Goal: Book appointment/travel/reservation

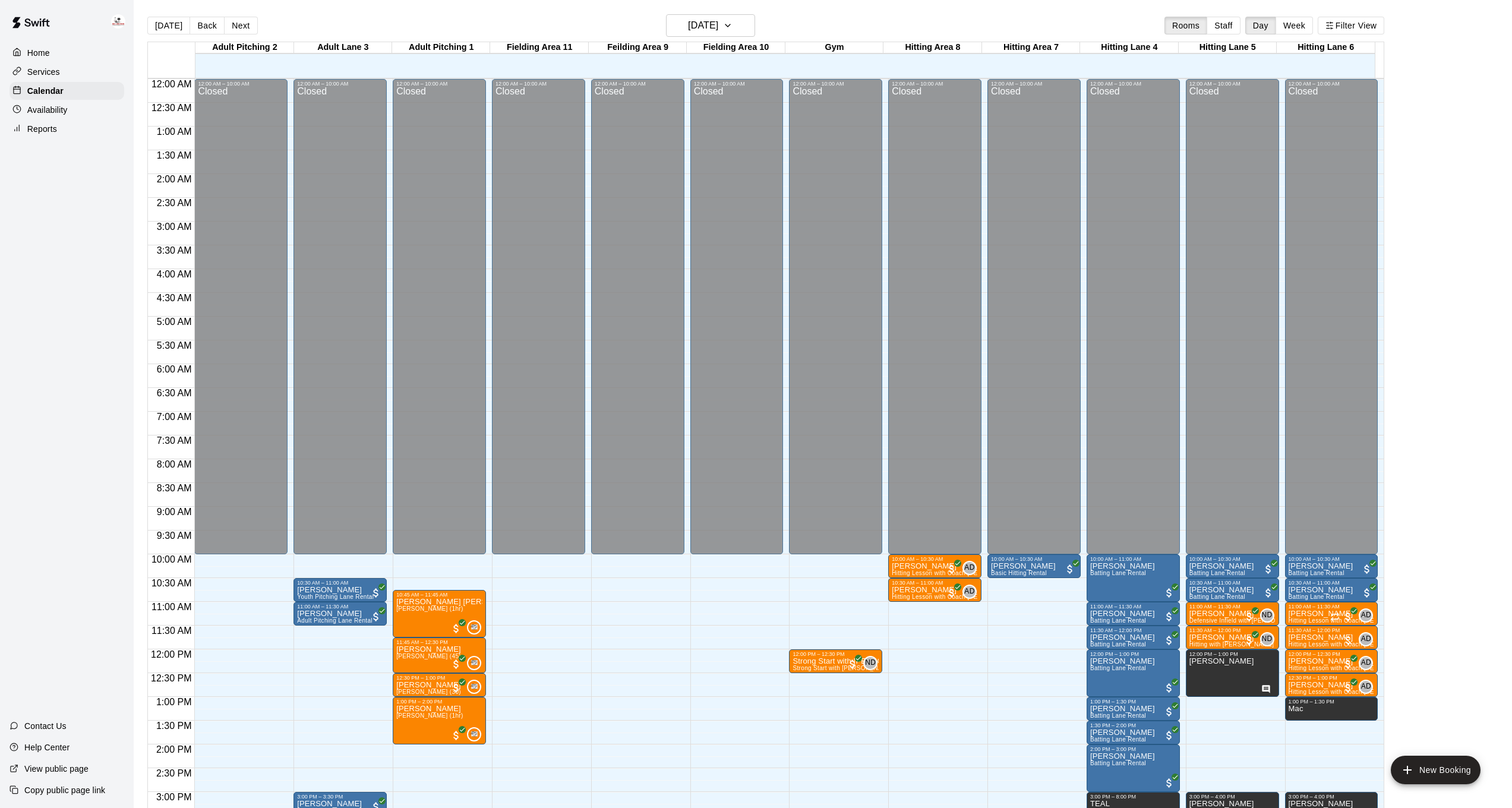
scroll to position [343, 0]
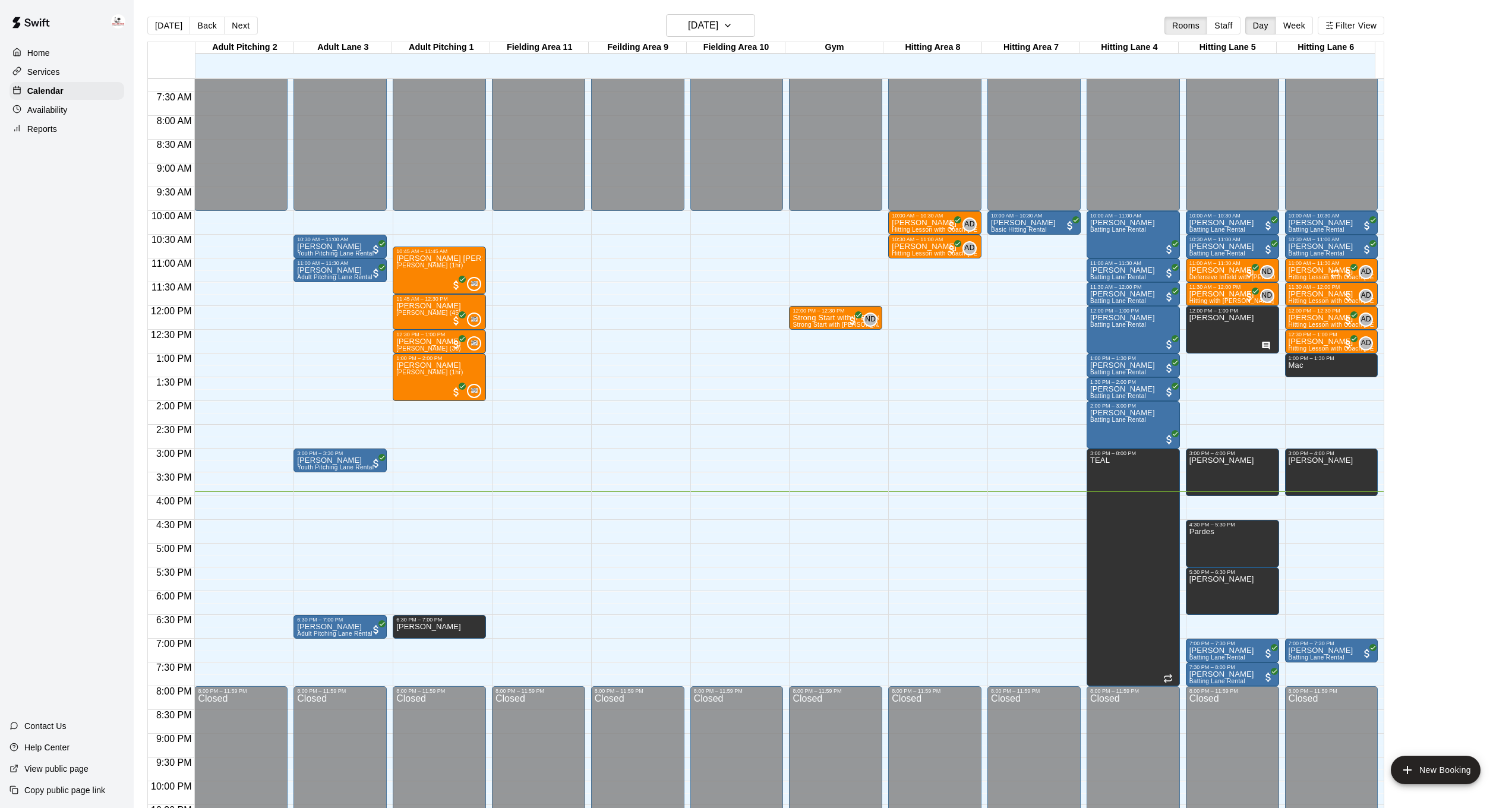
click at [28, 104] on p "Availability" at bounding box center [47, 110] width 40 height 12
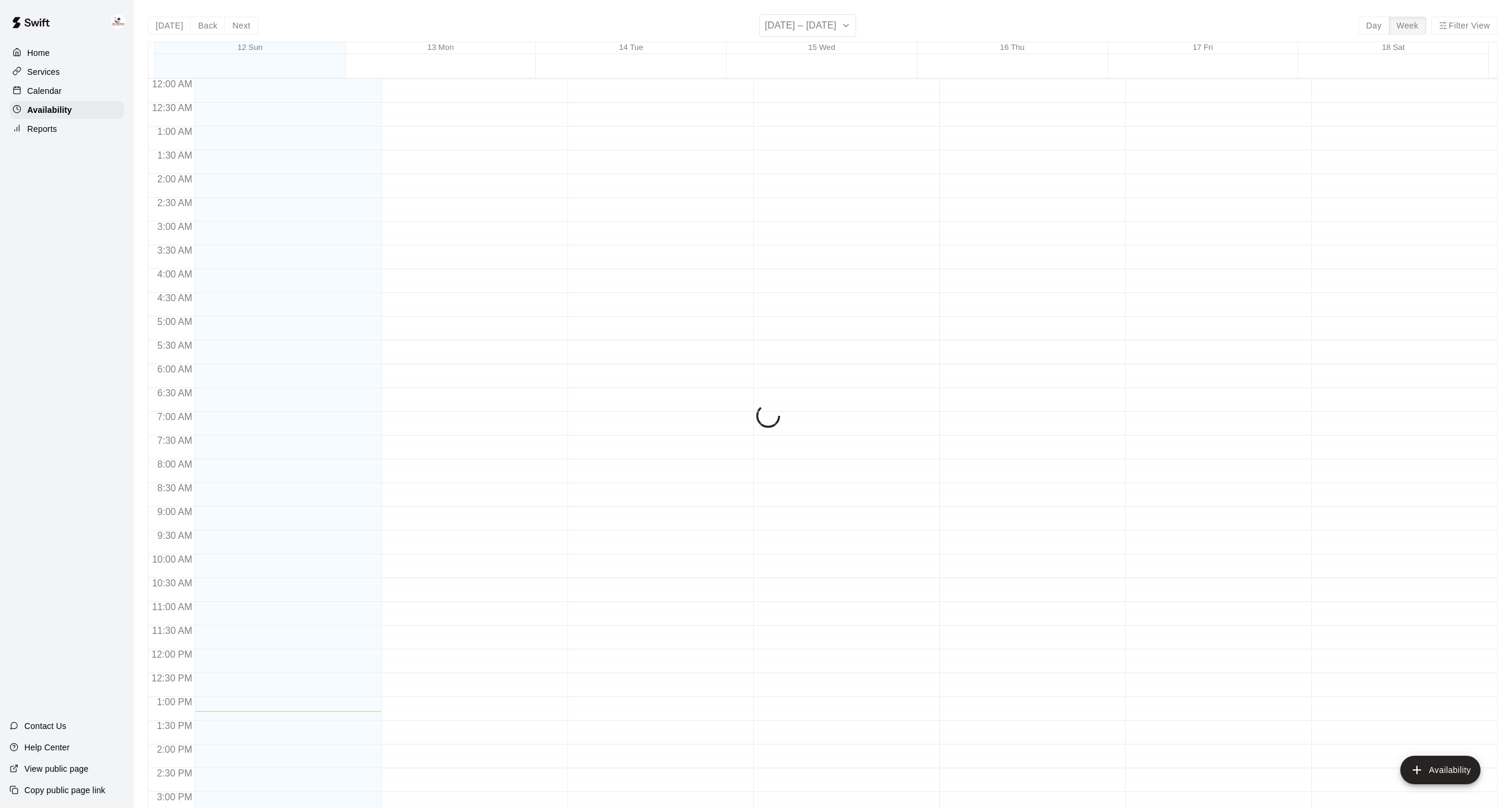
scroll to position [398, 0]
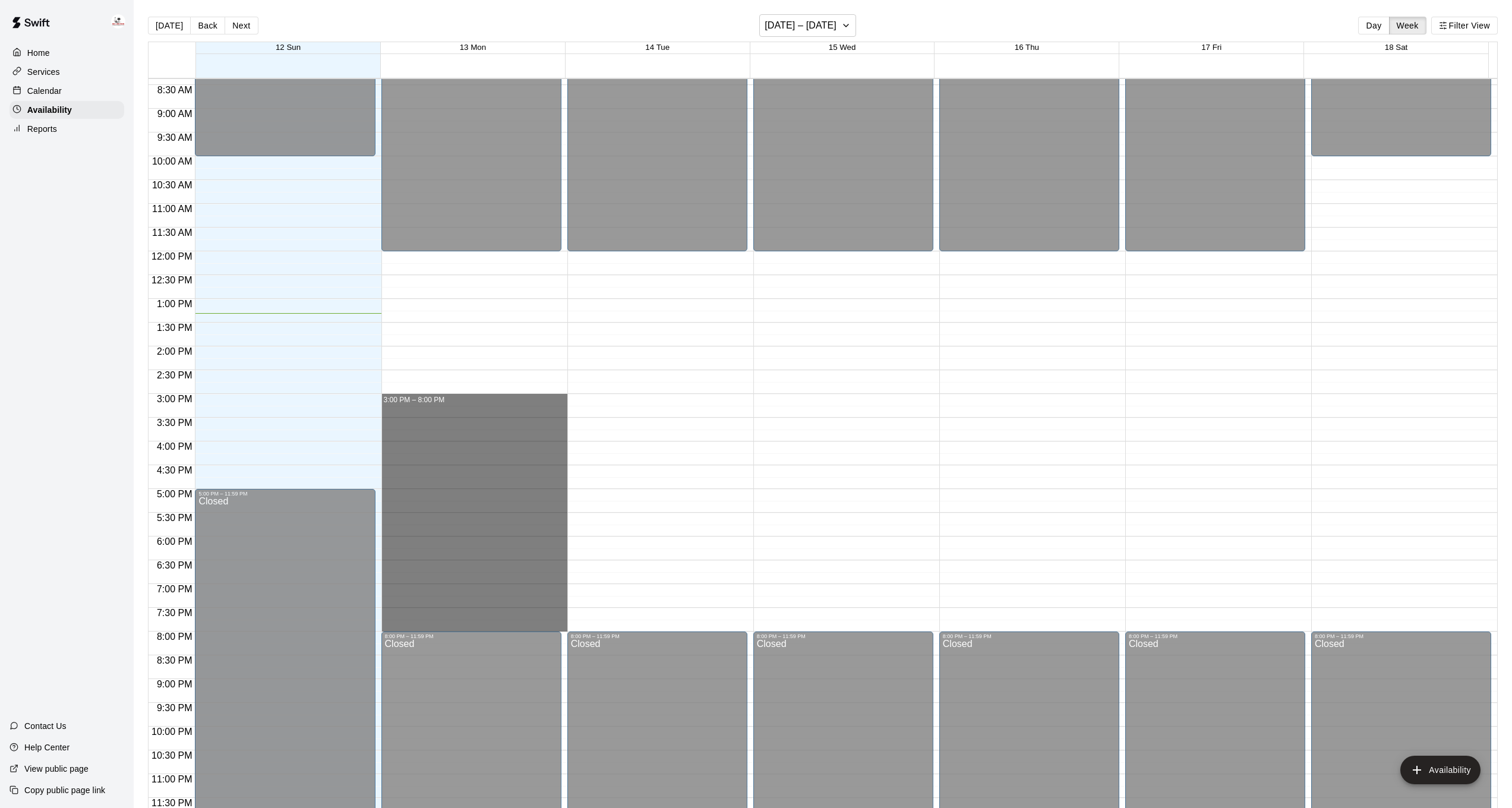
drag, startPoint x: 430, startPoint y: 399, endPoint x: 451, endPoint y: 626, distance: 228.0
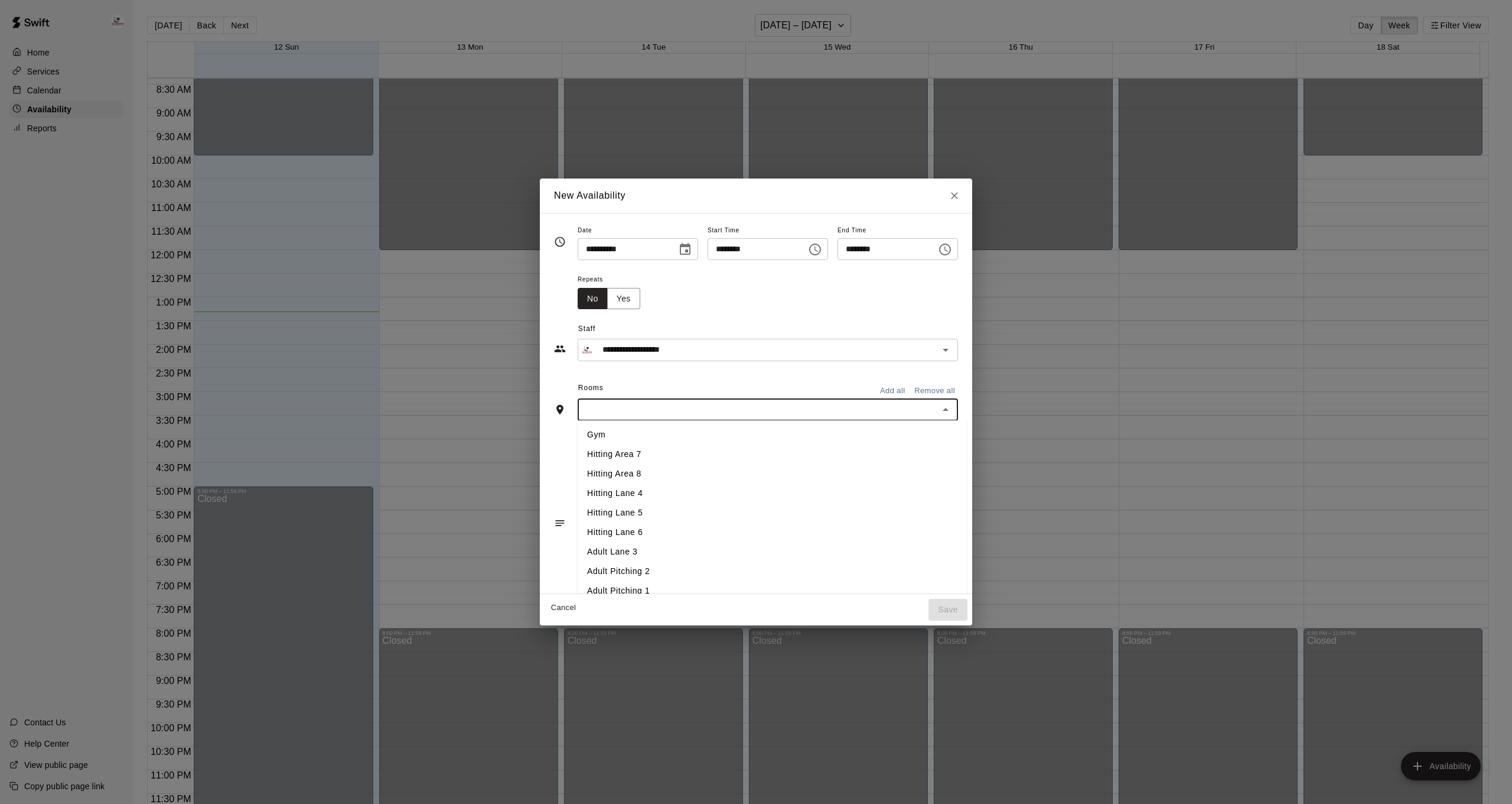
click at [640, 413] on div "Rooms Add all Remove all ​ Gym Hitting Area 7 Hitting Area [GEOGRAPHIC_DATA] [G…" at bounding box center [756, 399] width 404 height 42
click at [618, 581] on li "Adult Pitching 2" at bounding box center [772, 571] width 389 height 20
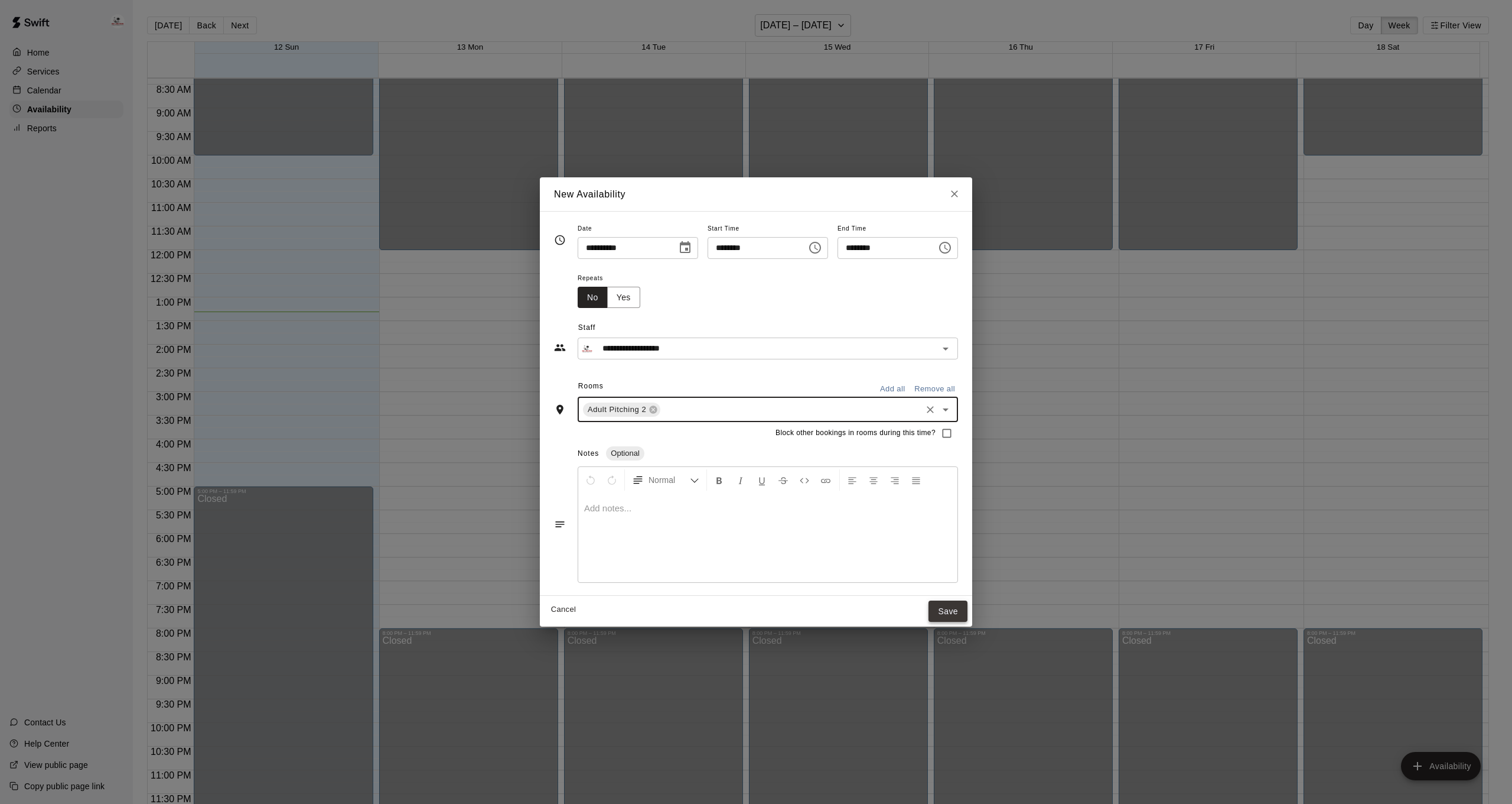
click at [962, 612] on button "Save" at bounding box center [948, 612] width 39 height 22
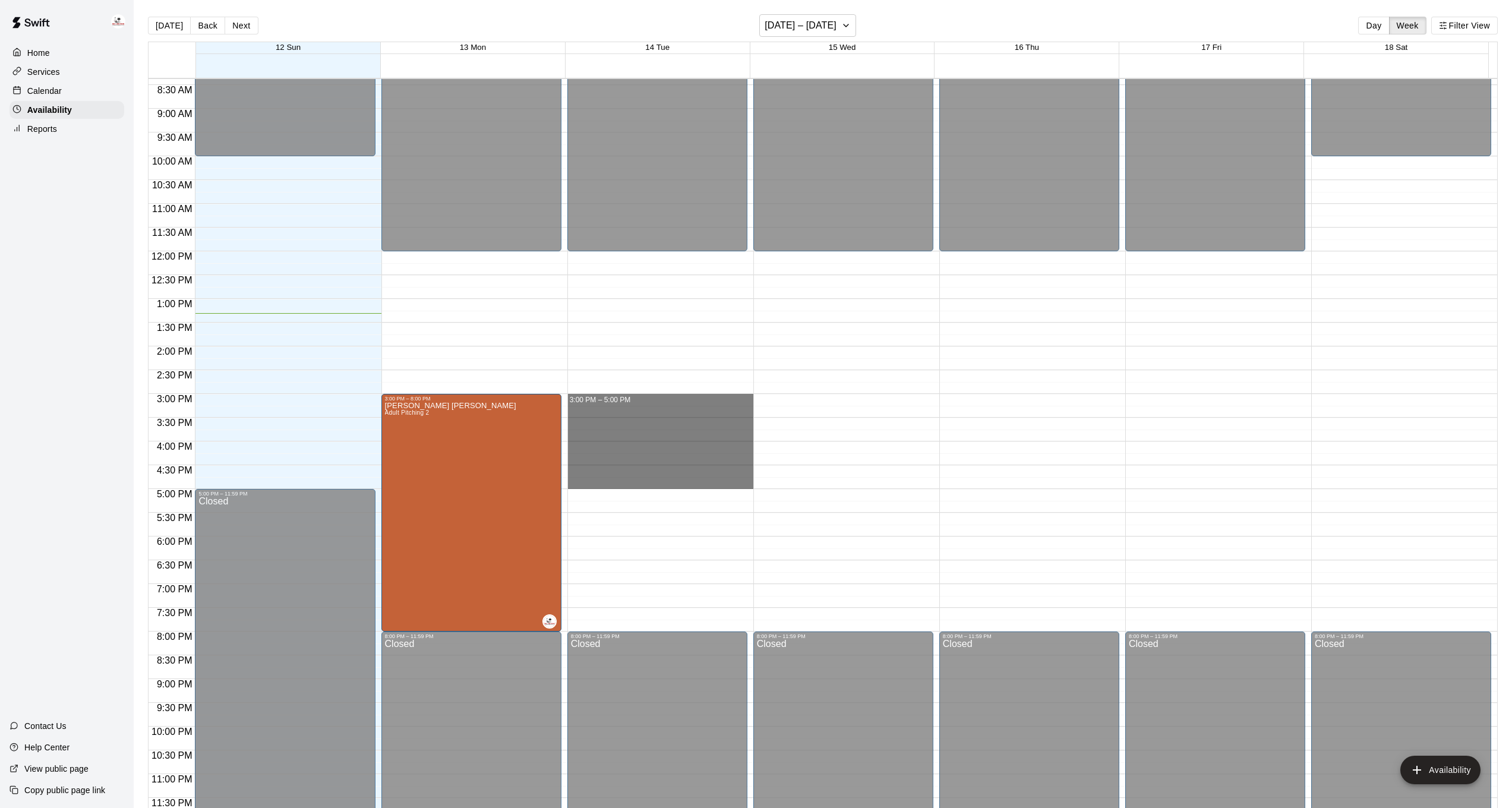
drag, startPoint x: 632, startPoint y: 396, endPoint x: 635, endPoint y: 485, distance: 89.1
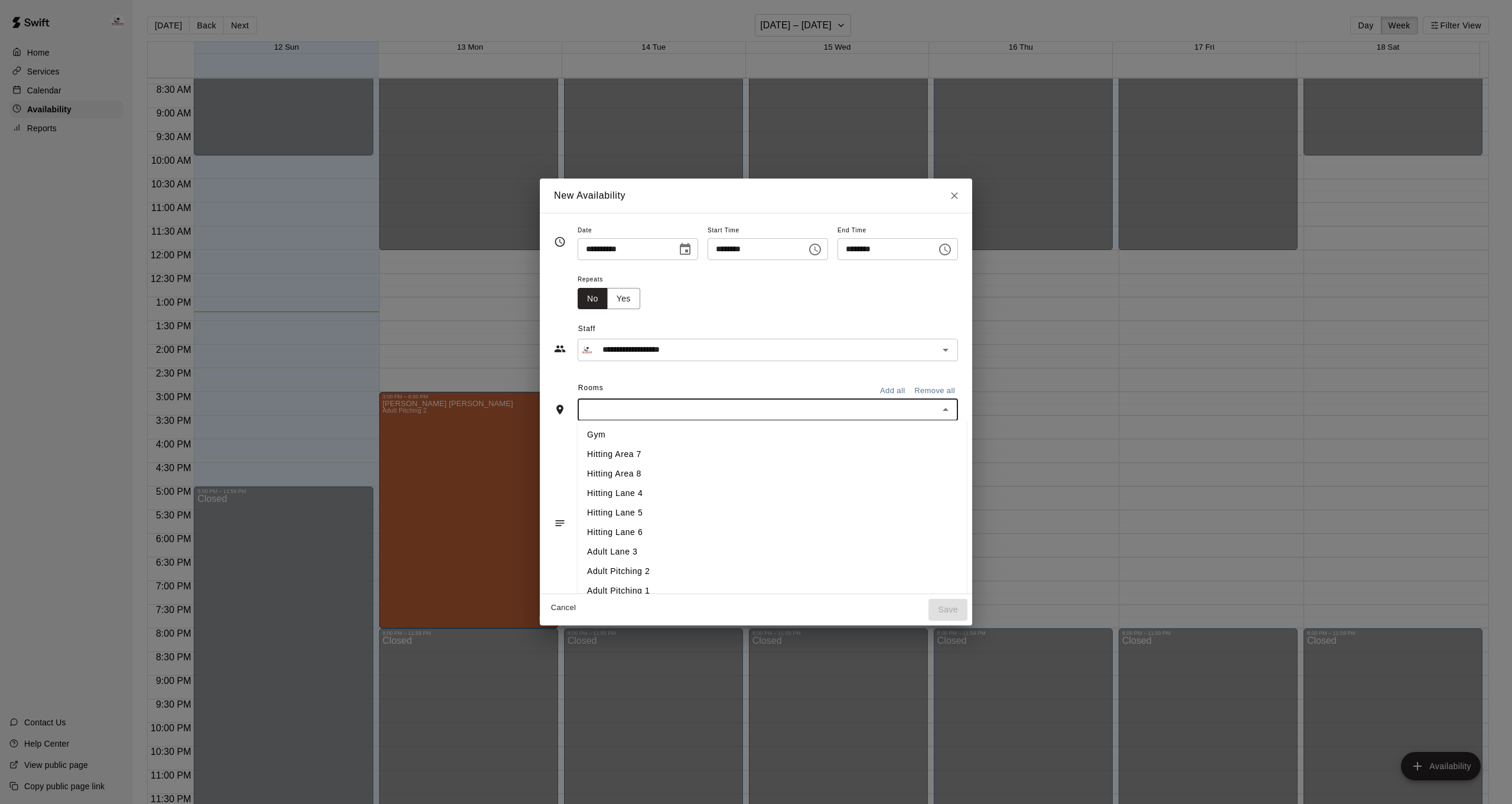
click at [661, 409] on div "Rooms Add all Remove all ​ Gym Hitting Area 7 Hitting Area [GEOGRAPHIC_DATA] [G…" at bounding box center [756, 399] width 404 height 42
click at [616, 581] on li "Adult Pitching 2" at bounding box center [772, 571] width 389 height 20
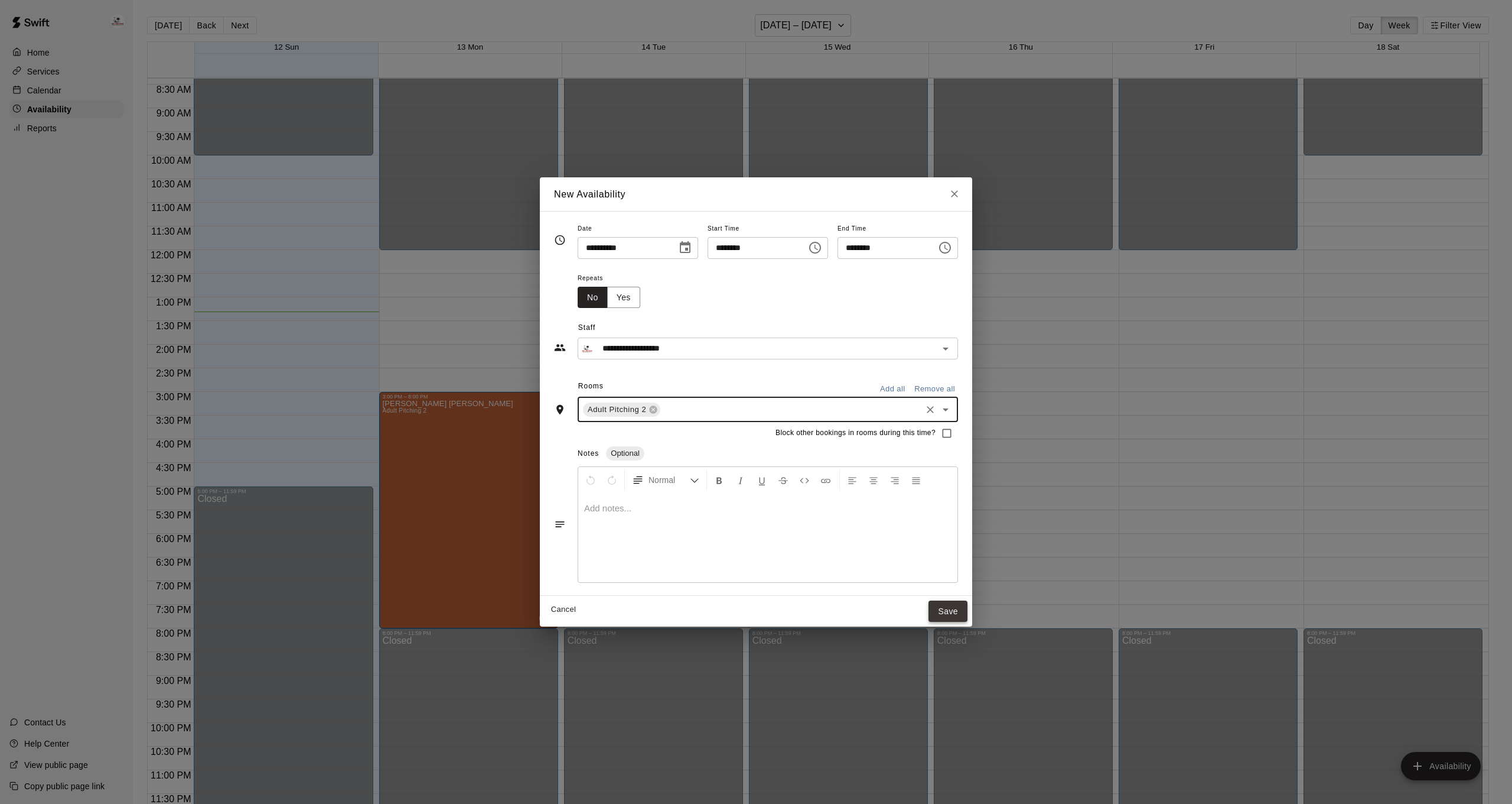
click at [962, 609] on button "Save" at bounding box center [948, 612] width 39 height 22
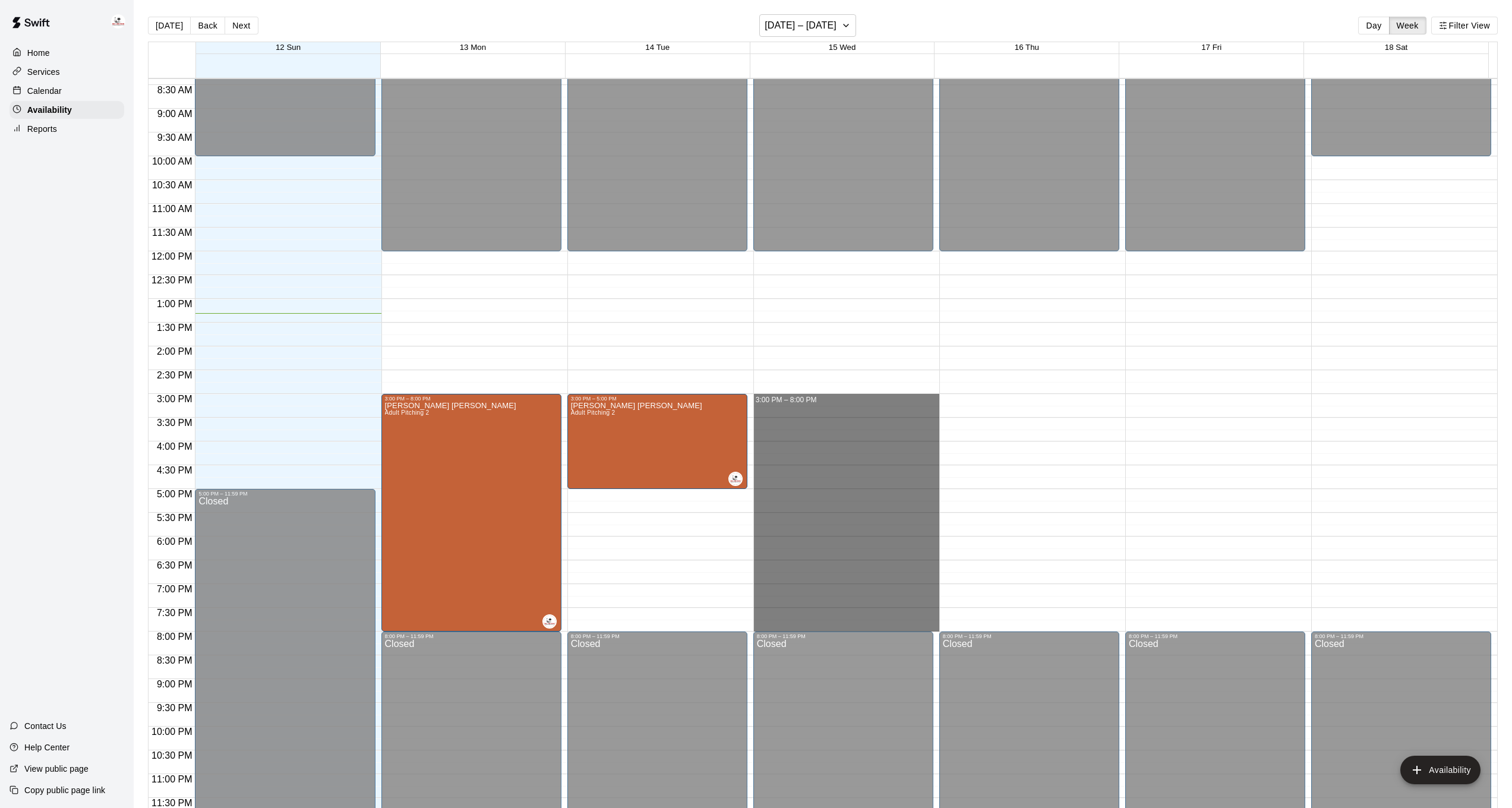
drag, startPoint x: 783, startPoint y: 396, endPoint x: 779, endPoint y: 626, distance: 230.0
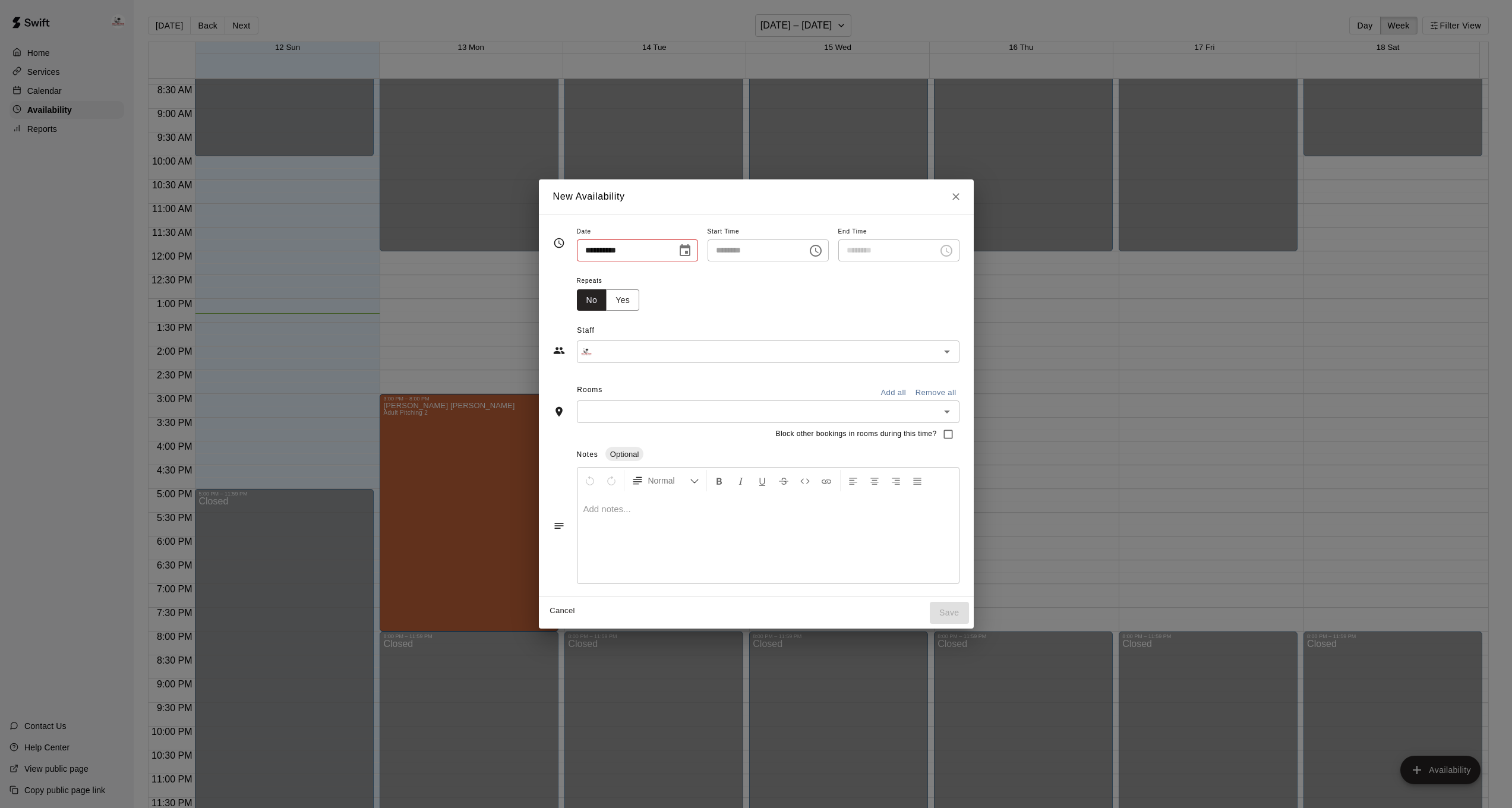
type input "**********"
type input "********"
type input "**********"
click at [683, 405] on div "Rooms Add all Remove all ​" at bounding box center [760, 401] width 407 height 42
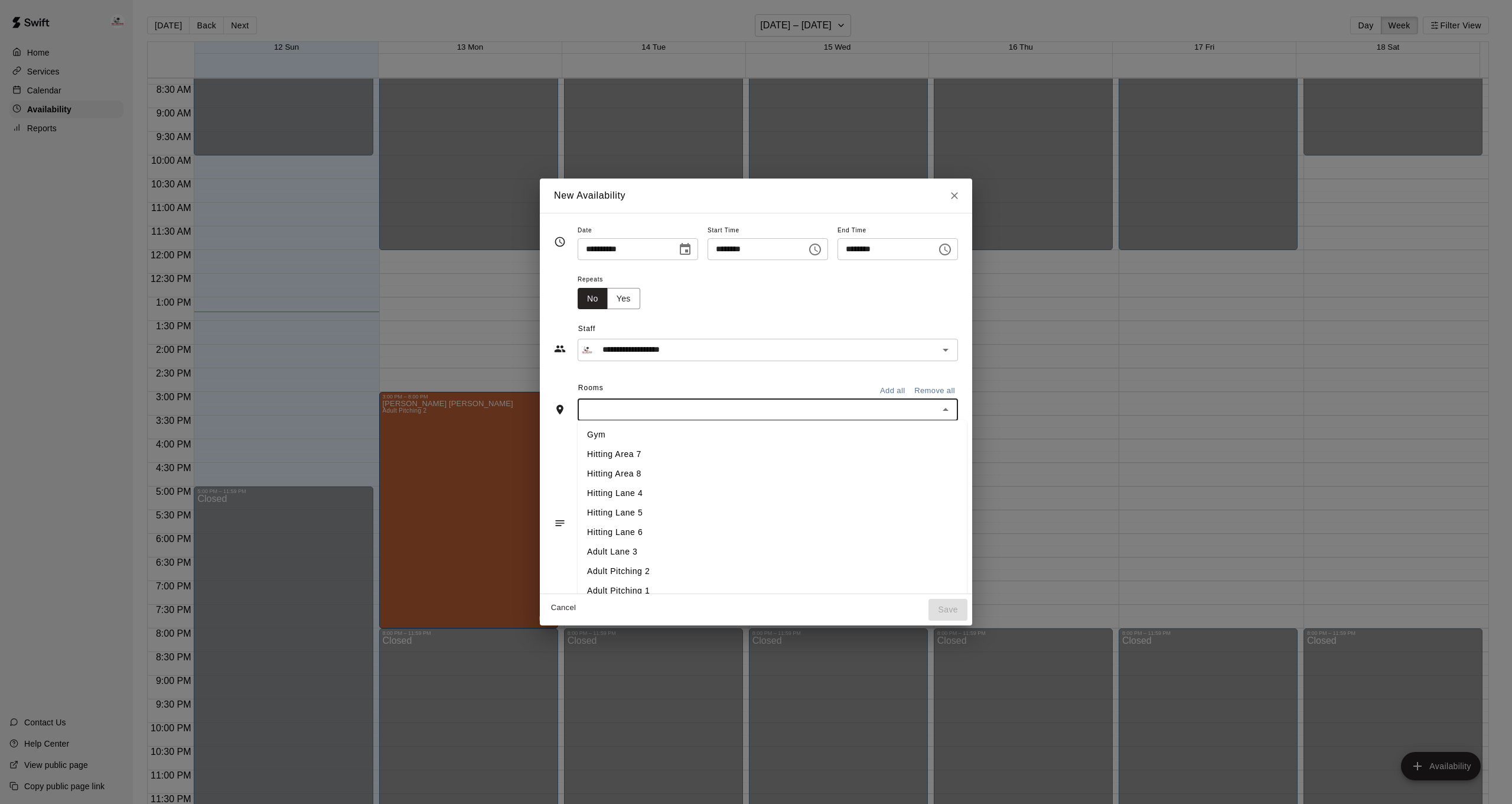
click at [622, 581] on li "Adult Pitching 2" at bounding box center [772, 571] width 389 height 20
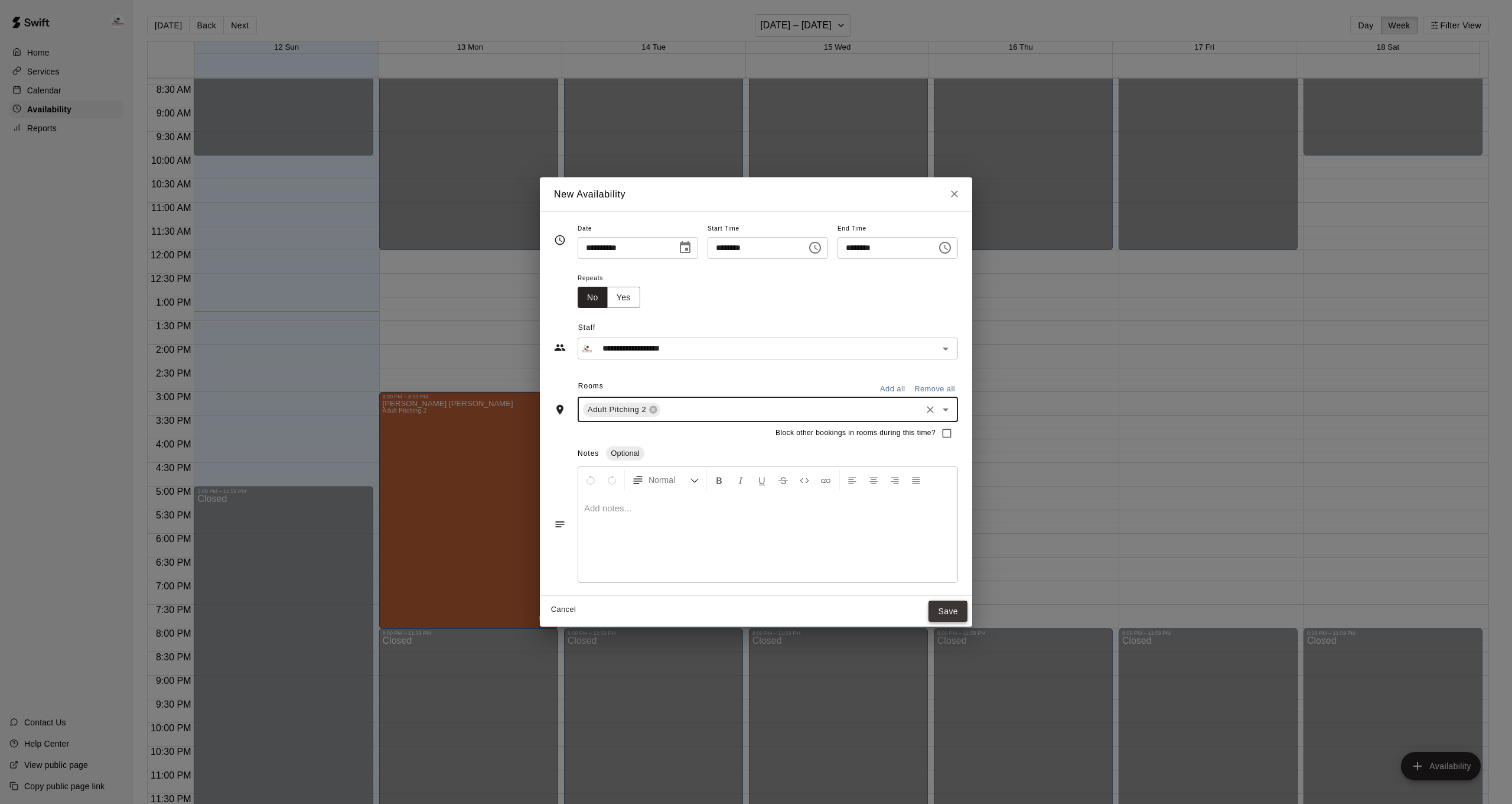
click at [964, 612] on button "Save" at bounding box center [948, 612] width 39 height 22
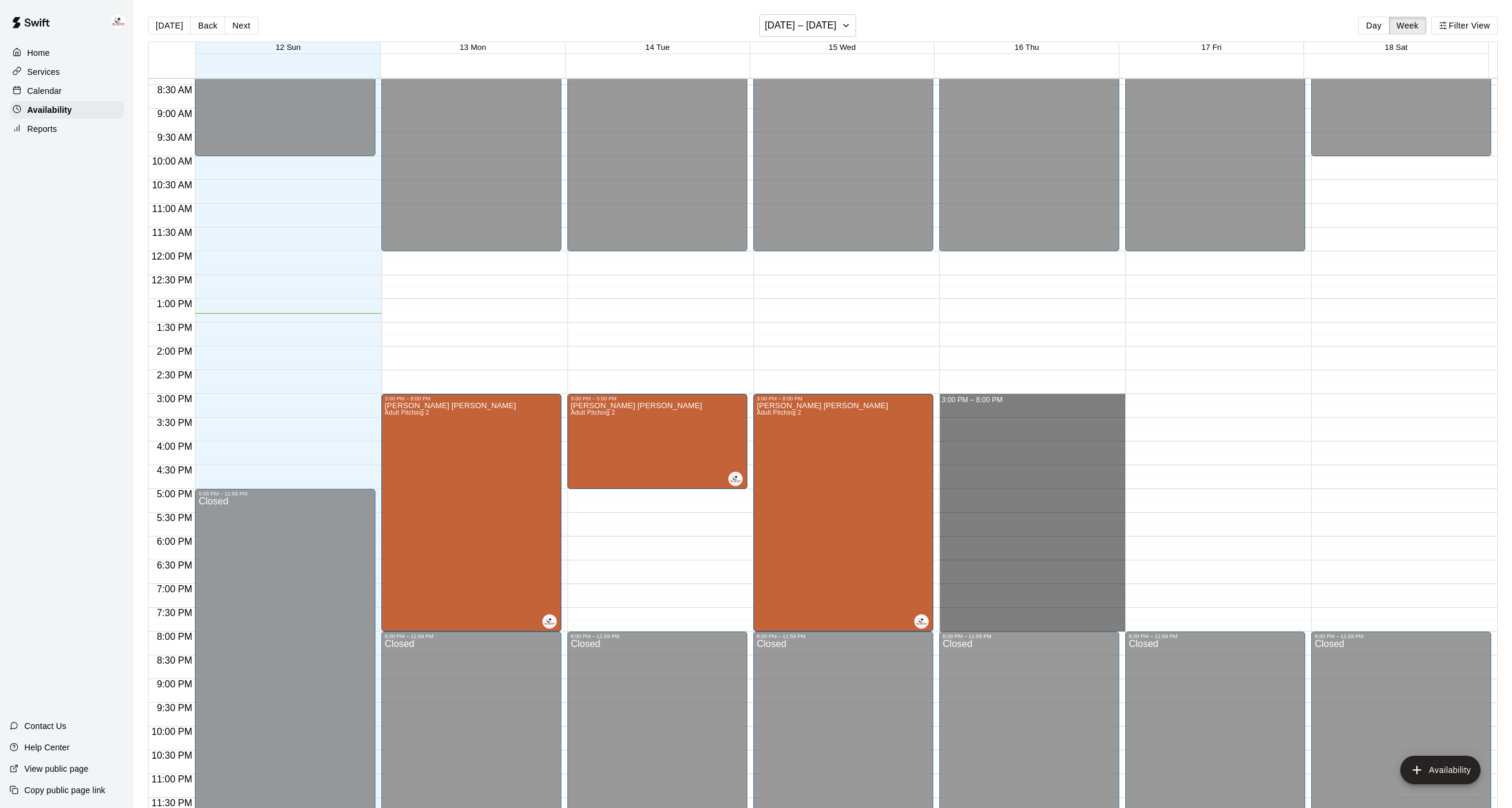
drag, startPoint x: 988, startPoint y: 396, endPoint x: 997, endPoint y: 626, distance: 230.2
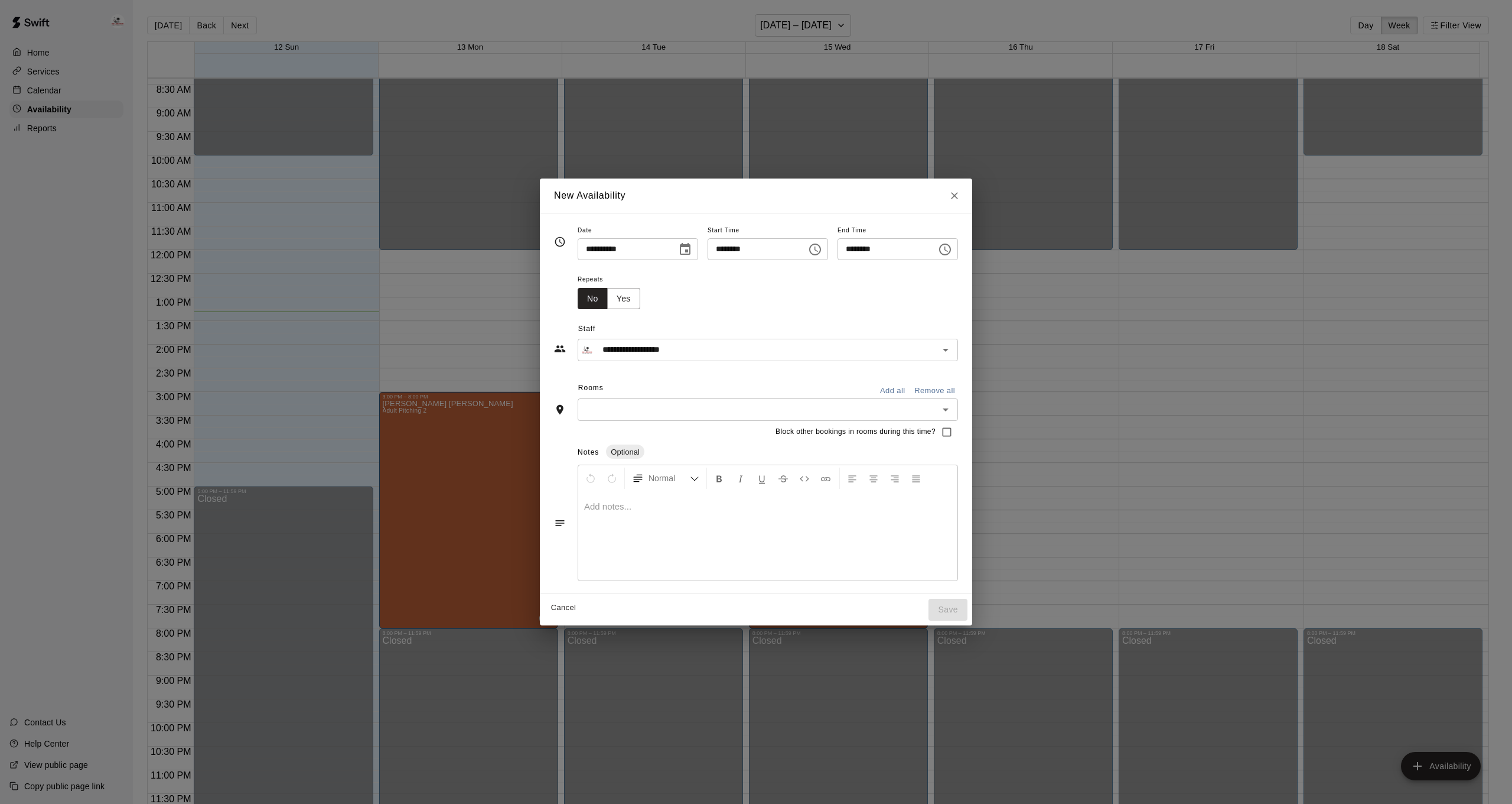
click at [728, 405] on div "Rooms Add all Remove all ​" at bounding box center [756, 399] width 404 height 42
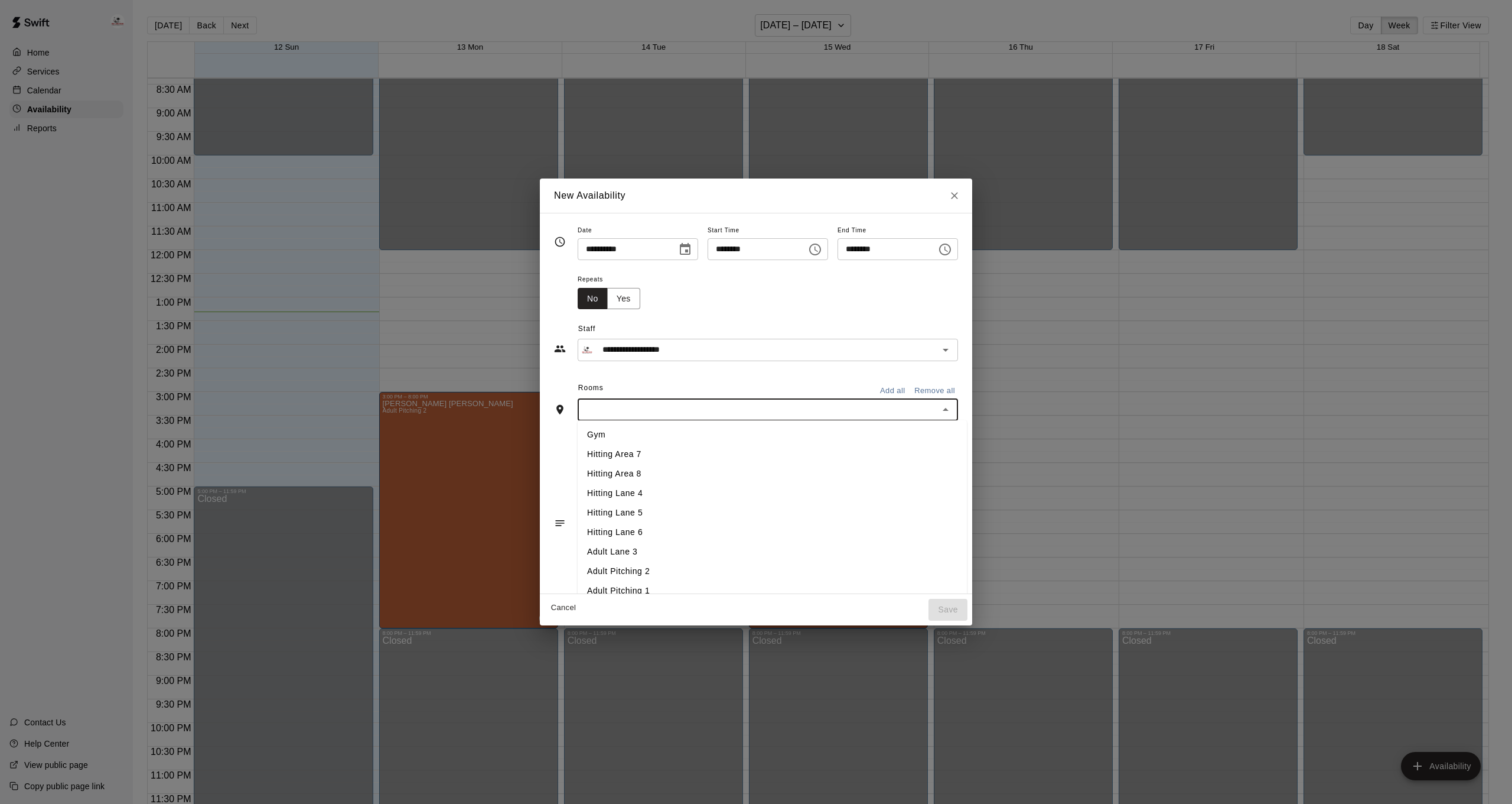
click at [617, 581] on li "Adult Pitching 2" at bounding box center [772, 571] width 389 height 20
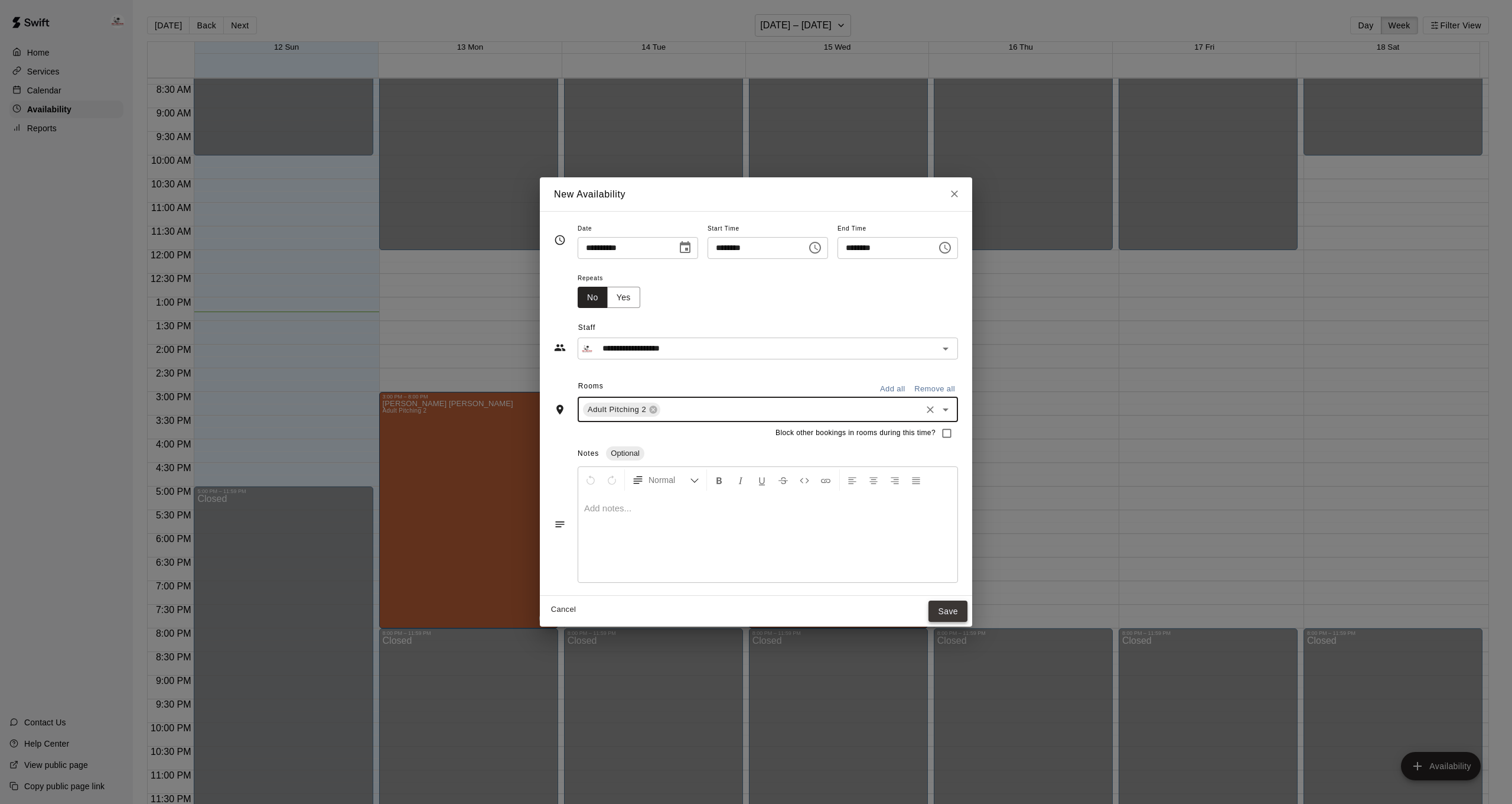
click at [965, 615] on button "Save" at bounding box center [948, 612] width 39 height 22
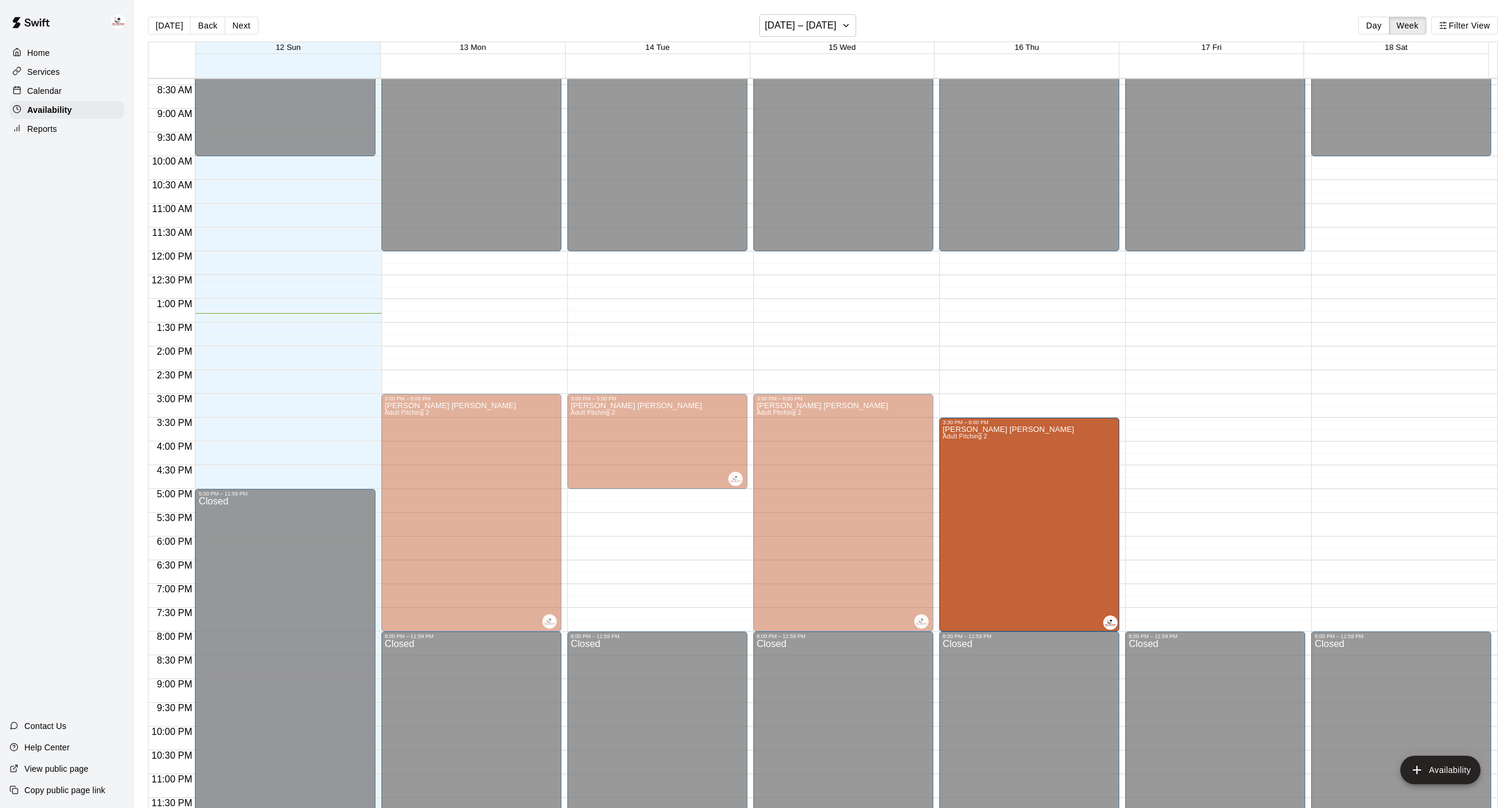
drag, startPoint x: 1025, startPoint y: 396, endPoint x: 1024, endPoint y: 425, distance: 29.0
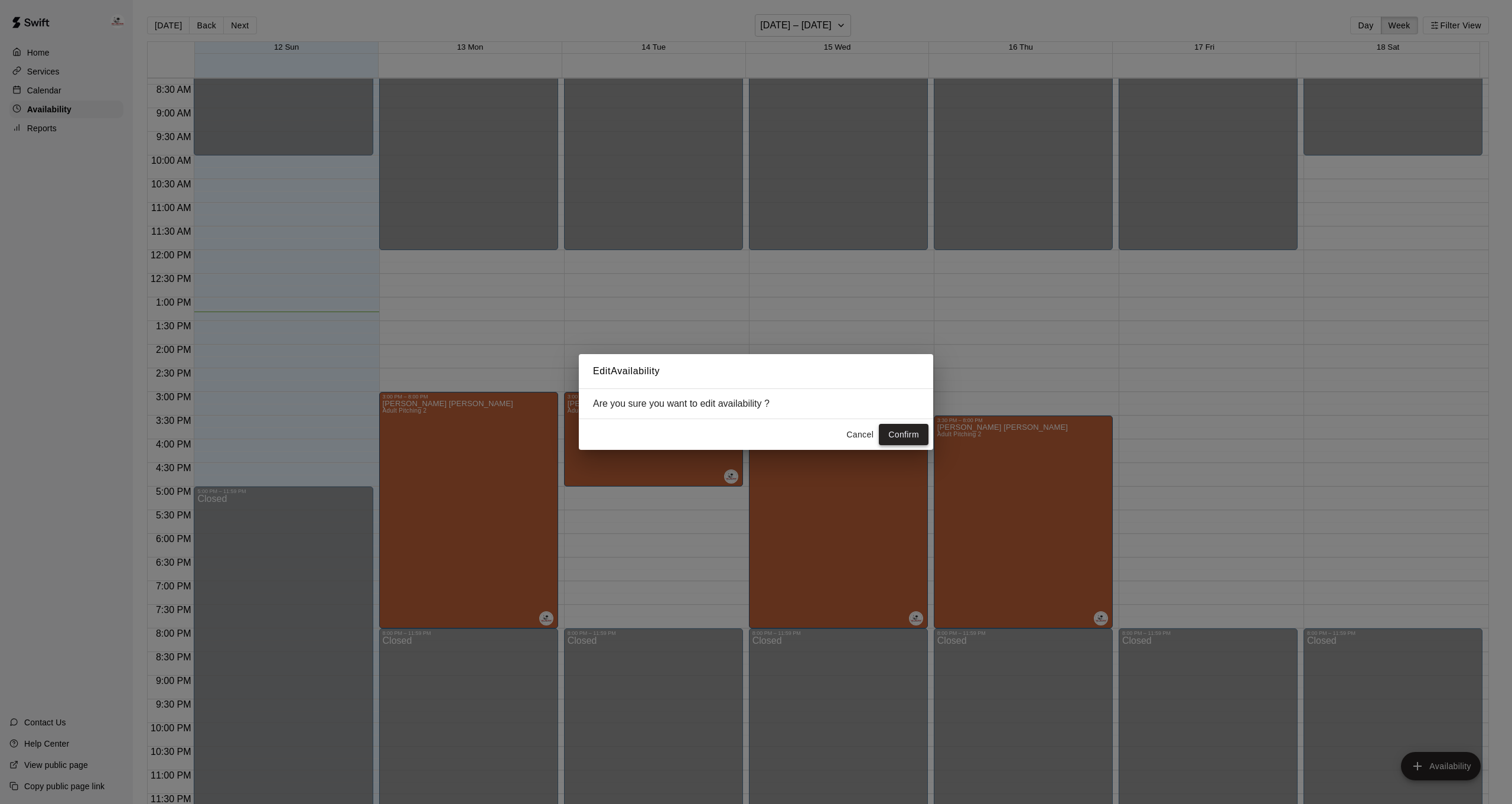
click at [924, 432] on button "Confirm" at bounding box center [903, 434] width 49 height 22
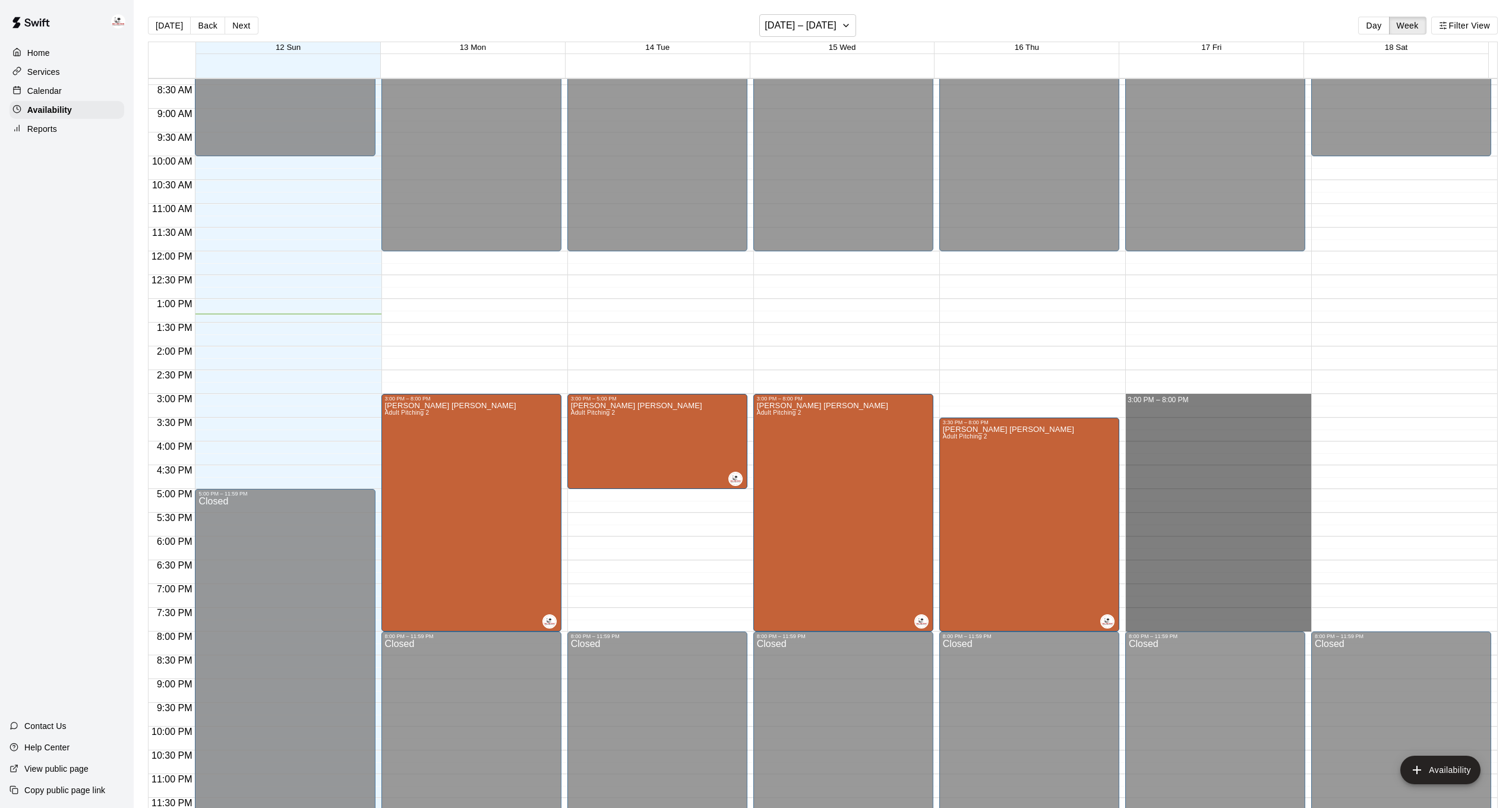
drag, startPoint x: 1167, startPoint y: 395, endPoint x: 1194, endPoint y: 623, distance: 229.6
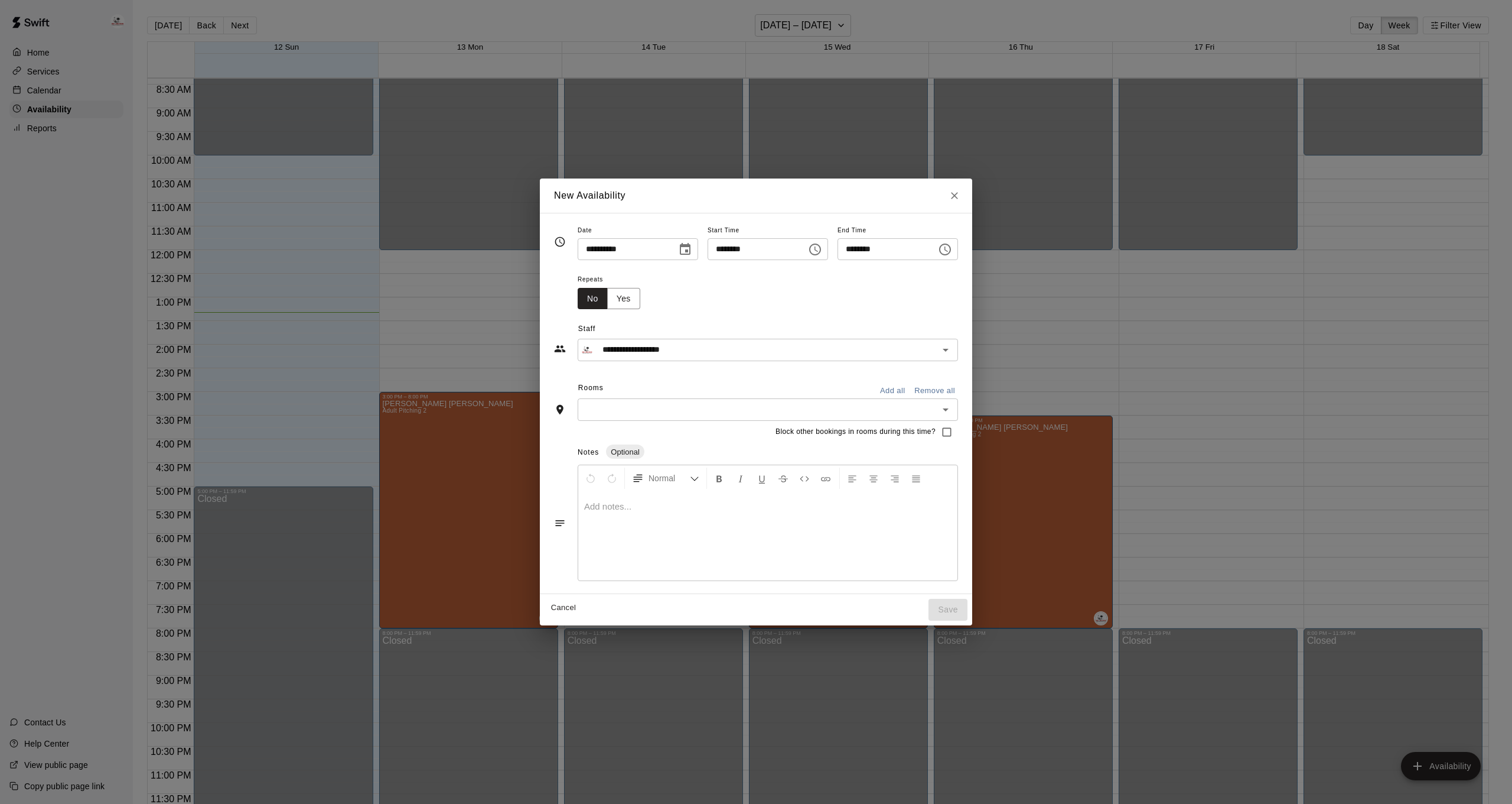
click at [663, 404] on div "Rooms Add all Remove all ​" at bounding box center [756, 399] width 404 height 42
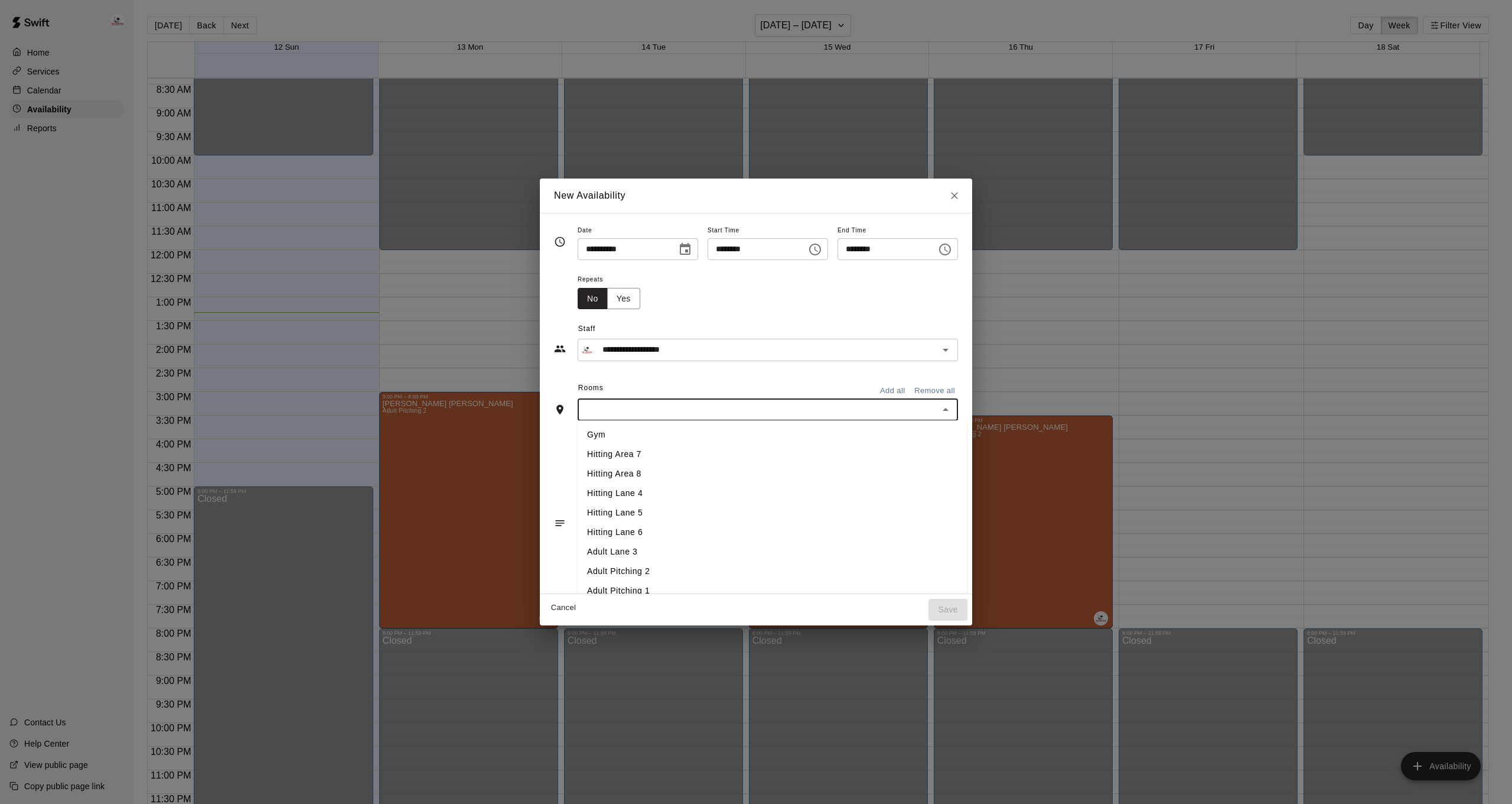
click at [627, 581] on li "Adult Pitching 2" at bounding box center [772, 571] width 389 height 20
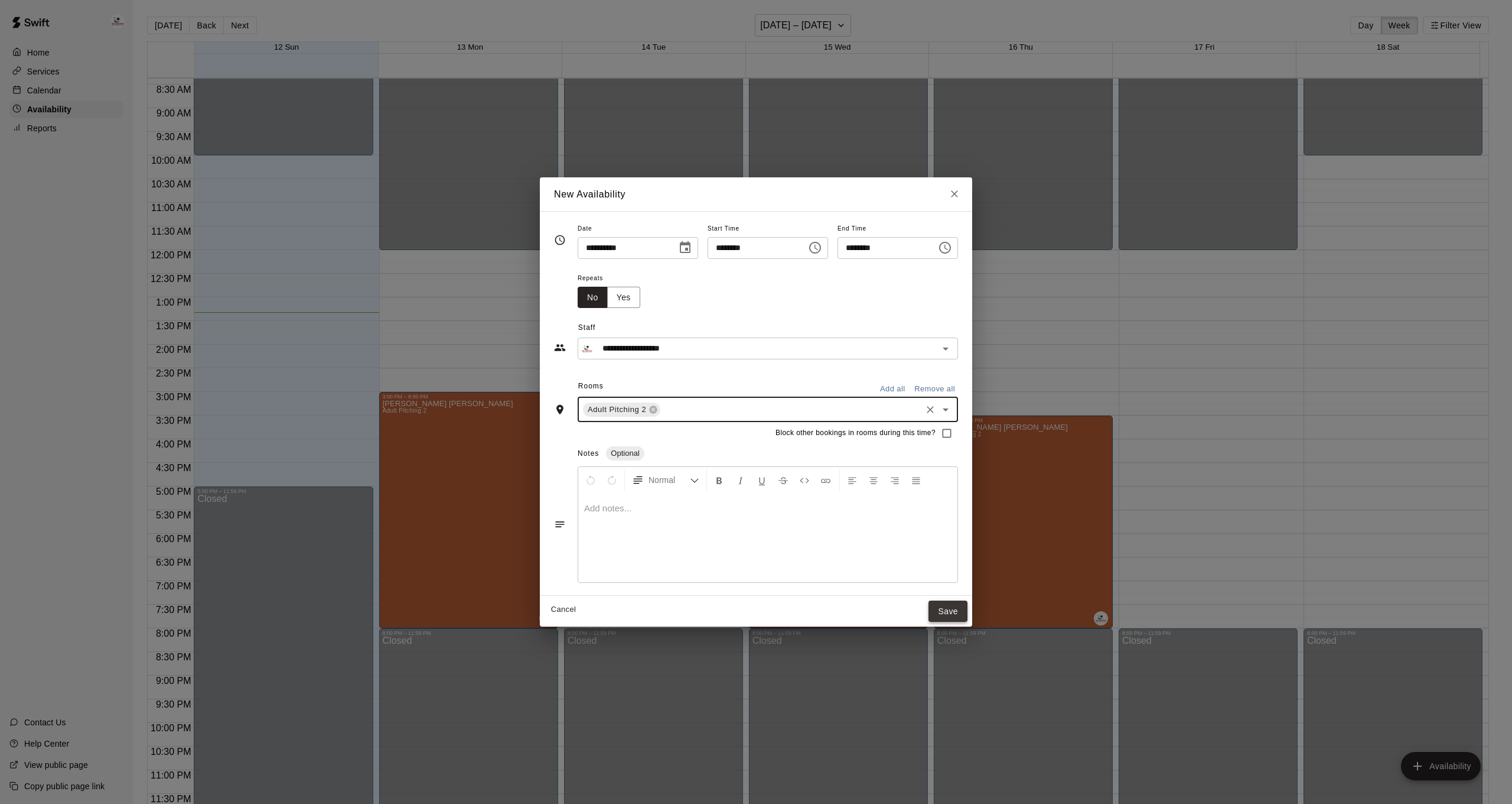
click at [964, 611] on button "Save" at bounding box center [948, 612] width 39 height 22
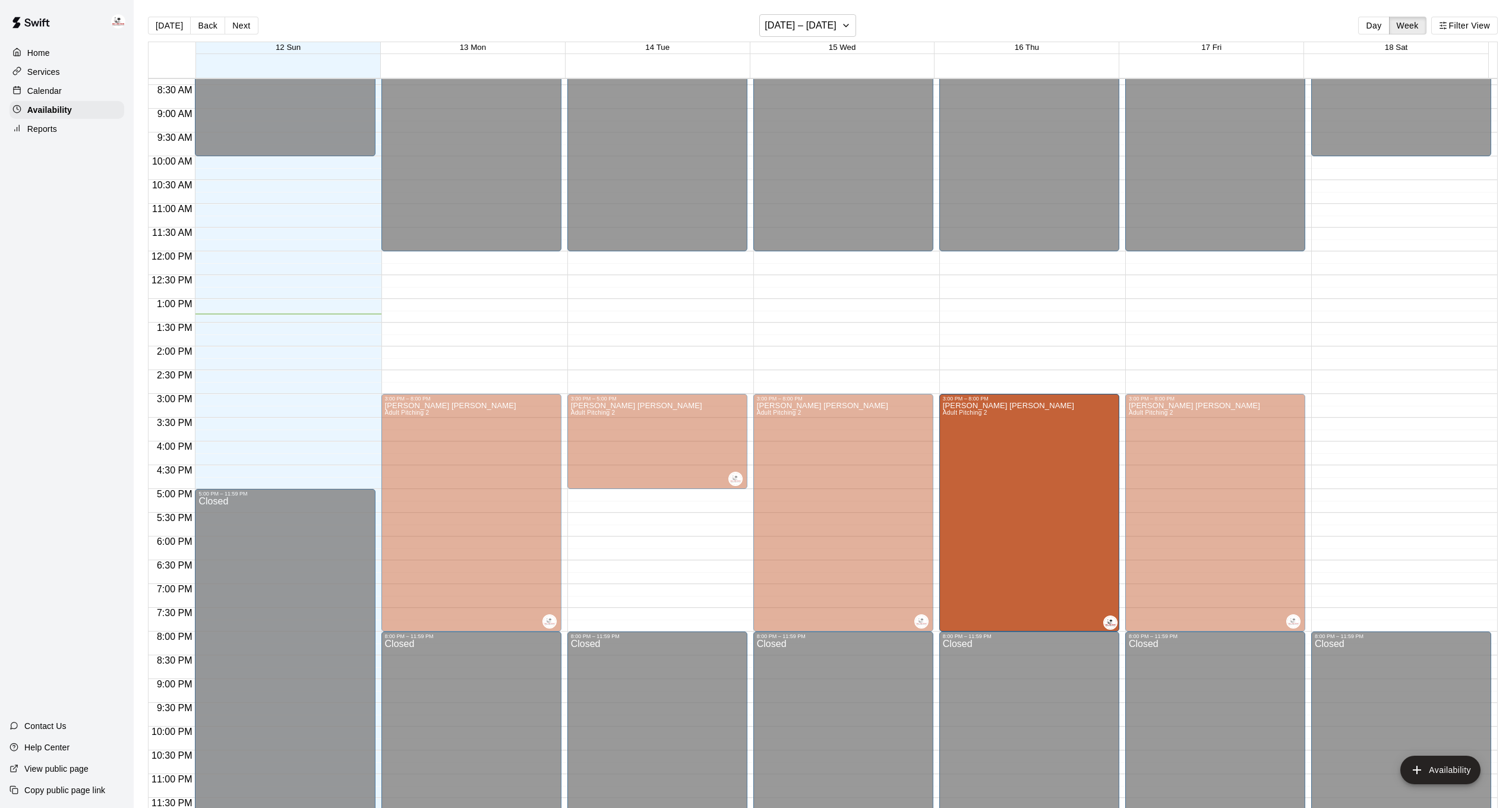
drag, startPoint x: 1022, startPoint y: 420, endPoint x: 1022, endPoint y: 400, distance: 20.0
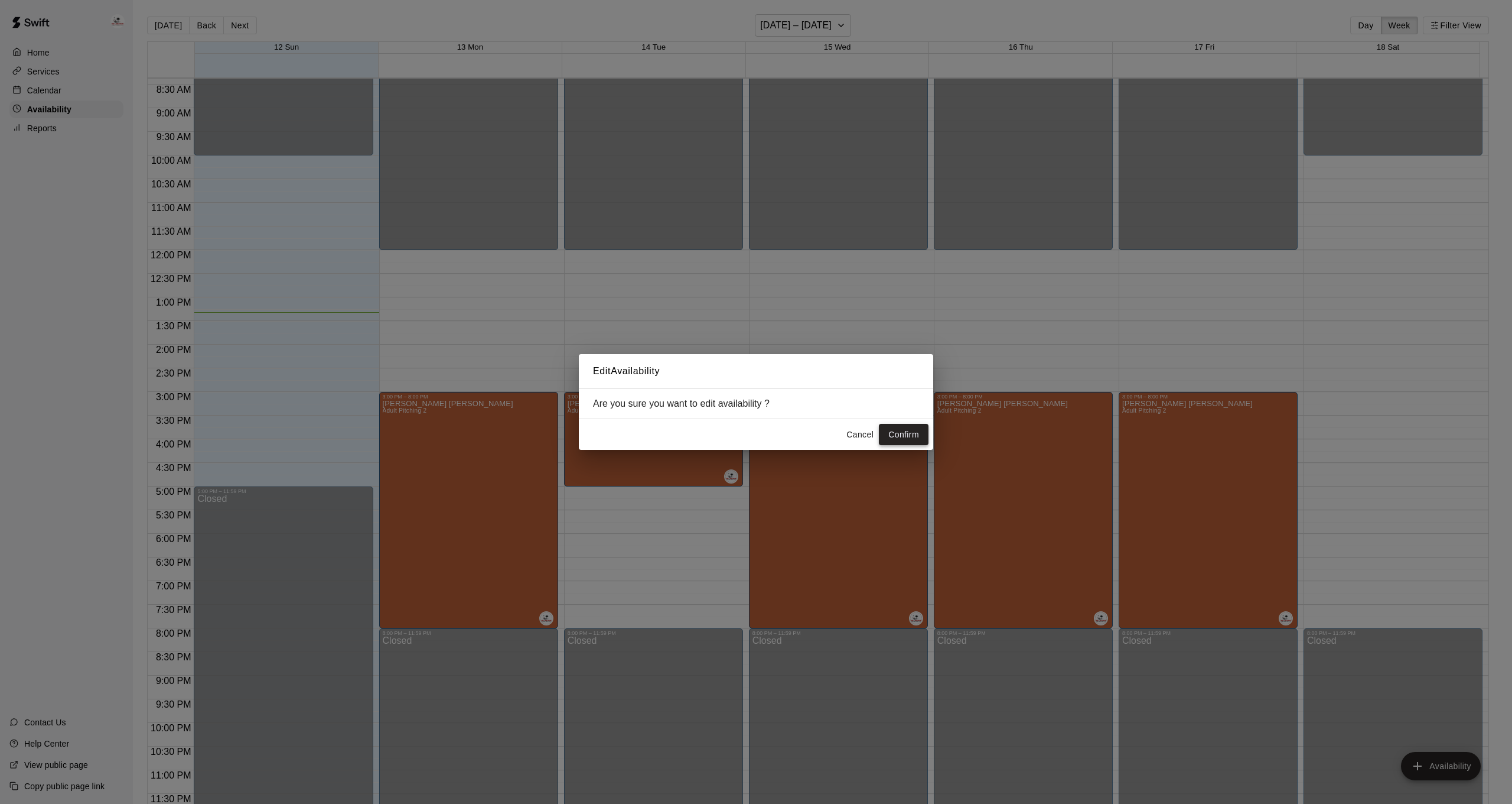
click at [917, 431] on button "Confirm" at bounding box center [903, 434] width 49 height 22
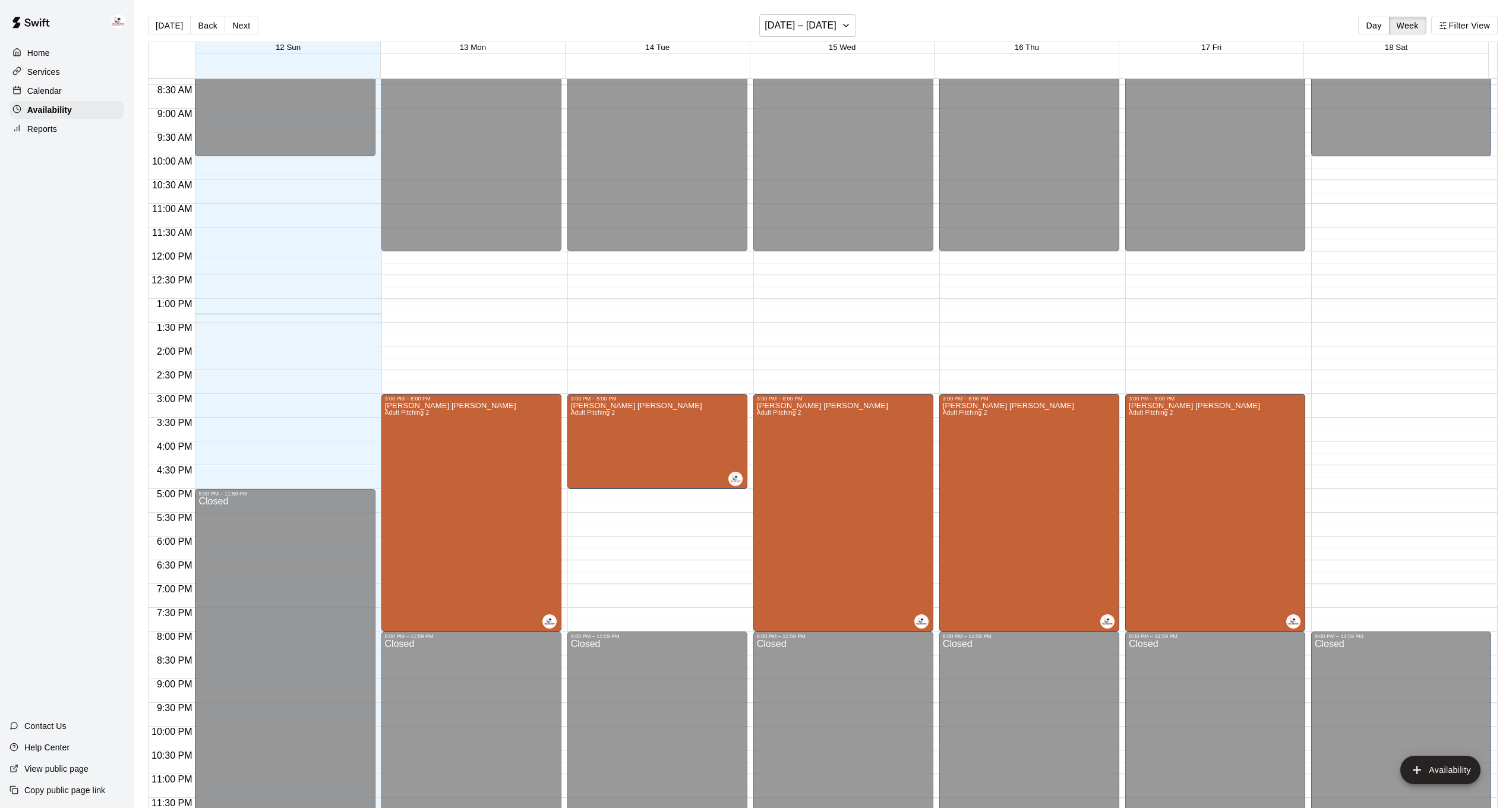
click at [51, 92] on p "Calendar" at bounding box center [45, 91] width 34 height 12
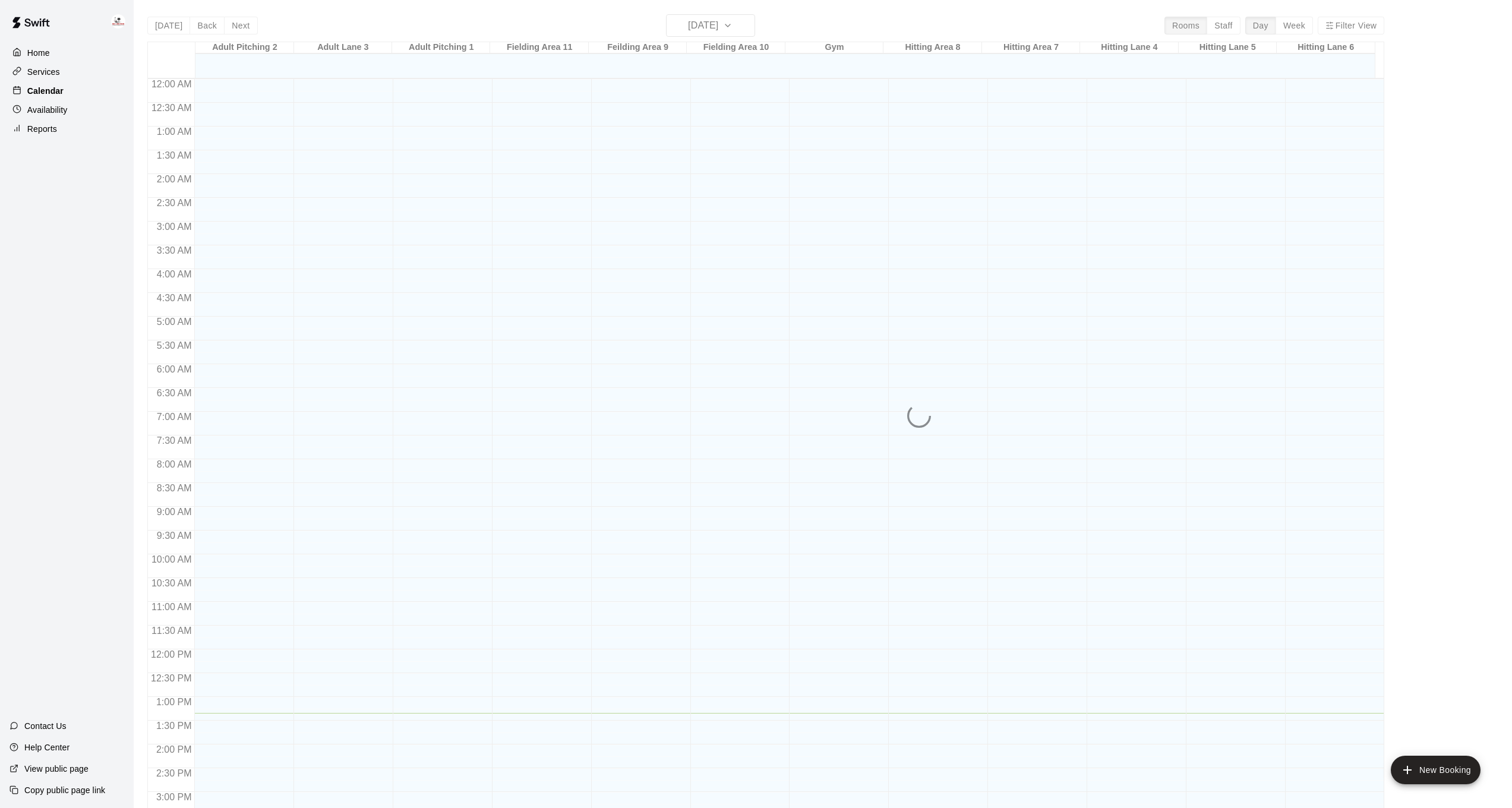
scroll to position [362, 0]
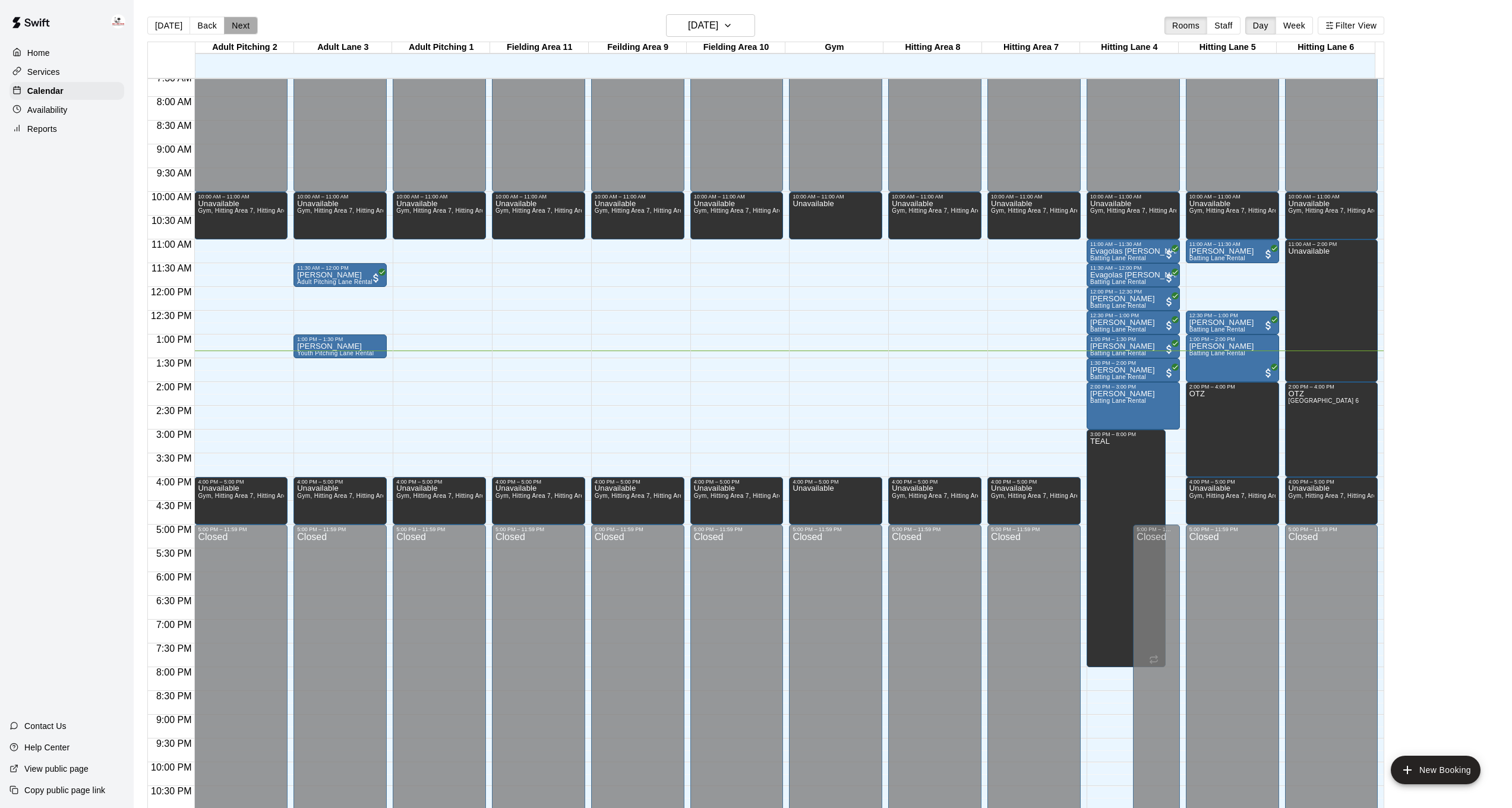
click at [241, 20] on button "Next" at bounding box center [241, 25] width 33 height 18
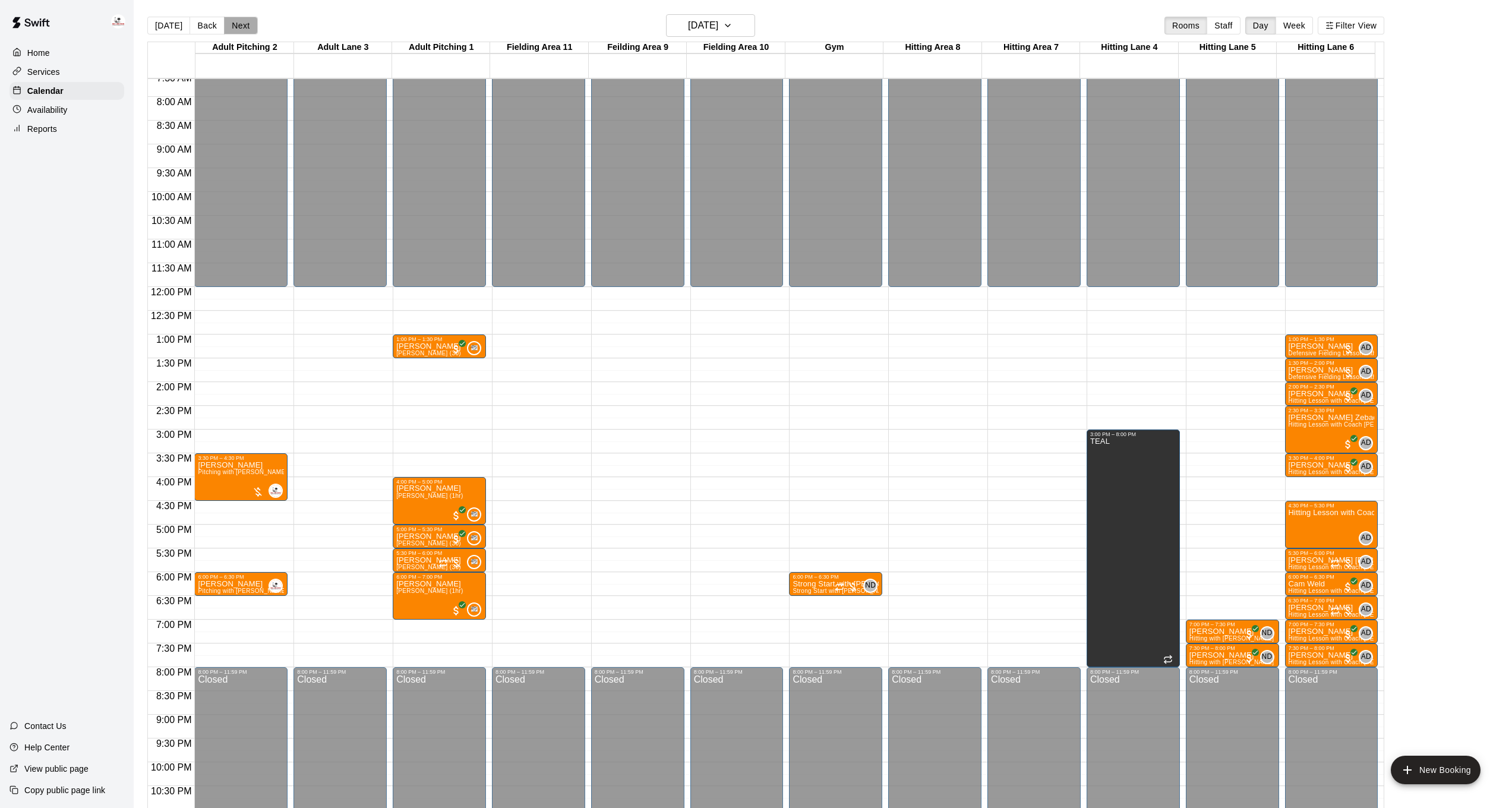
click at [241, 21] on button "Next" at bounding box center [241, 25] width 33 height 18
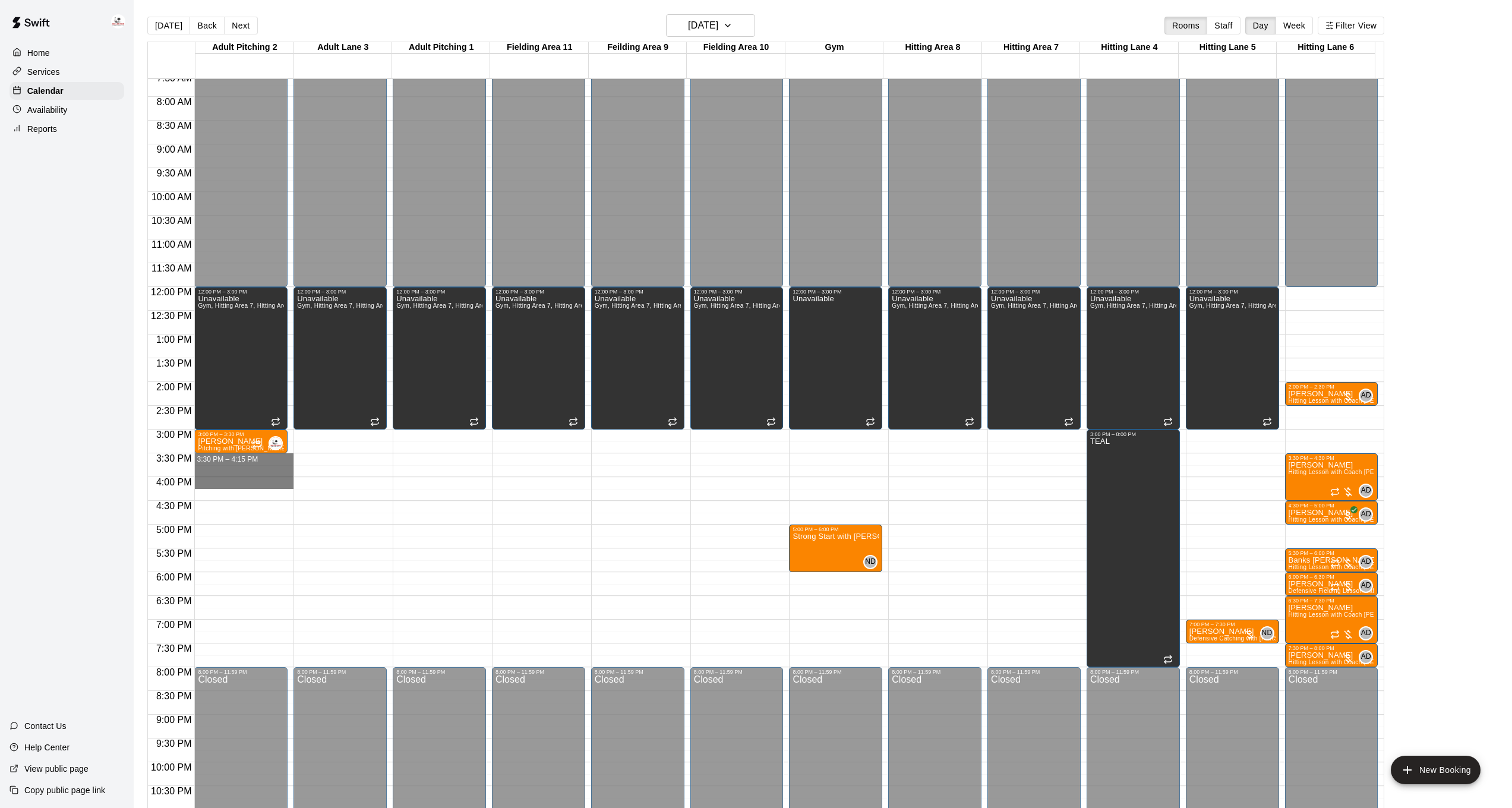
drag, startPoint x: 230, startPoint y: 459, endPoint x: 230, endPoint y: 480, distance: 21.0
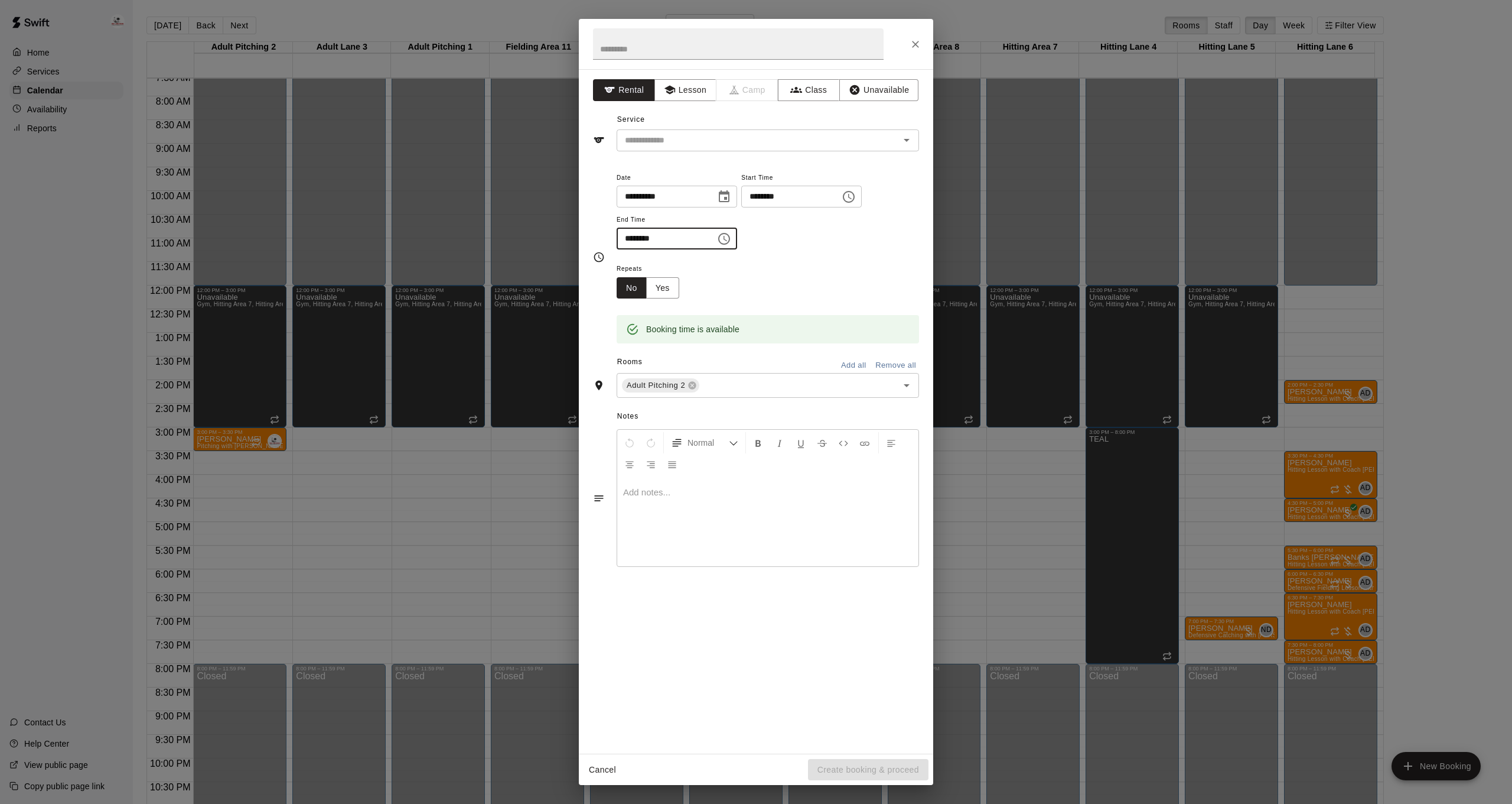
click at [643, 237] on input "********" at bounding box center [662, 238] width 91 height 22
type input "********"
click at [690, 92] on button "Lesson" at bounding box center [685, 90] width 62 height 22
click at [697, 146] on input "text" at bounding box center [750, 140] width 261 height 14
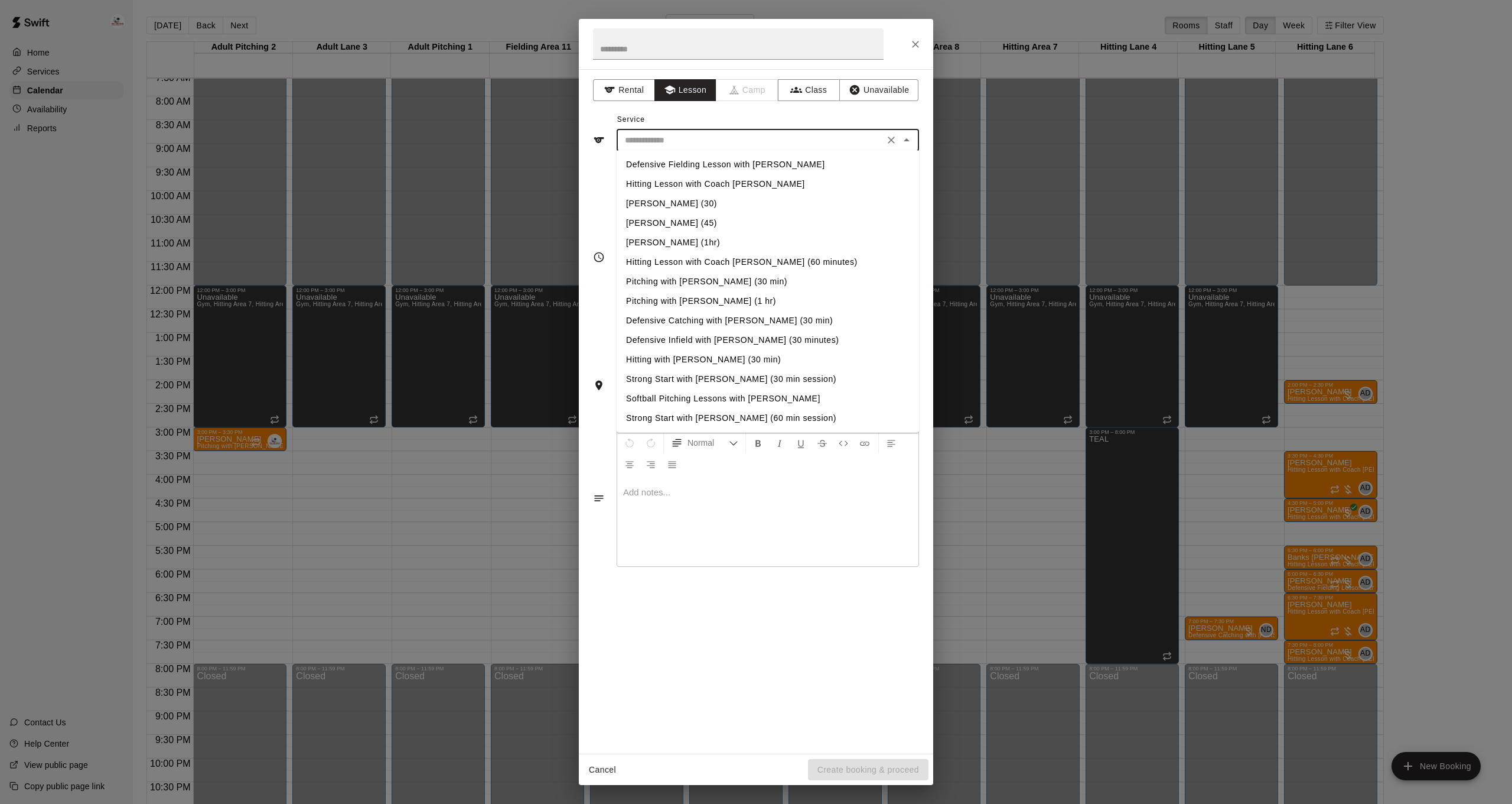
click at [700, 283] on li "Pitching with [PERSON_NAME] (30 min)" at bounding box center [767, 281] width 302 height 20
type input "**********"
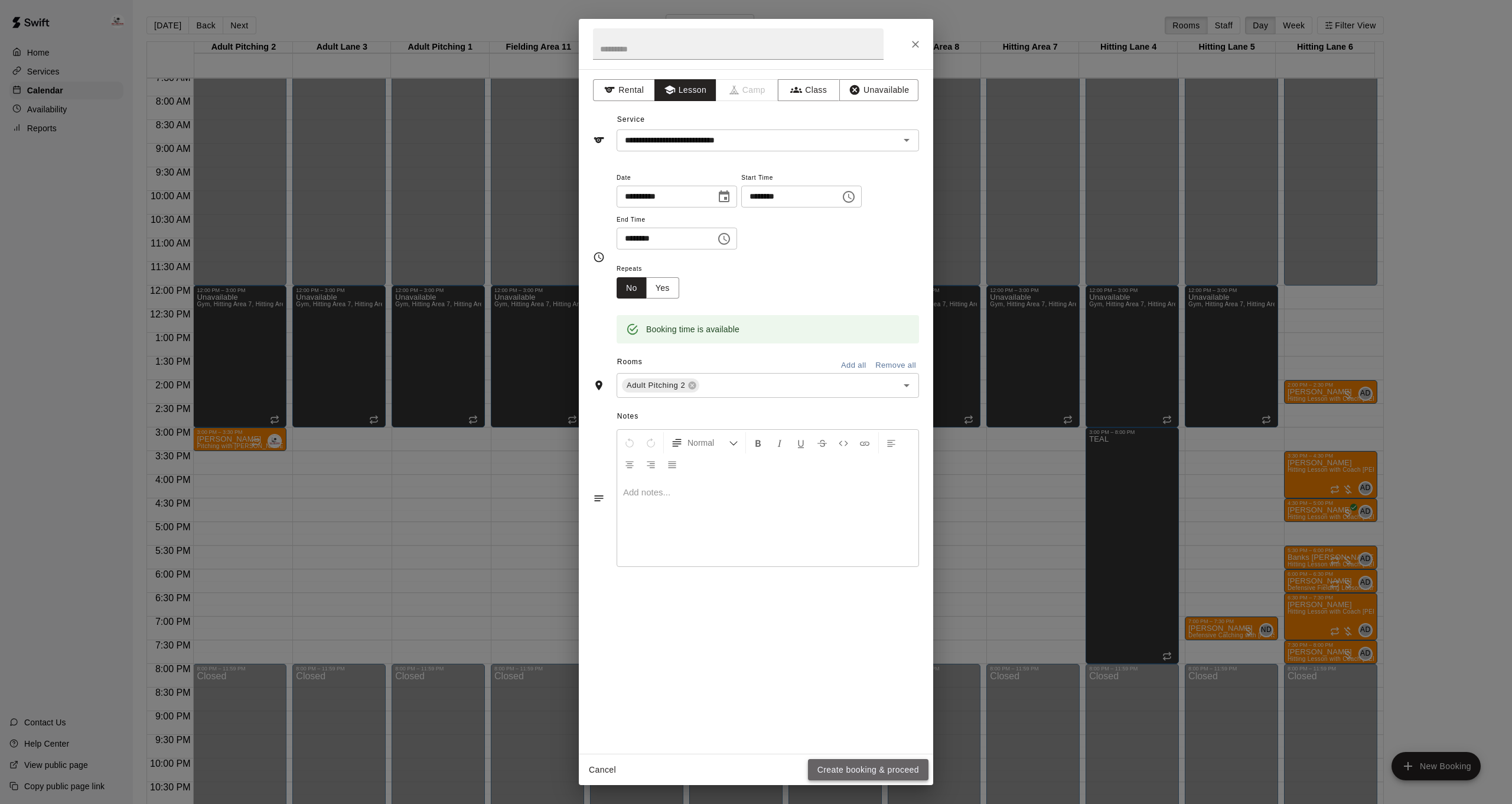
click at [823, 767] on button "Create booking & proceed" at bounding box center [868, 770] width 121 height 22
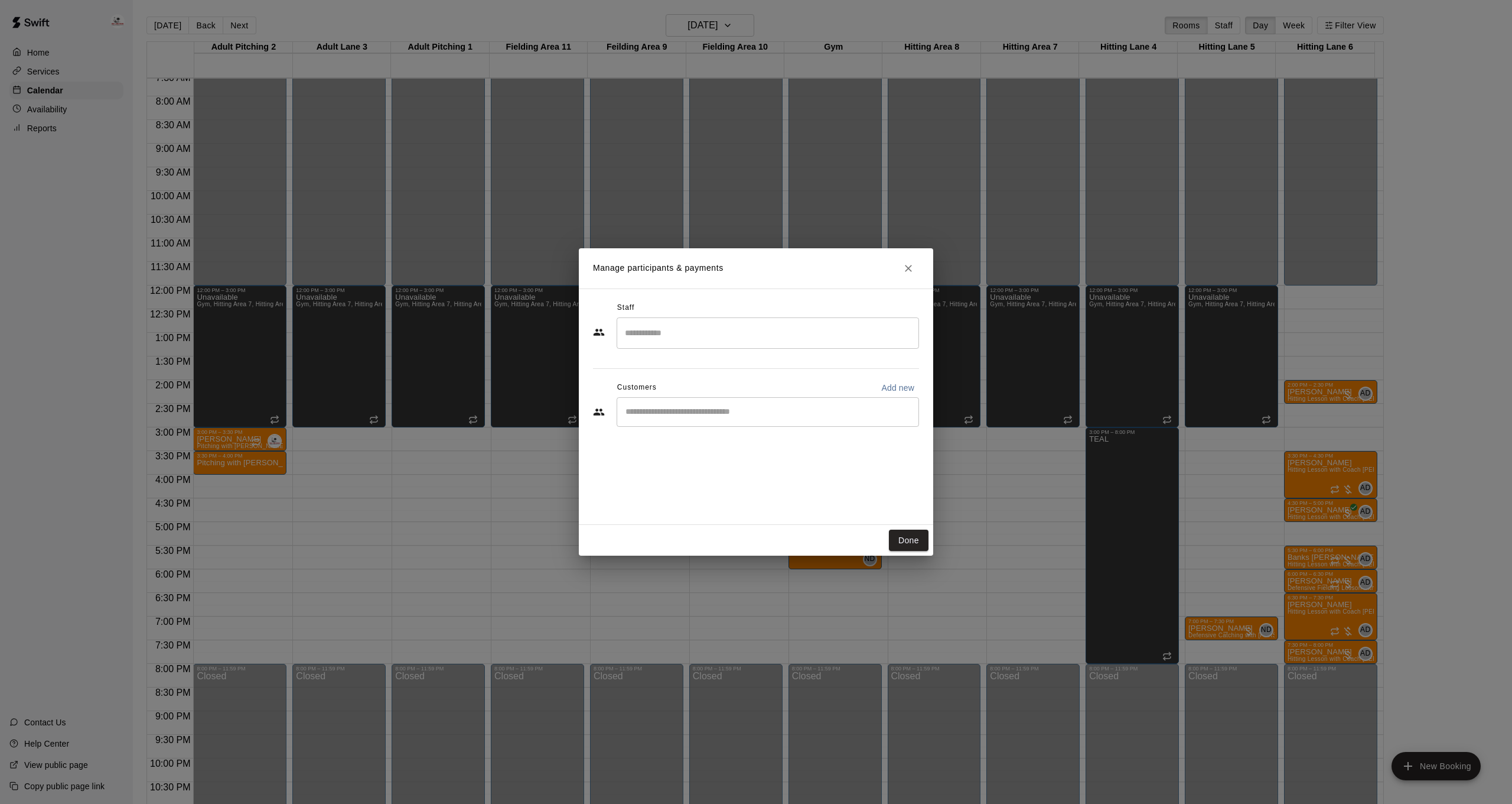
click at [704, 336] on input "Search staff" at bounding box center [768, 333] width 292 height 20
click at [751, 367] on div "[PERSON_NAME] [PERSON_NAME] Staff" at bounding box center [778, 371] width 254 height 23
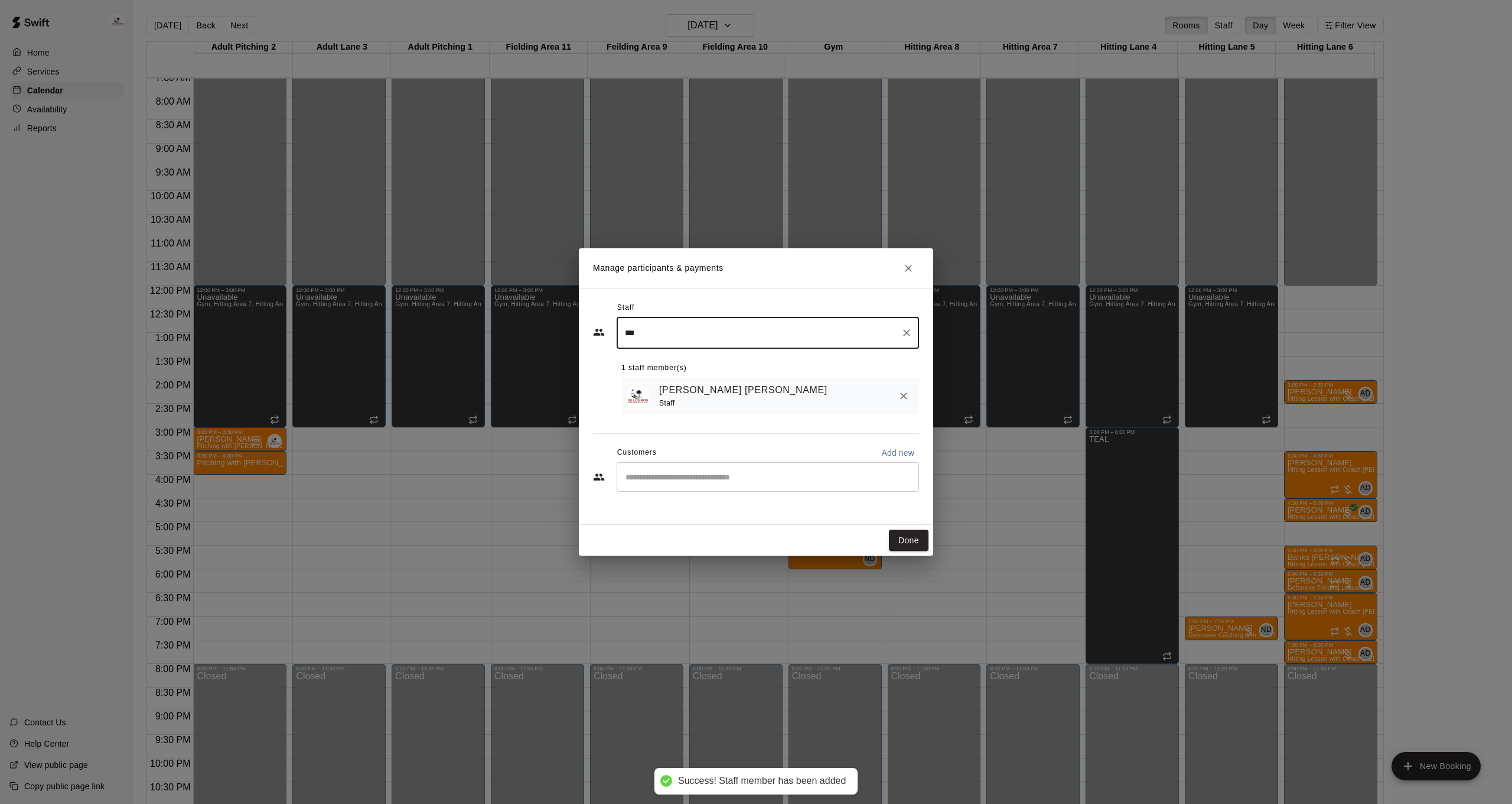
type input "***"
click at [730, 480] on input "Start typing to search customers..." at bounding box center [768, 477] width 292 height 12
type input "****"
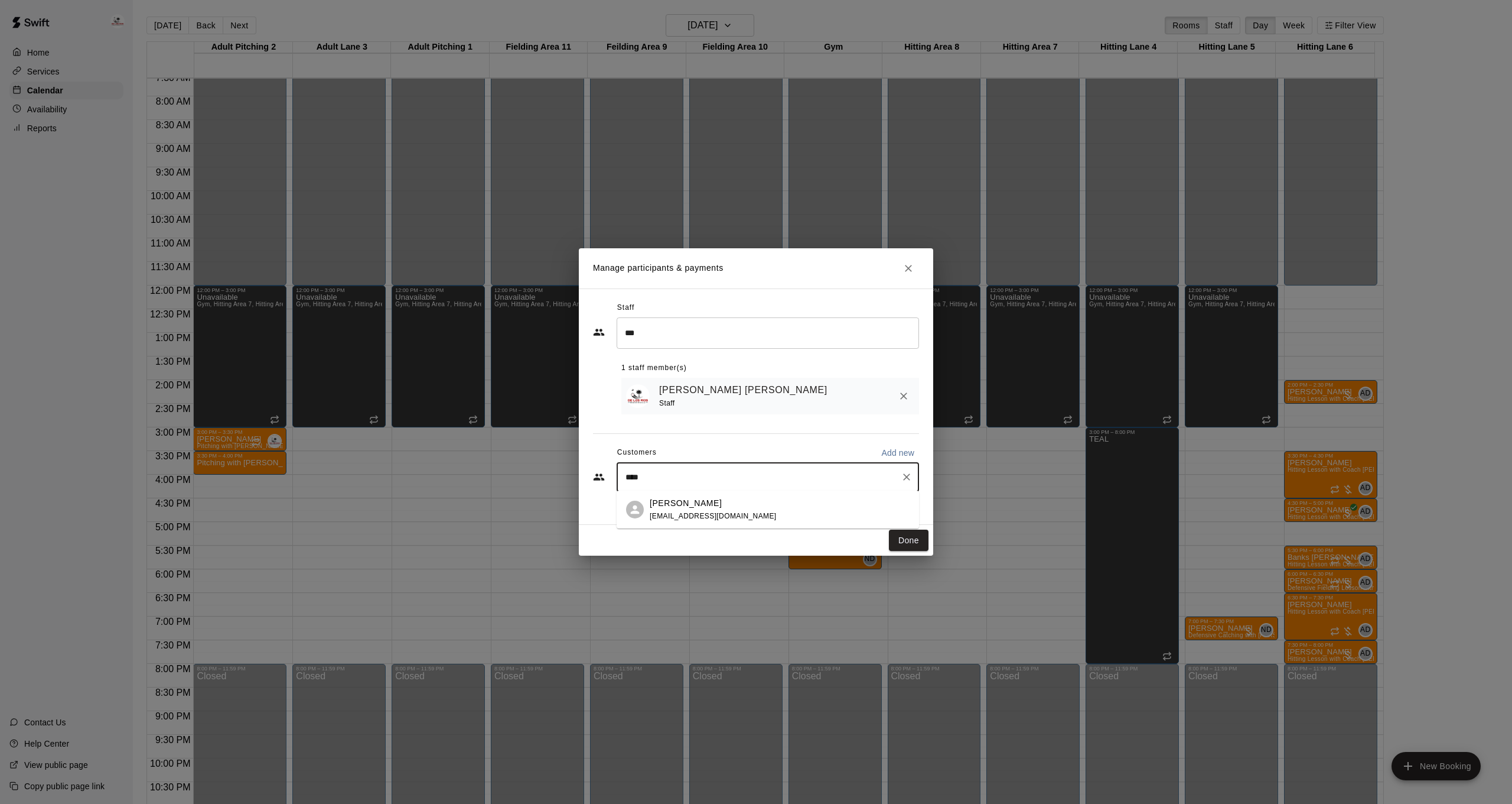
click at [724, 507] on div "[PERSON_NAME]" at bounding box center [713, 502] width 127 height 13
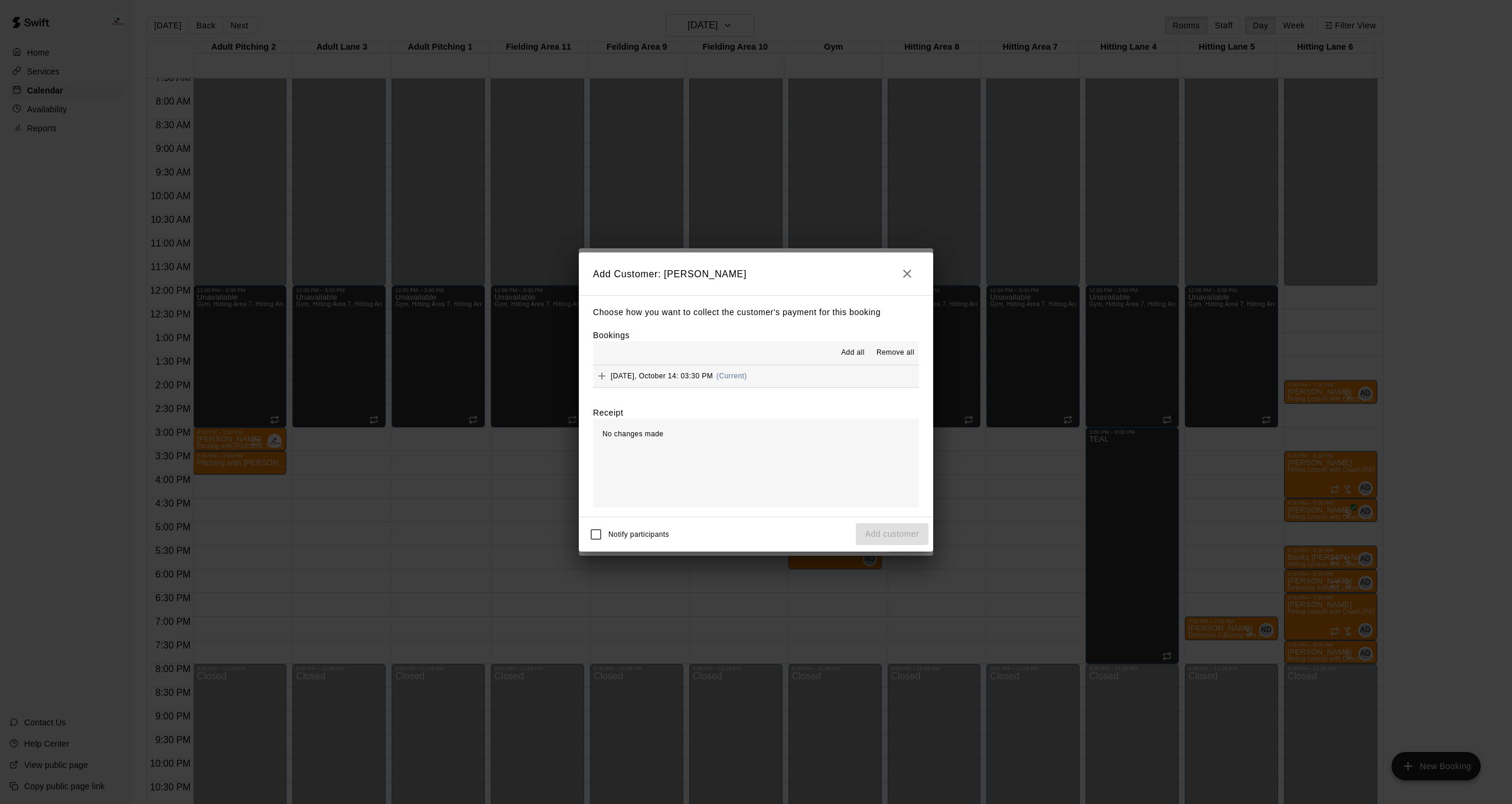
click at [857, 351] on span "Add all" at bounding box center [853, 353] width 24 height 12
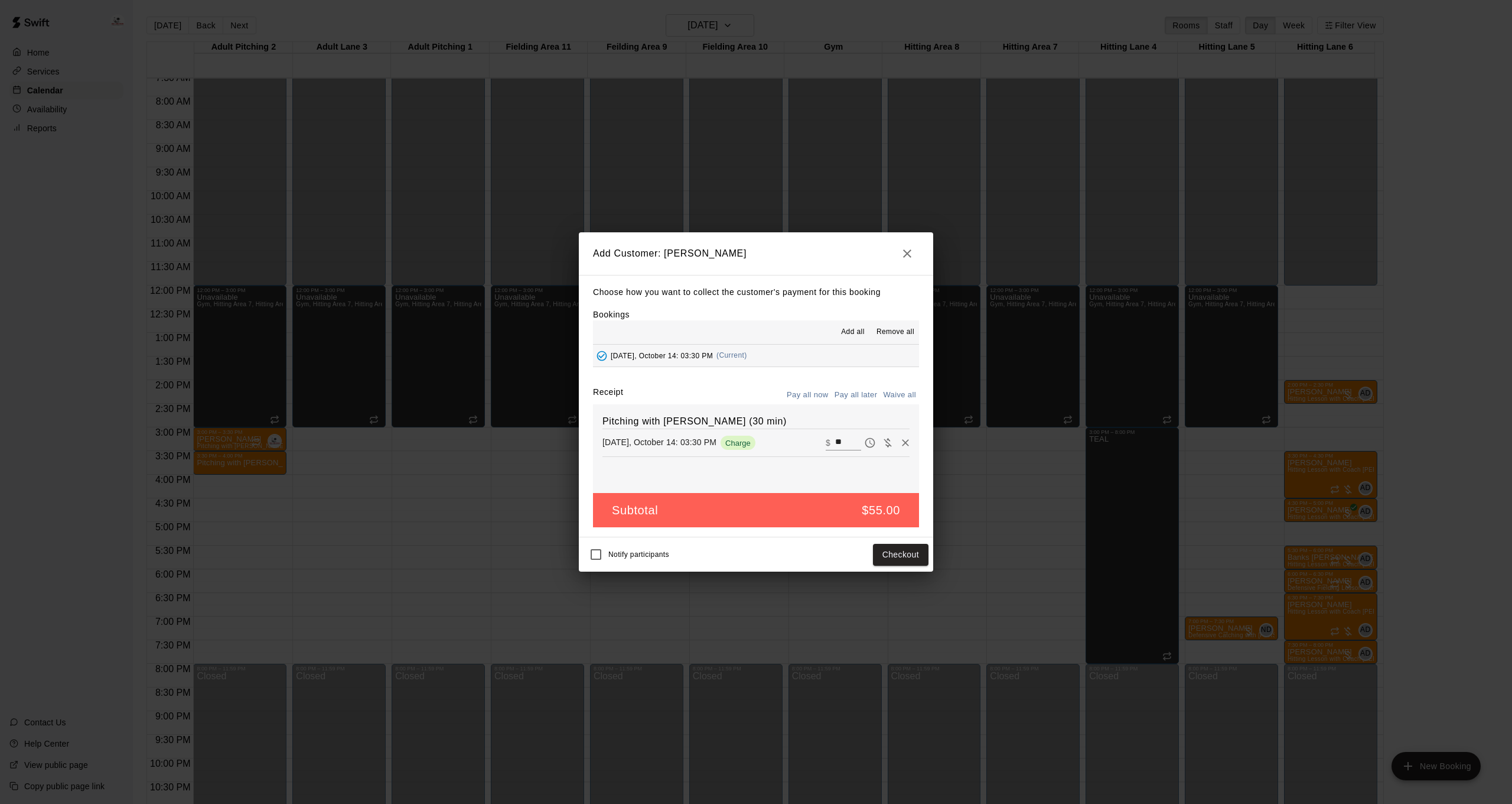
click at [865, 405] on div "Pitching with [PERSON_NAME] (30 min) [DATE], October 14: 03:30 PM Charge ​ $ **" at bounding box center [756, 449] width 326 height 89
click at [863, 397] on button "Pay all later" at bounding box center [856, 395] width 49 height 19
click at [896, 551] on button "Add customer" at bounding box center [891, 554] width 72 height 22
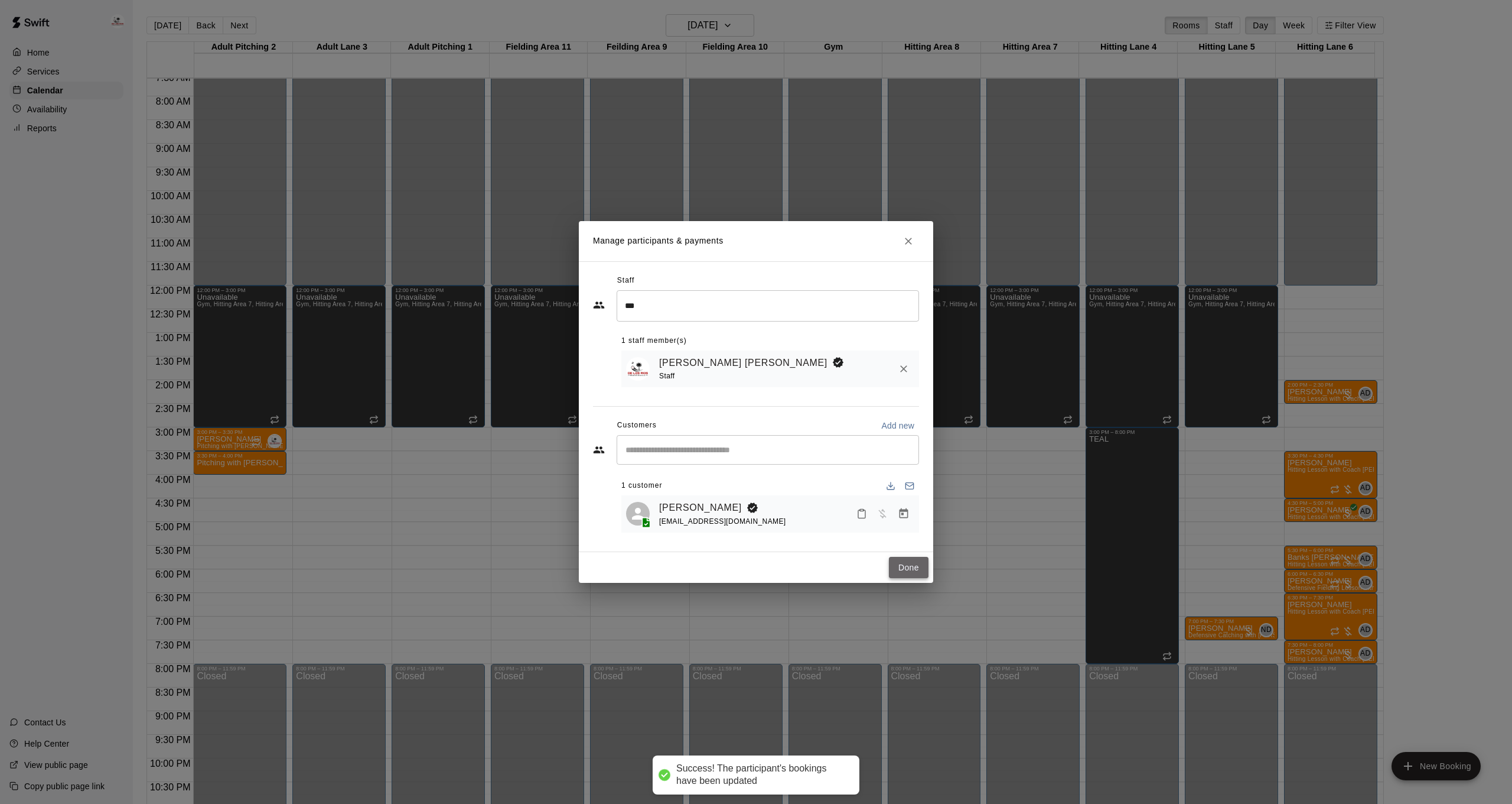
click at [910, 567] on button "Done" at bounding box center [908, 568] width 39 height 22
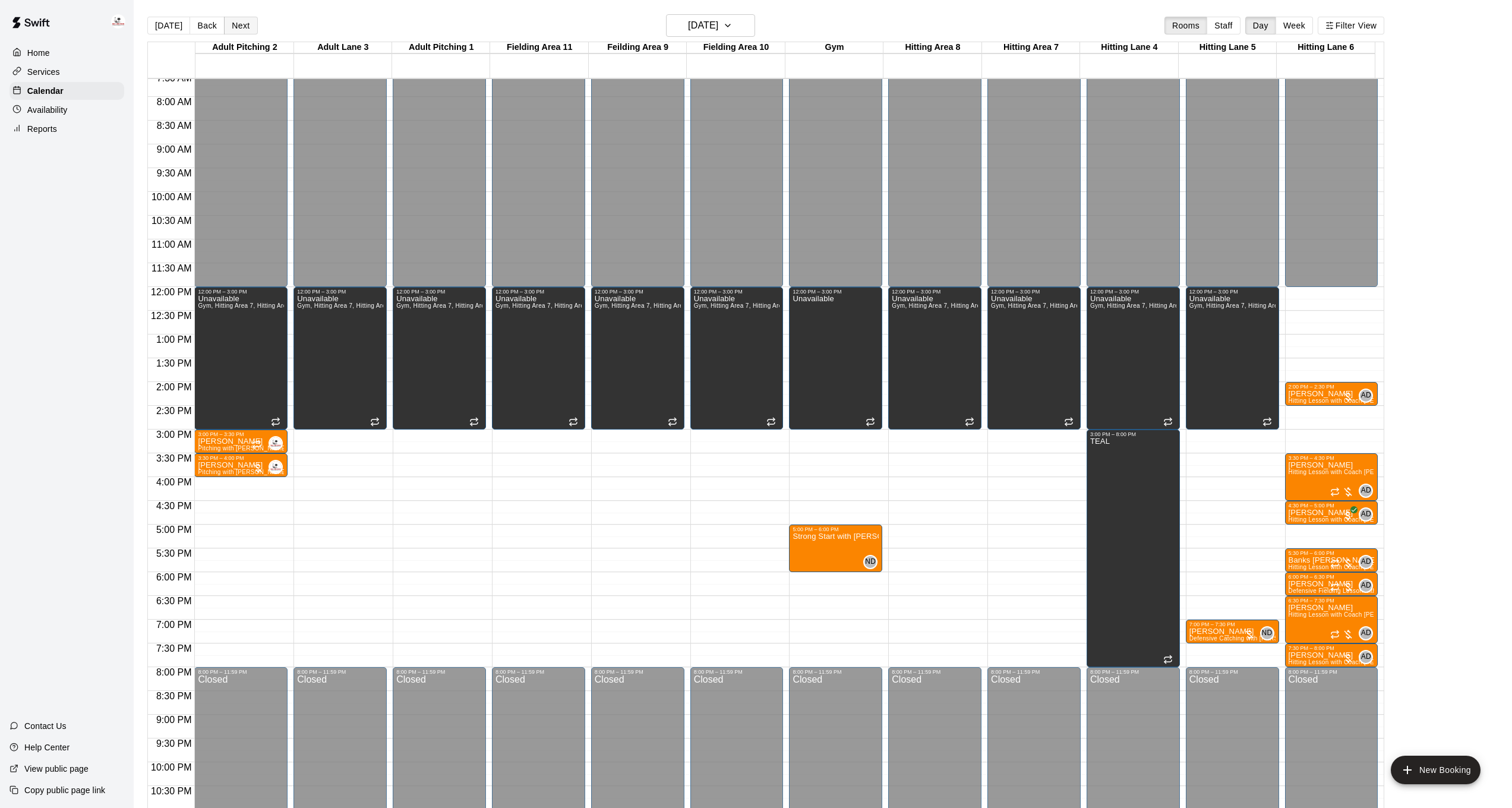
click at [235, 28] on button "Next" at bounding box center [241, 25] width 33 height 18
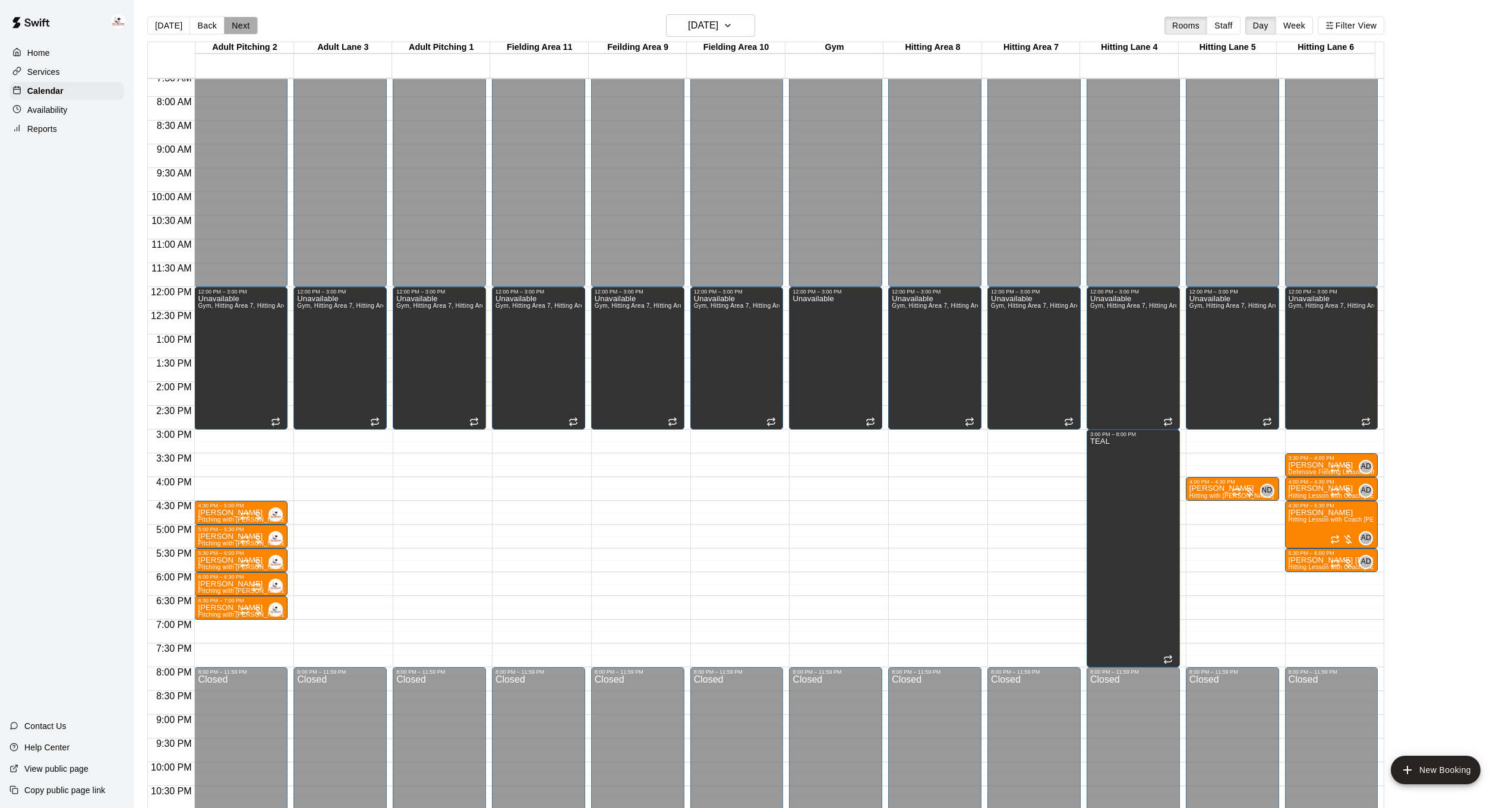
click at [235, 27] on button "Next" at bounding box center [241, 25] width 33 height 18
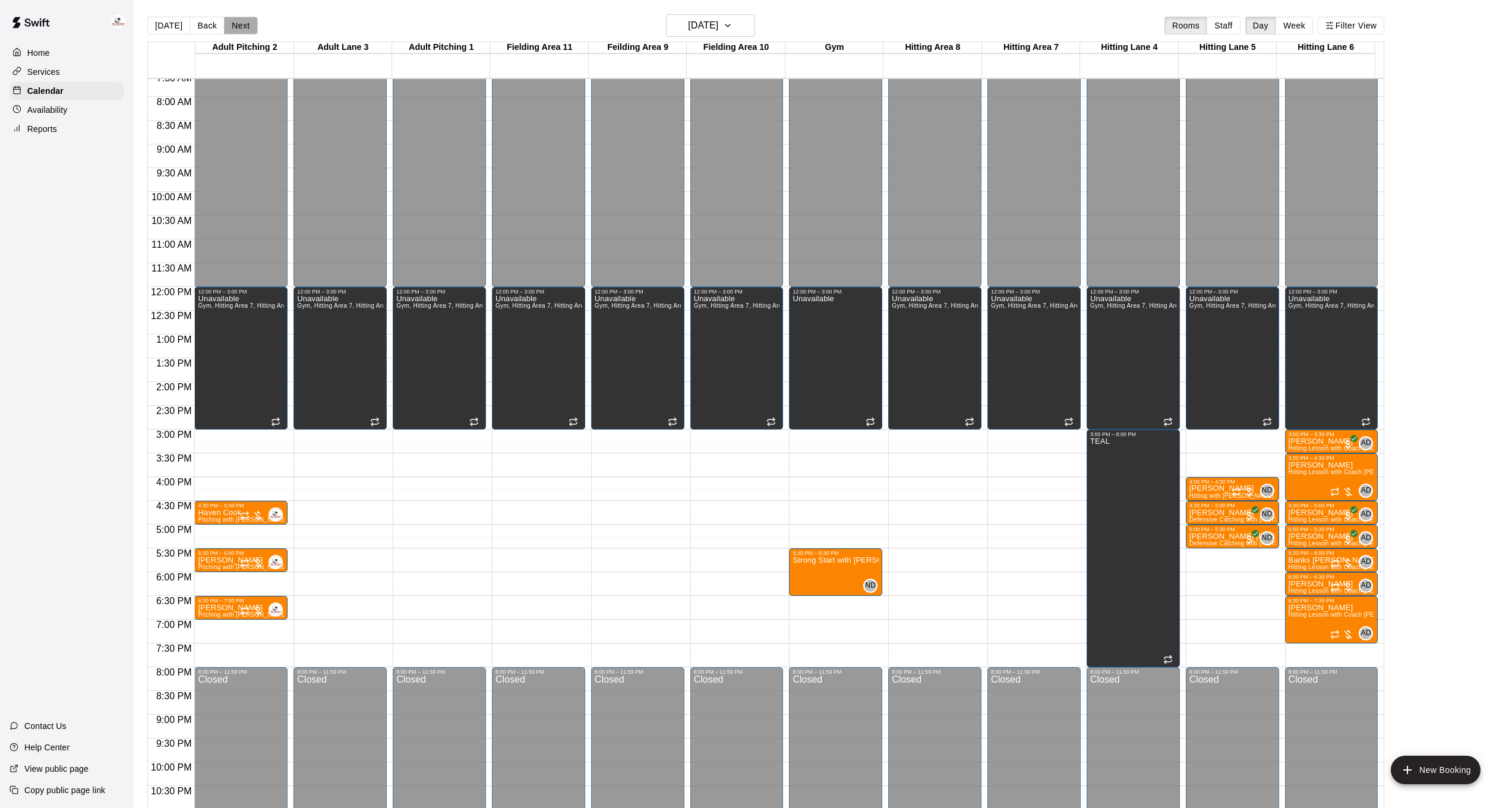
click at [235, 27] on button "Next" at bounding box center [241, 25] width 33 height 18
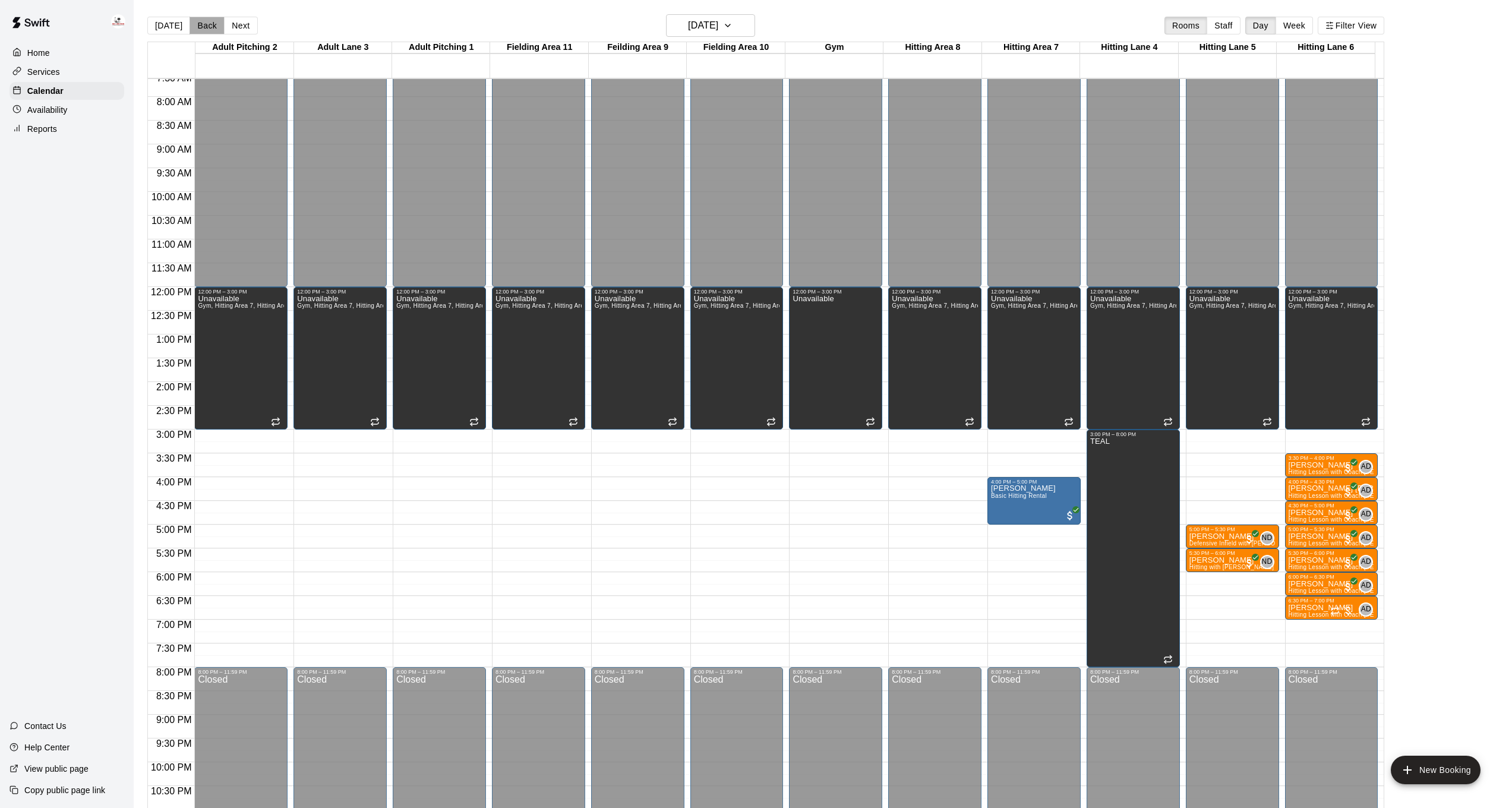
click at [201, 27] on button "Back" at bounding box center [206, 25] width 35 height 18
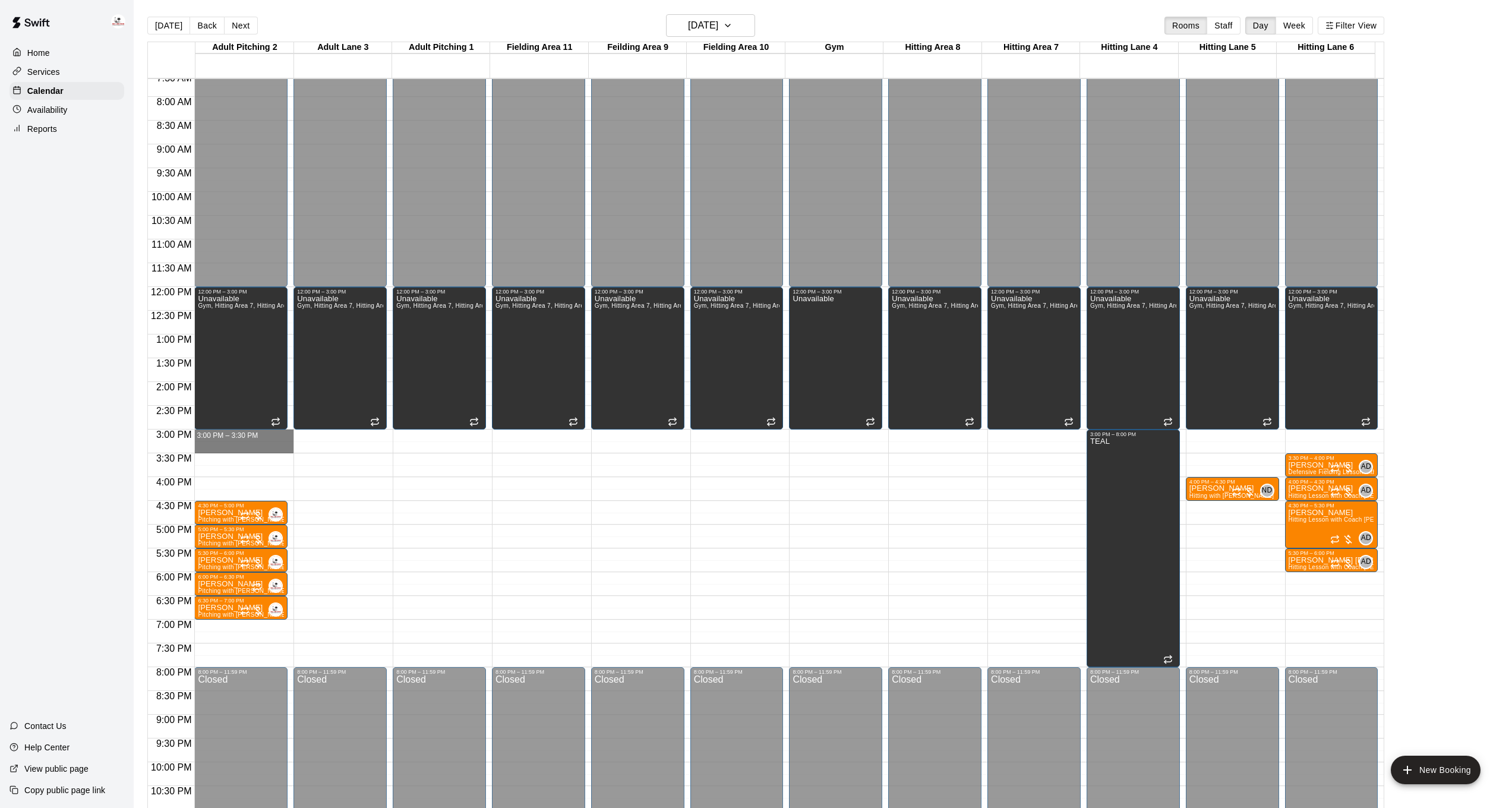
drag, startPoint x: 242, startPoint y: 432, endPoint x: 242, endPoint y: 445, distance: 13.0
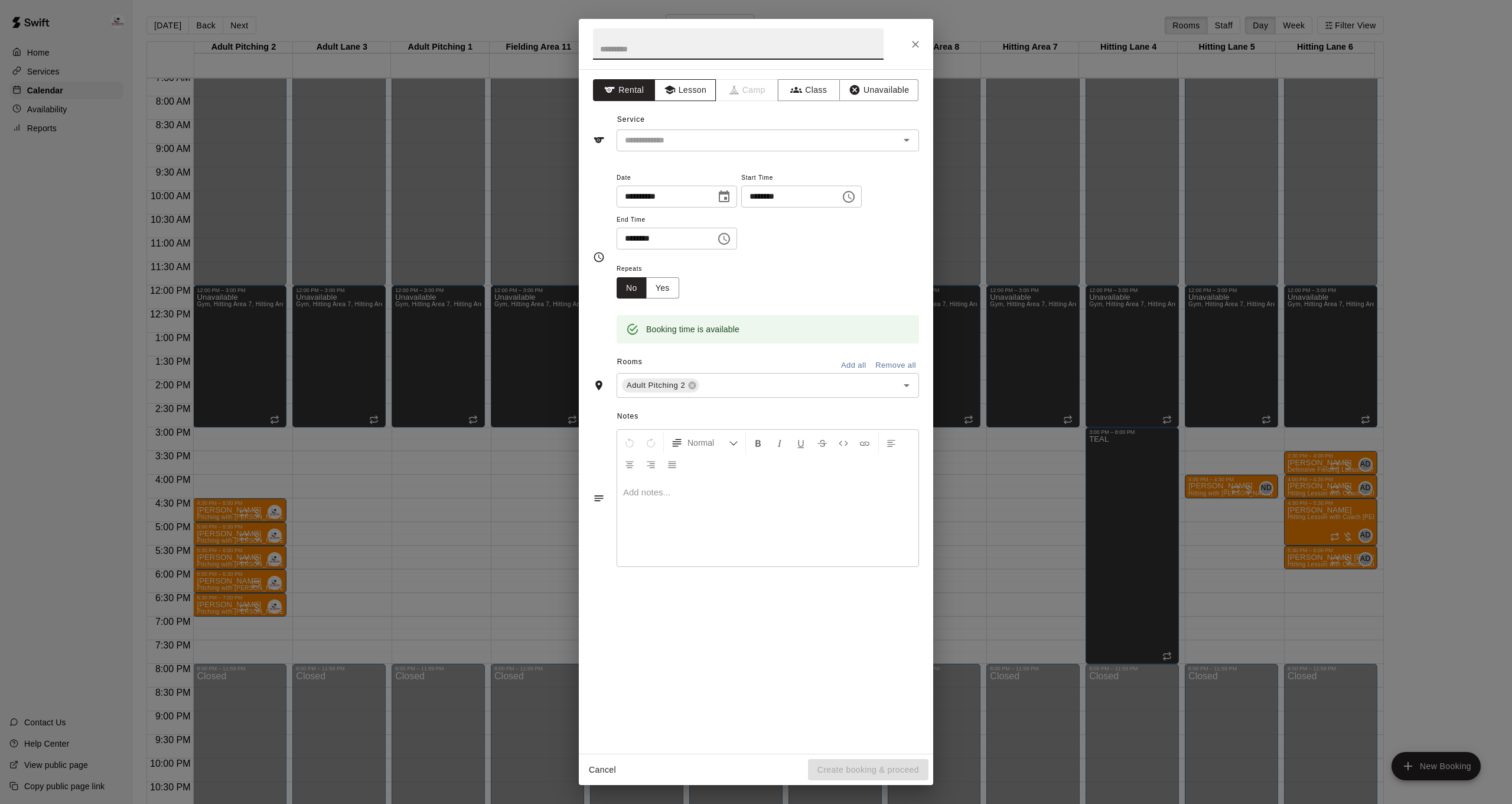
click at [698, 83] on button "Lesson" at bounding box center [685, 90] width 62 height 22
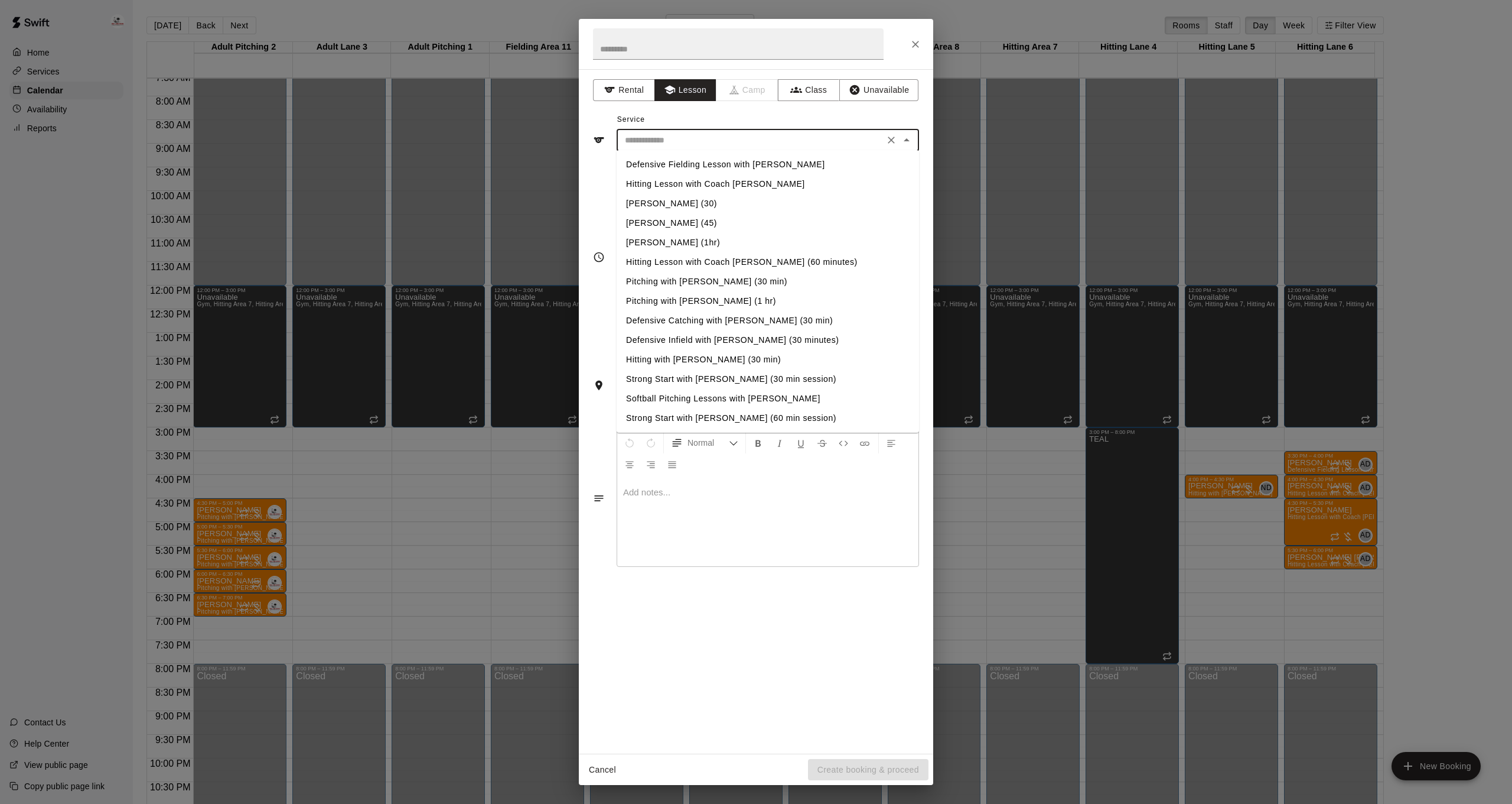
click at [694, 137] on input "text" at bounding box center [750, 140] width 261 height 14
click at [693, 275] on li "Pitching with [PERSON_NAME] (30 min)" at bounding box center [767, 281] width 302 height 20
type input "**********"
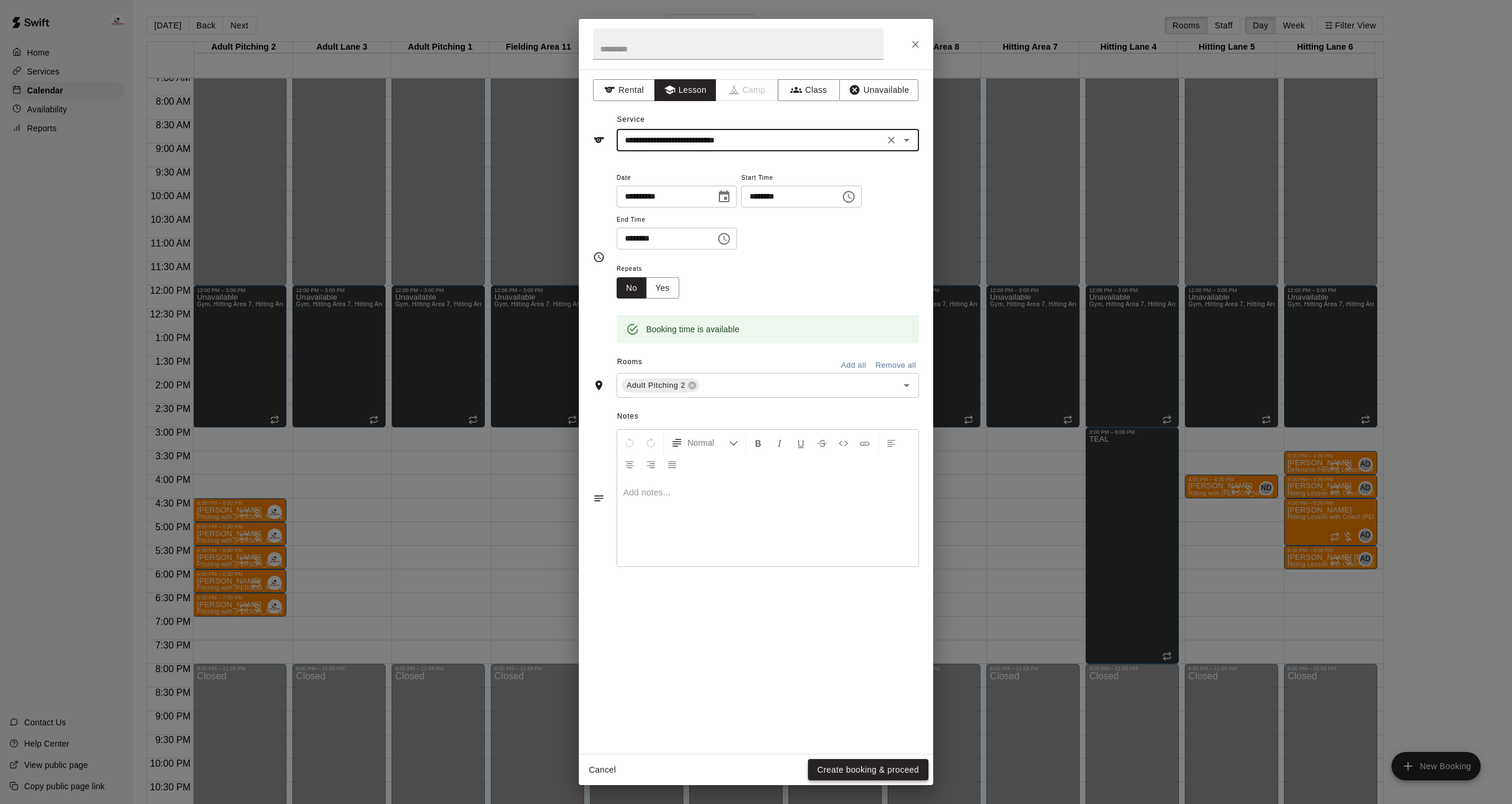
click at [890, 772] on button "Create booking & proceed" at bounding box center [868, 770] width 121 height 22
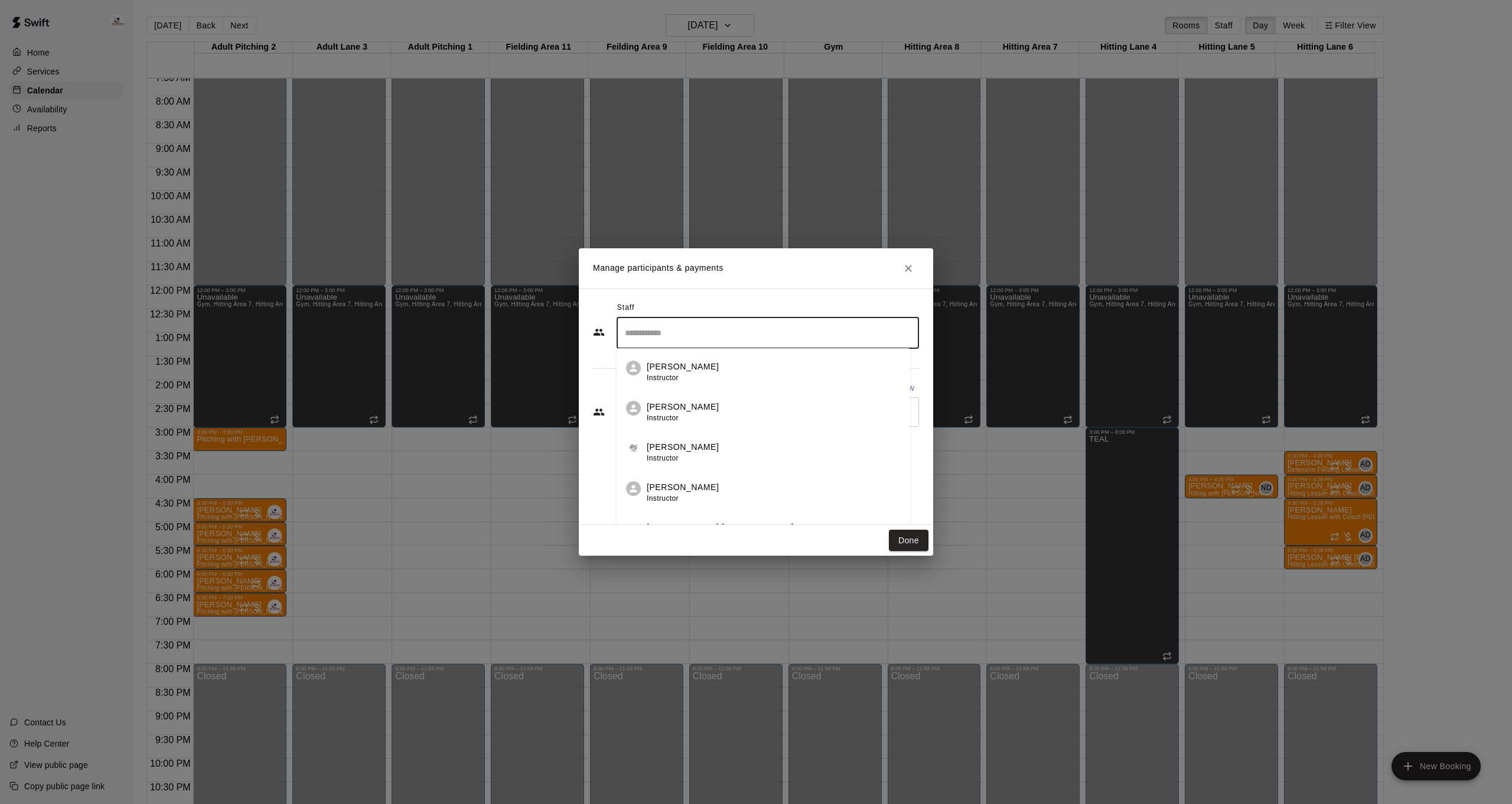
click at [705, 341] on input "Search staff" at bounding box center [768, 333] width 292 height 20
click at [717, 375] on div "[PERSON_NAME] [PERSON_NAME] Staff" at bounding box center [720, 371] width 147 height 23
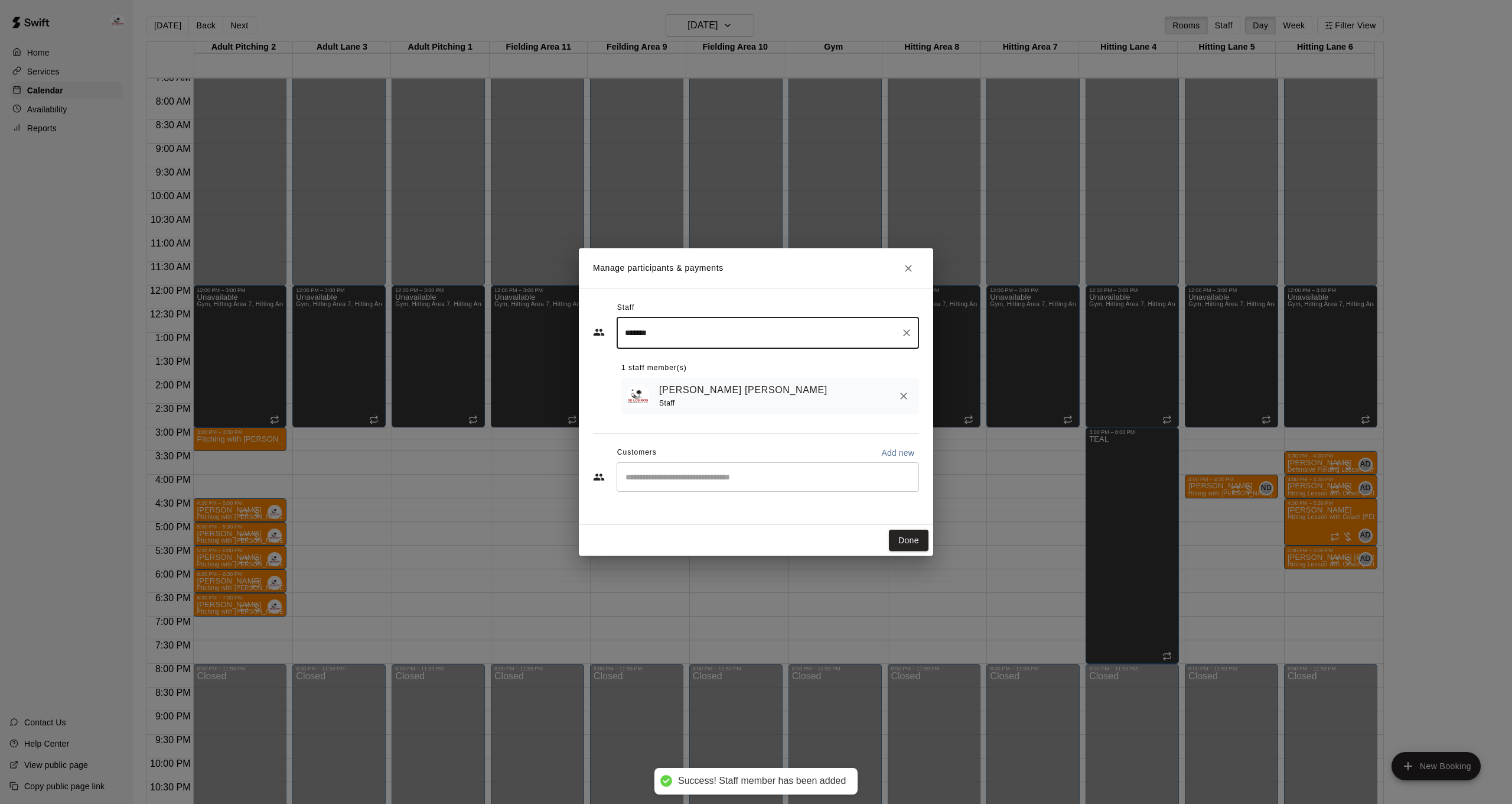
type input "*******"
click at [655, 480] on input "Start typing to search customers..." at bounding box center [768, 477] width 292 height 12
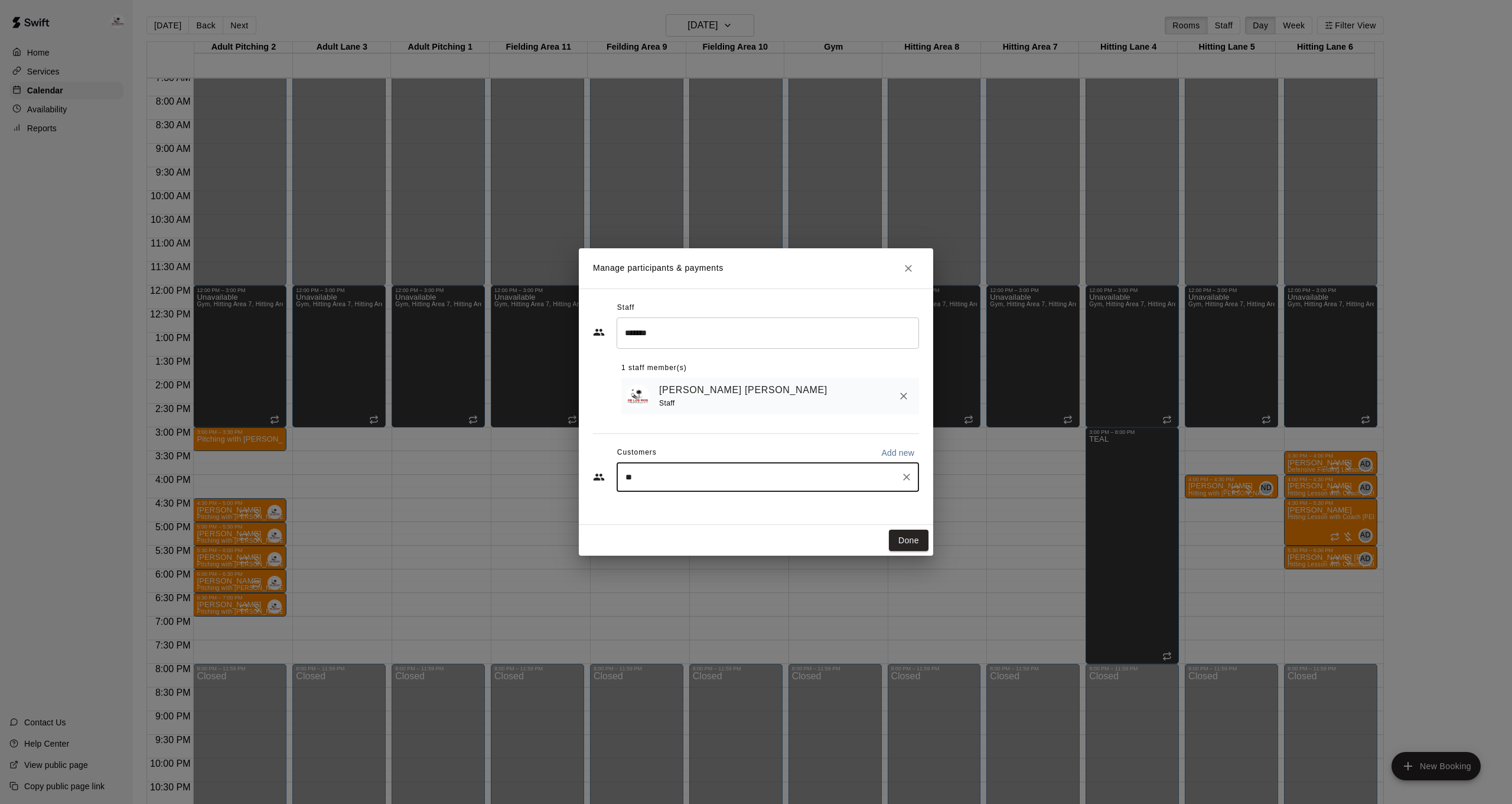
type input "*"
type input "**********"
click at [676, 510] on div "[PERSON_NAME] [EMAIL_ADDRESS][DOMAIN_NAME]" at bounding box center [713, 509] width 127 height 26
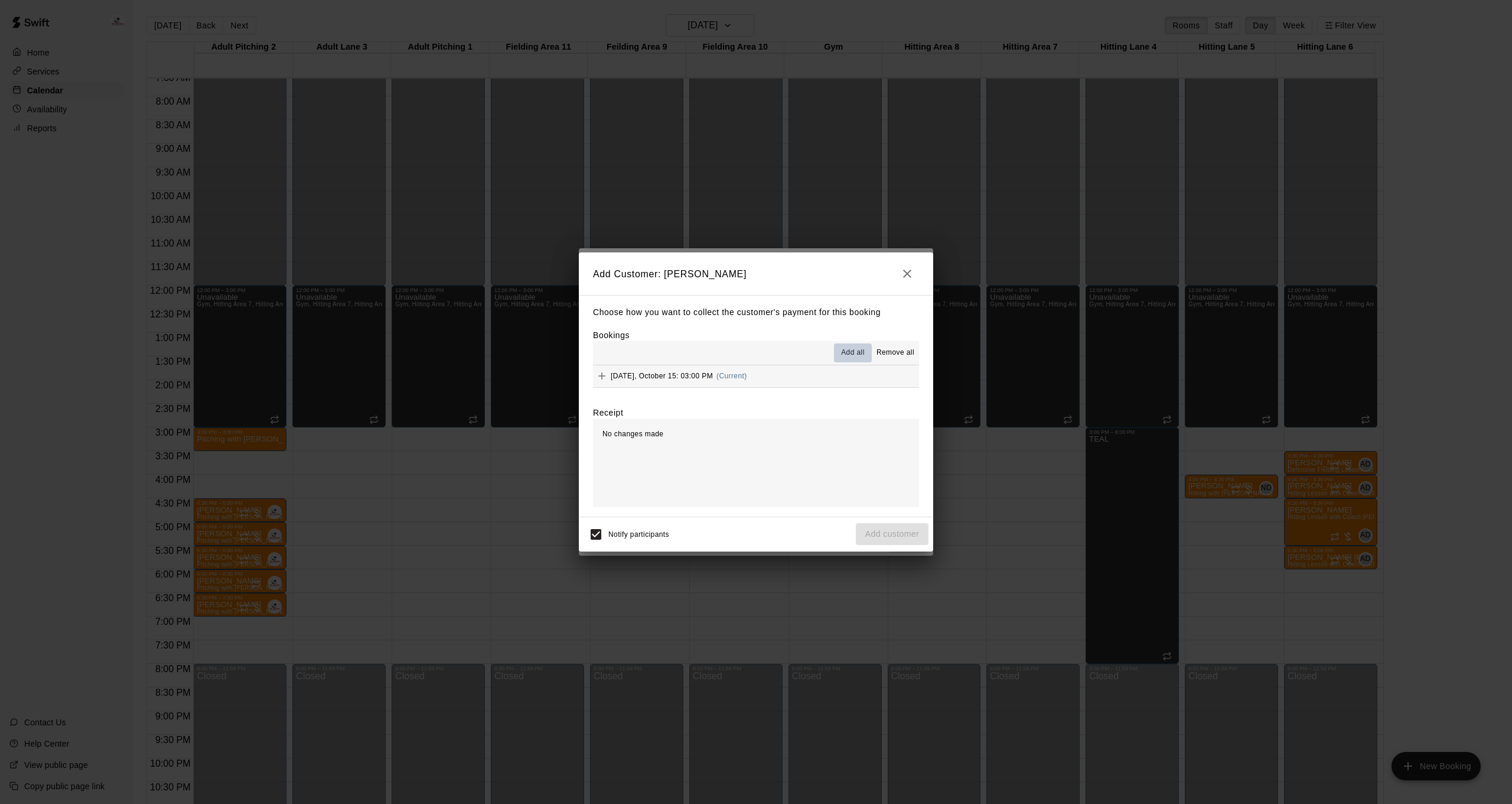
click at [854, 350] on span "Add all" at bounding box center [853, 353] width 24 height 12
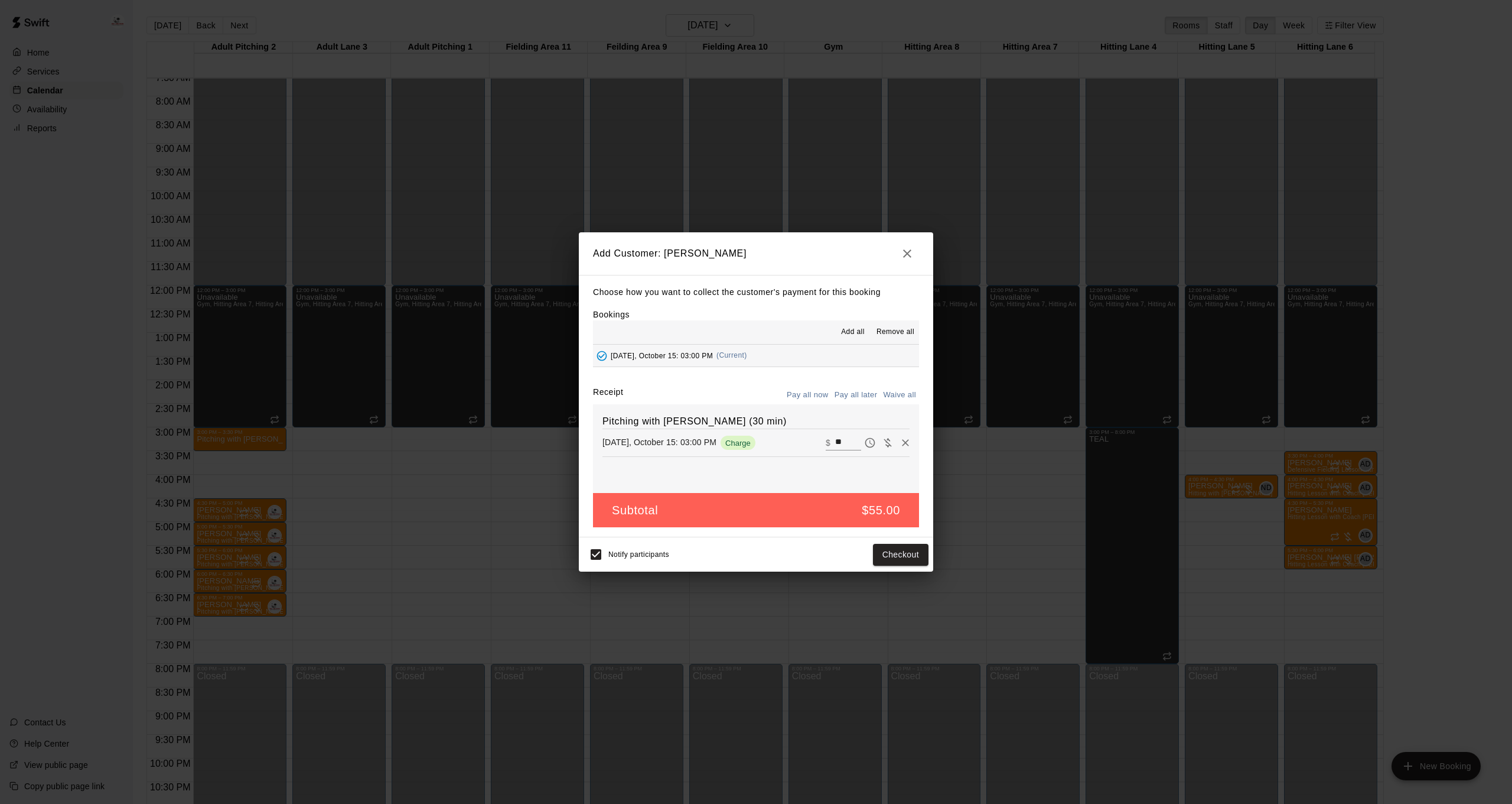
click at [861, 391] on button "Pay all later" at bounding box center [856, 395] width 49 height 19
click at [891, 558] on button "Add customer" at bounding box center [891, 554] width 72 height 22
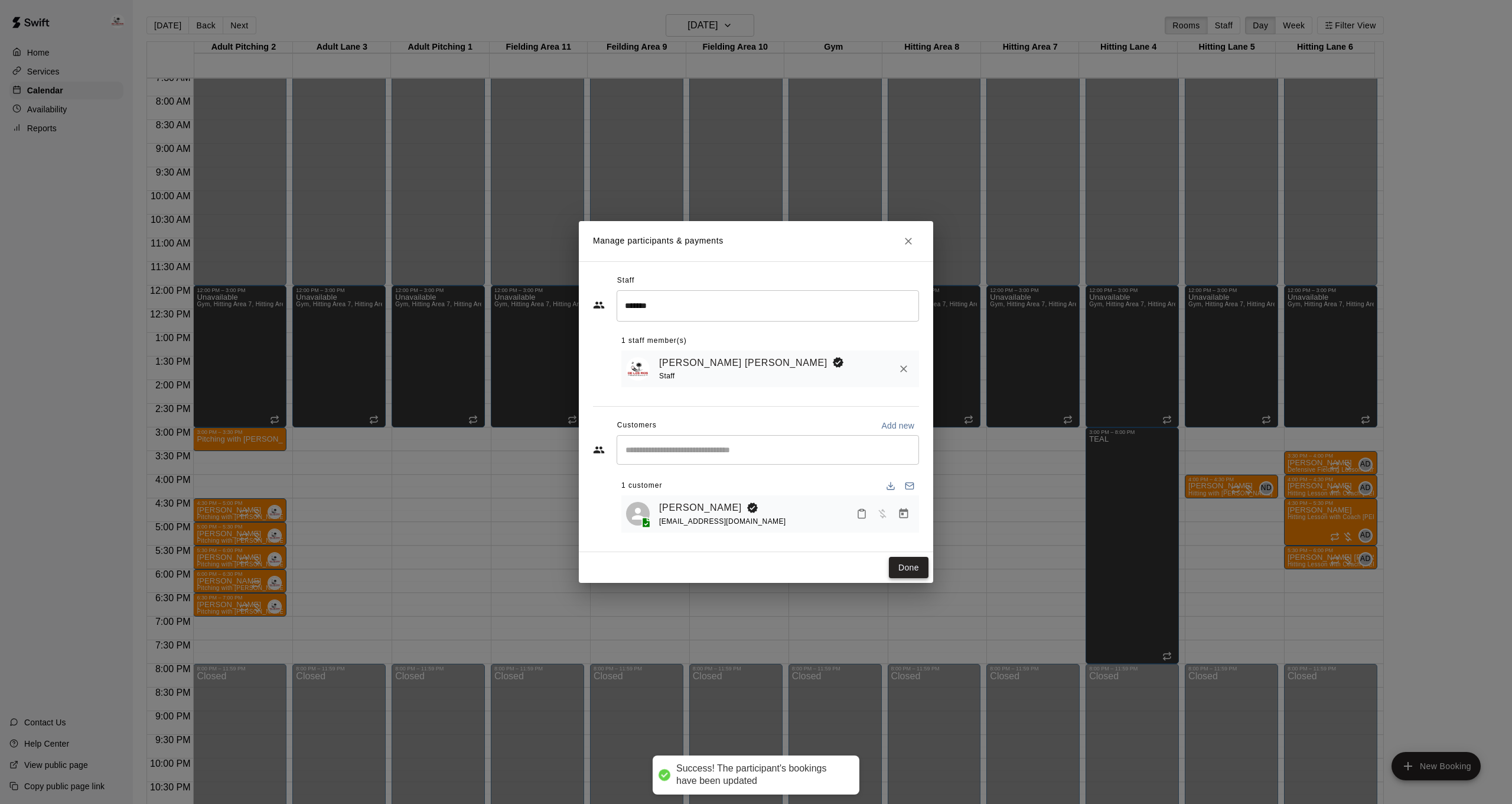
click at [904, 564] on button "Done" at bounding box center [908, 568] width 39 height 22
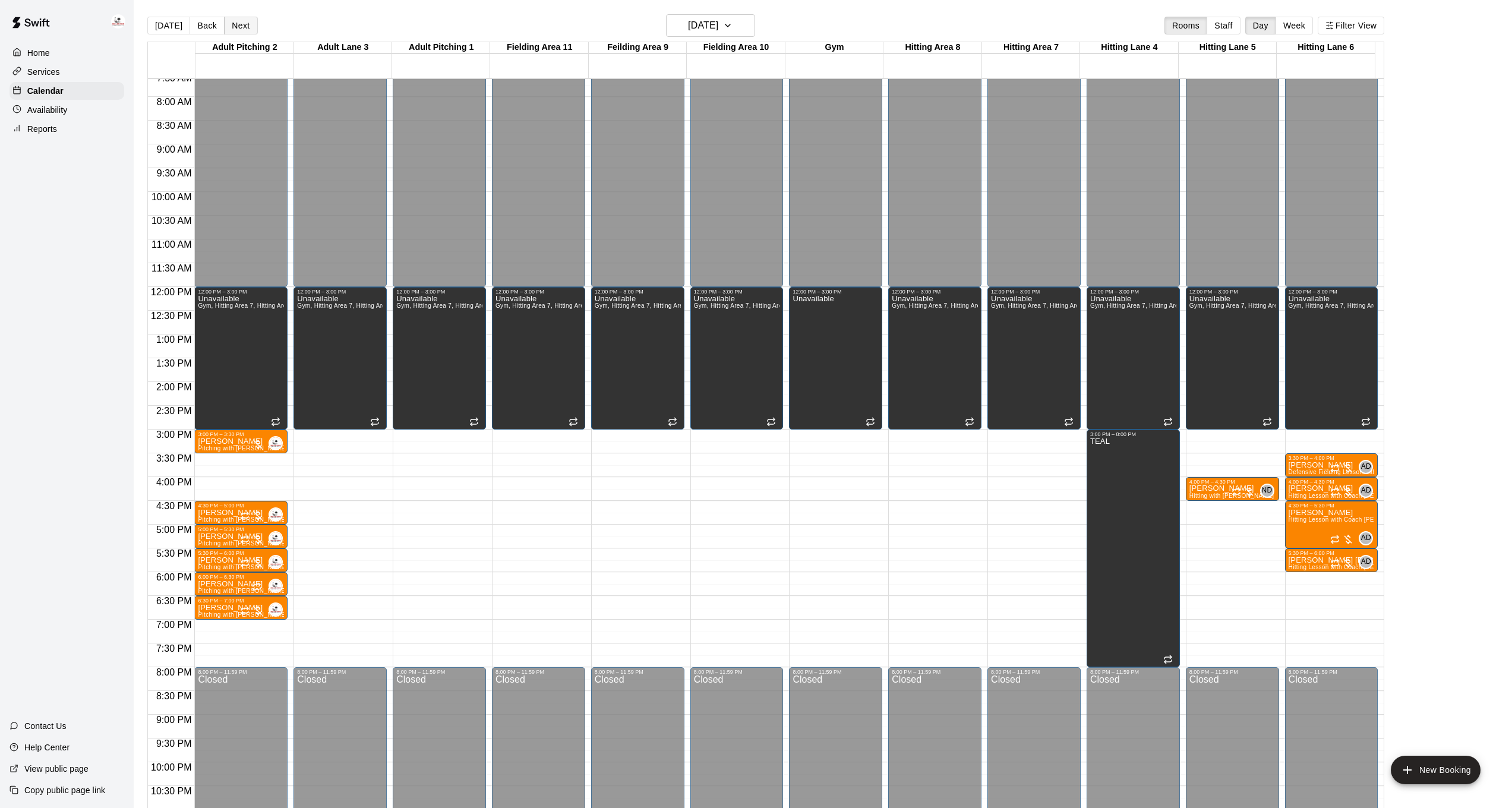
click at [243, 27] on button "Next" at bounding box center [241, 25] width 33 height 18
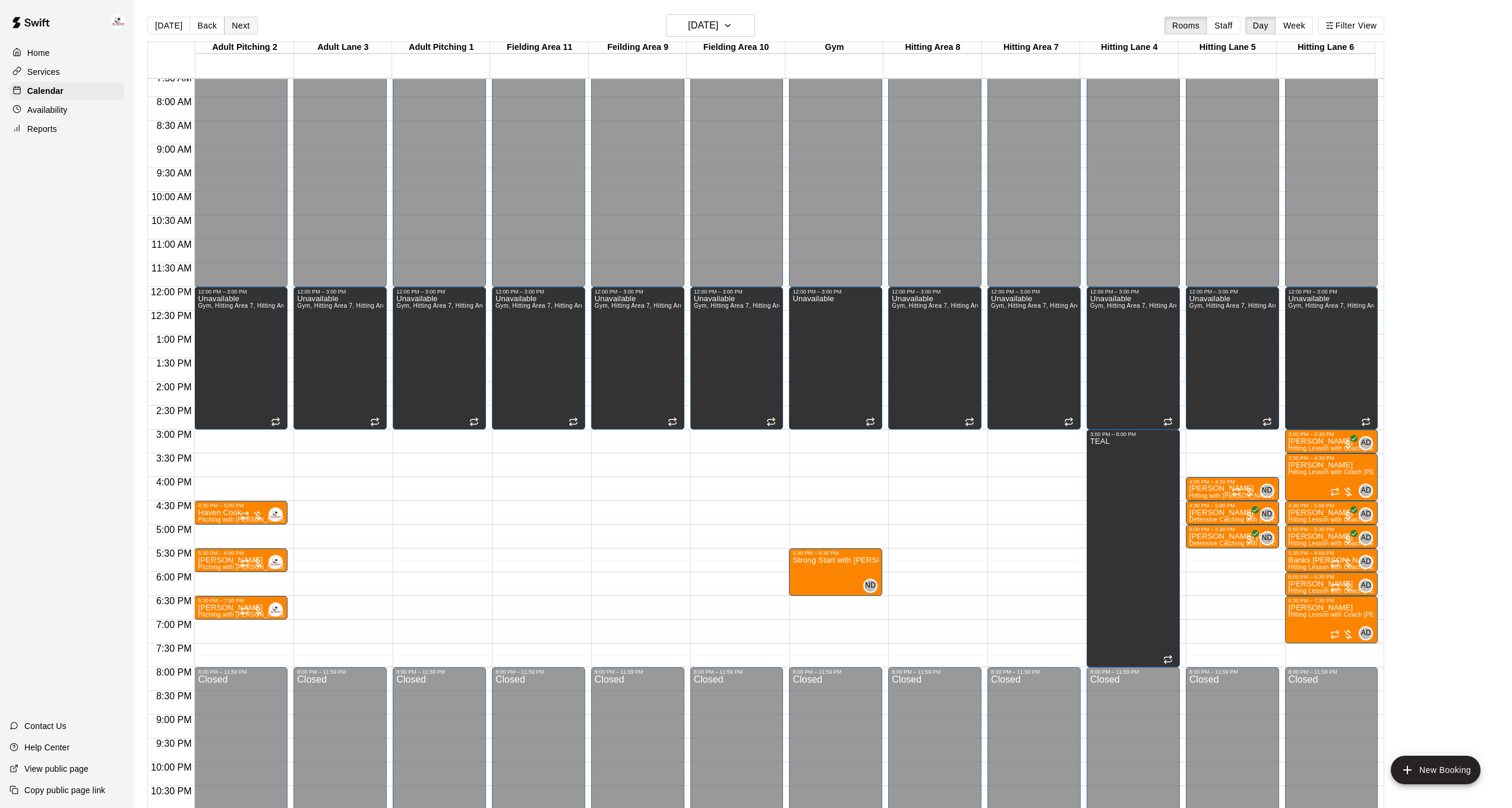
click at [242, 27] on button "Next" at bounding box center [241, 25] width 33 height 18
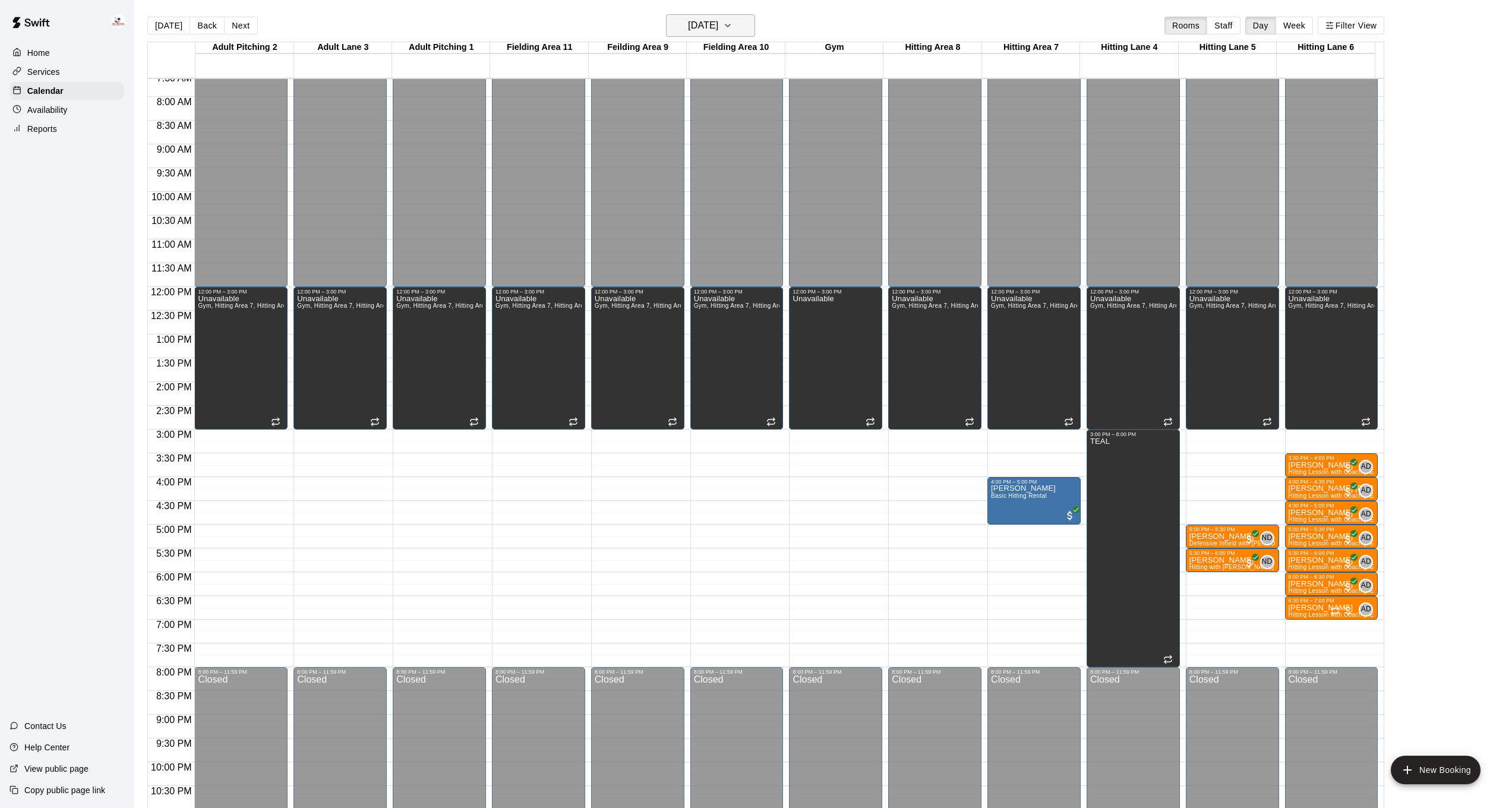
click at [714, 22] on h6 "[DATE]" at bounding box center [702, 25] width 30 height 16
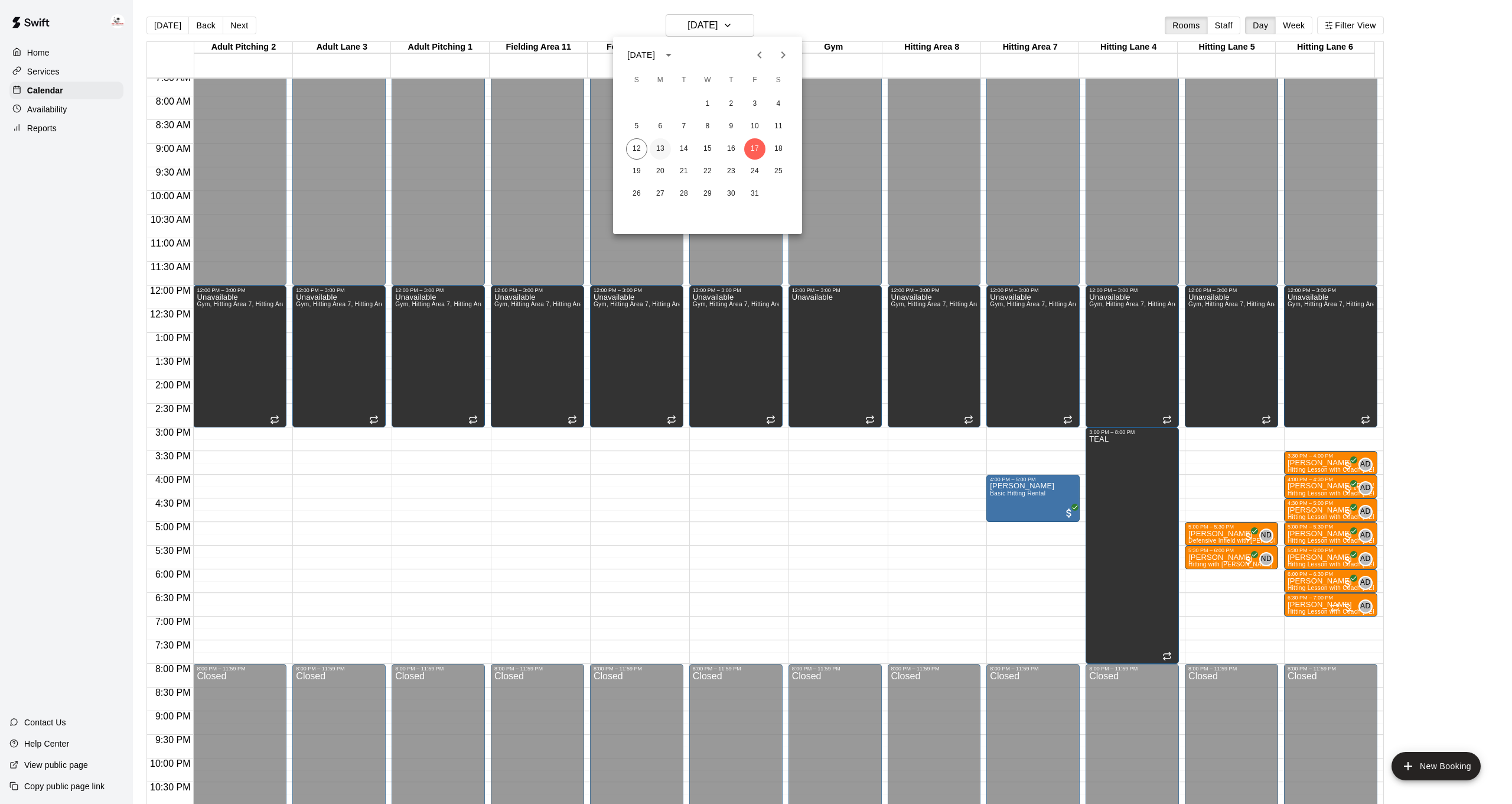
click at [663, 153] on button "13" at bounding box center [660, 148] width 21 height 21
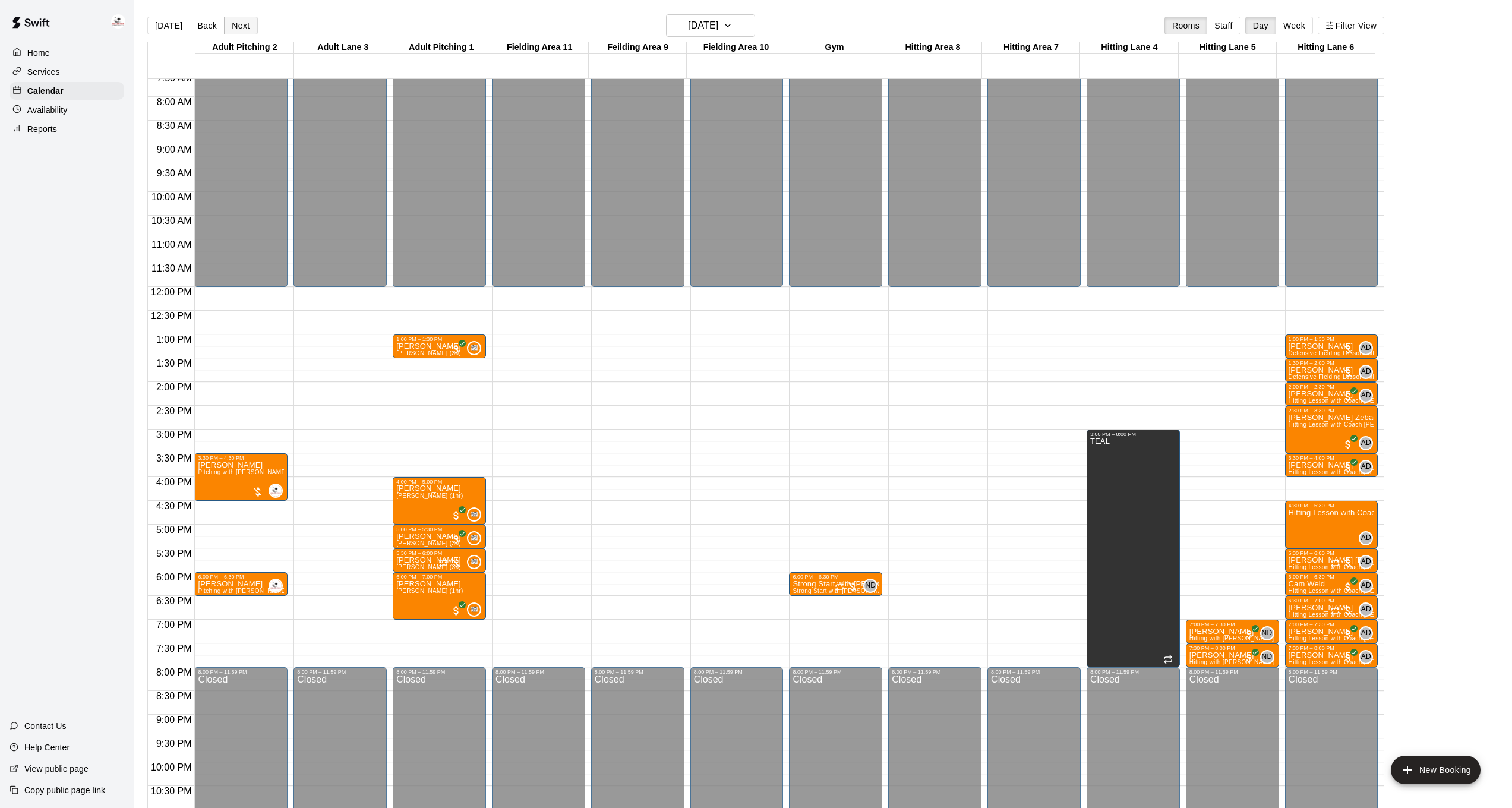
click at [232, 25] on button "Next" at bounding box center [241, 25] width 33 height 18
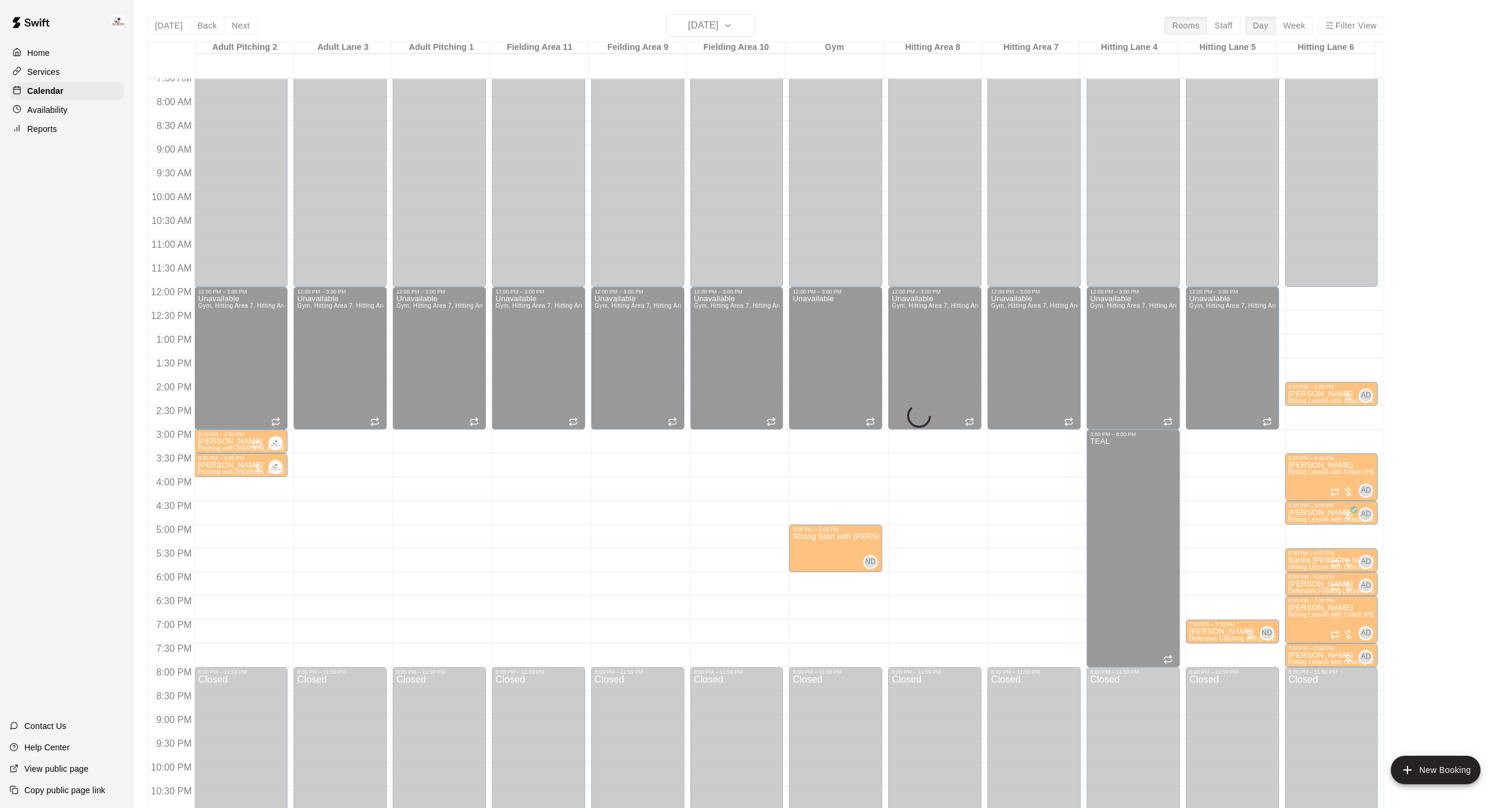
click at [215, 17] on div "[DATE] Back [DATE][DATE] Rooms Staff Day Week Filter View Adult Pitching 2 14 […" at bounding box center [765, 419] width 1236 height 808
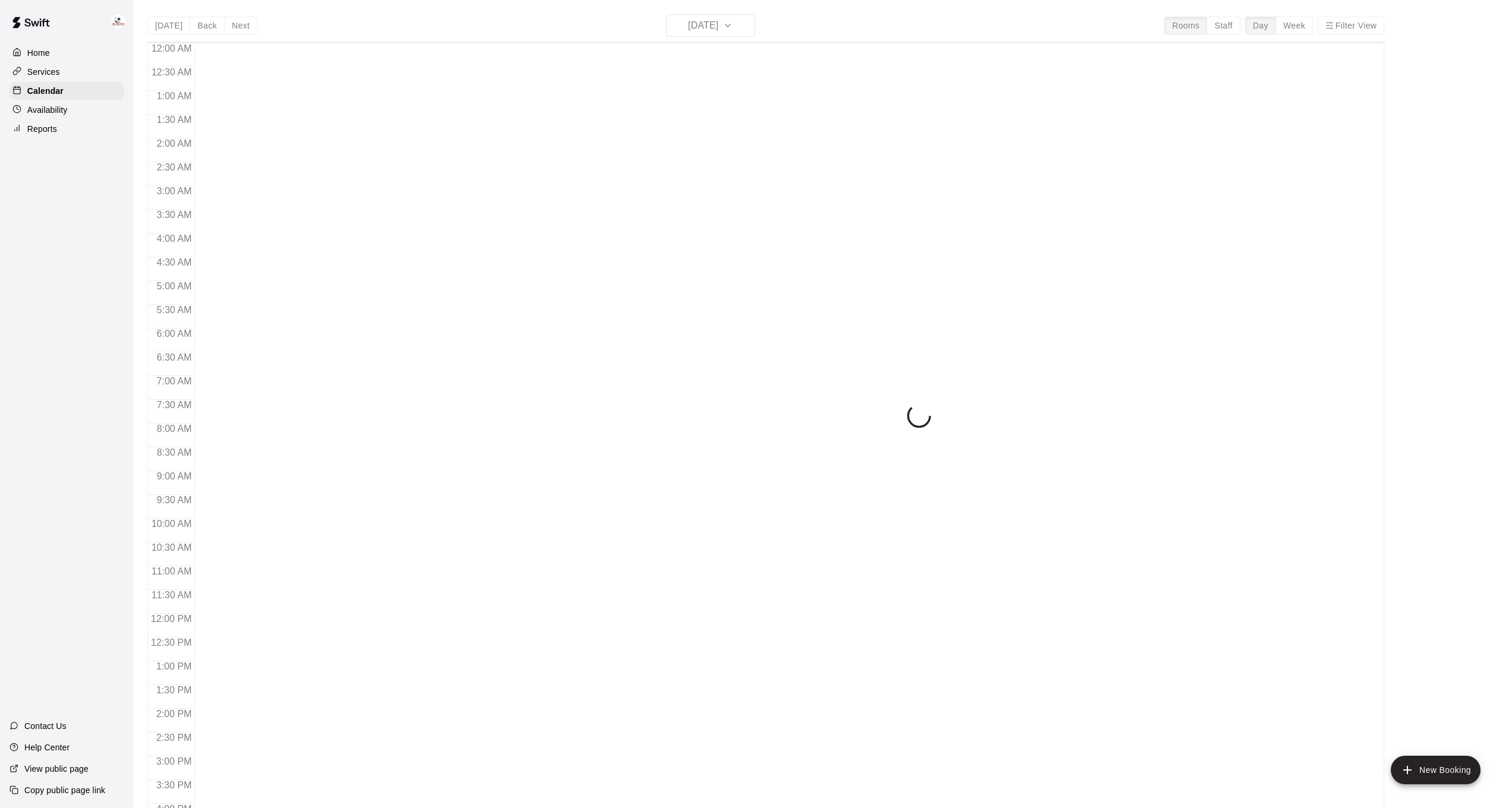
scroll to position [362, 0]
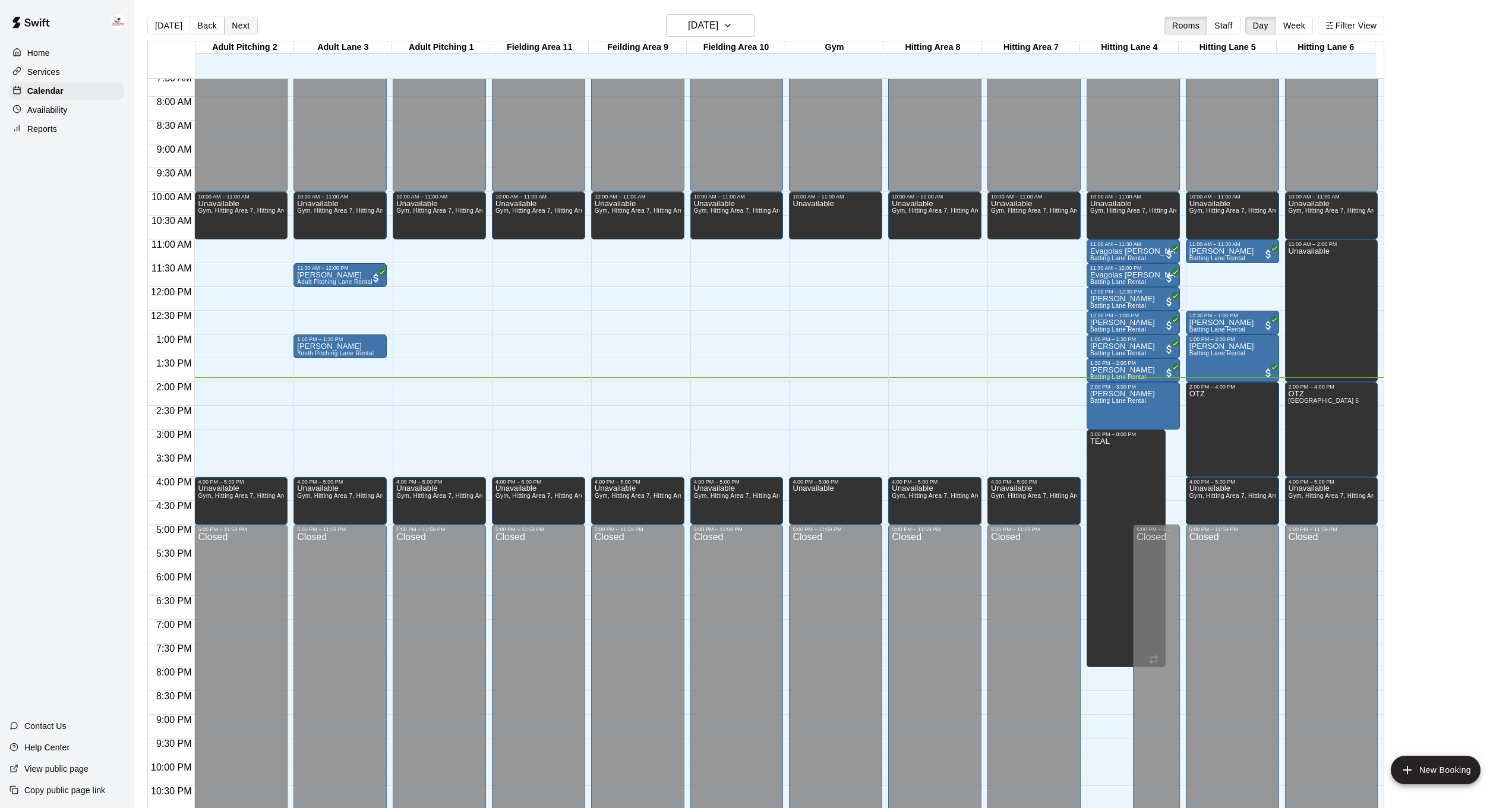
click at [237, 26] on button "Next" at bounding box center [241, 25] width 33 height 18
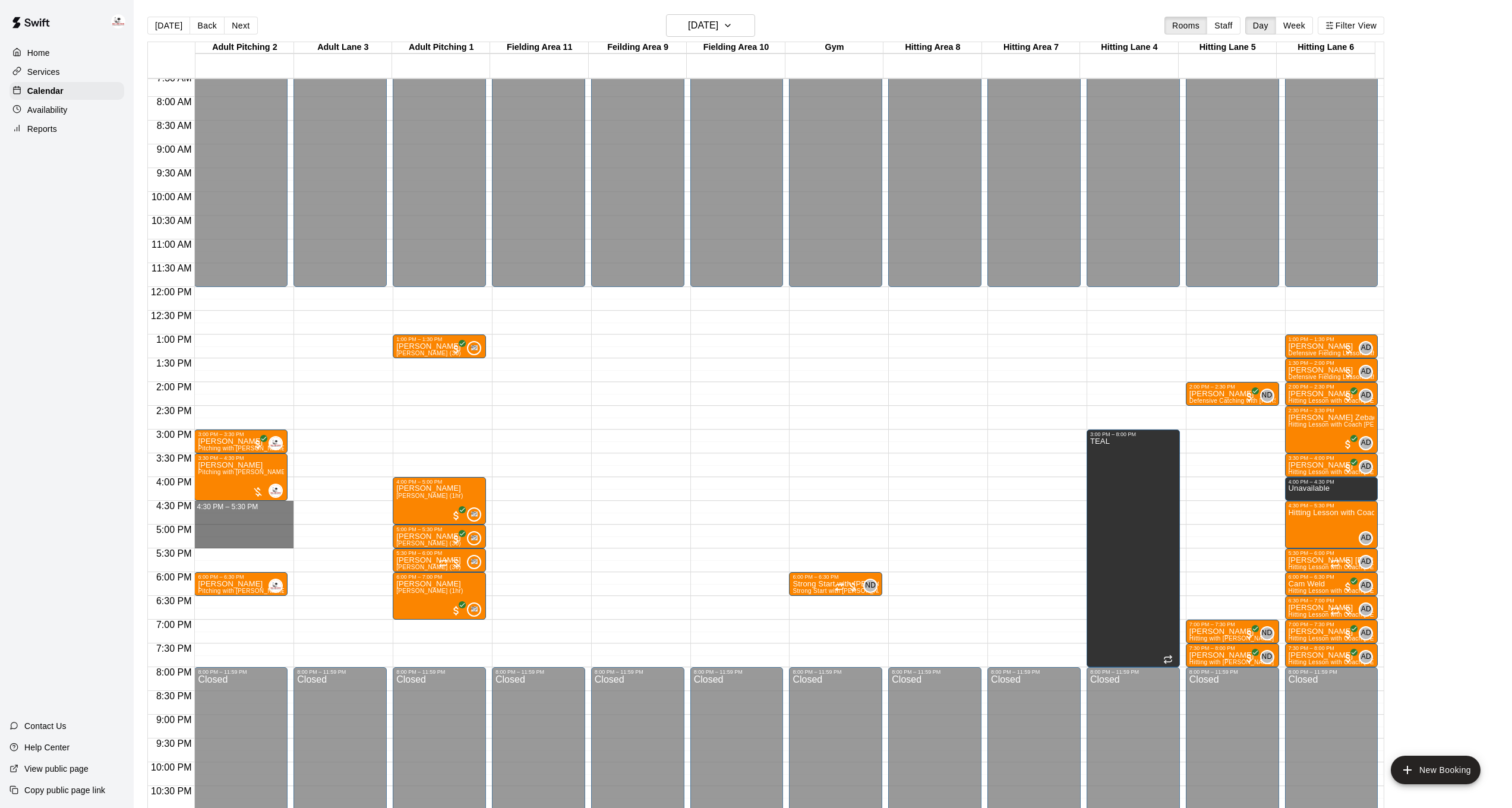
drag, startPoint x: 257, startPoint y: 502, endPoint x: 255, endPoint y: 544, distance: 42.0
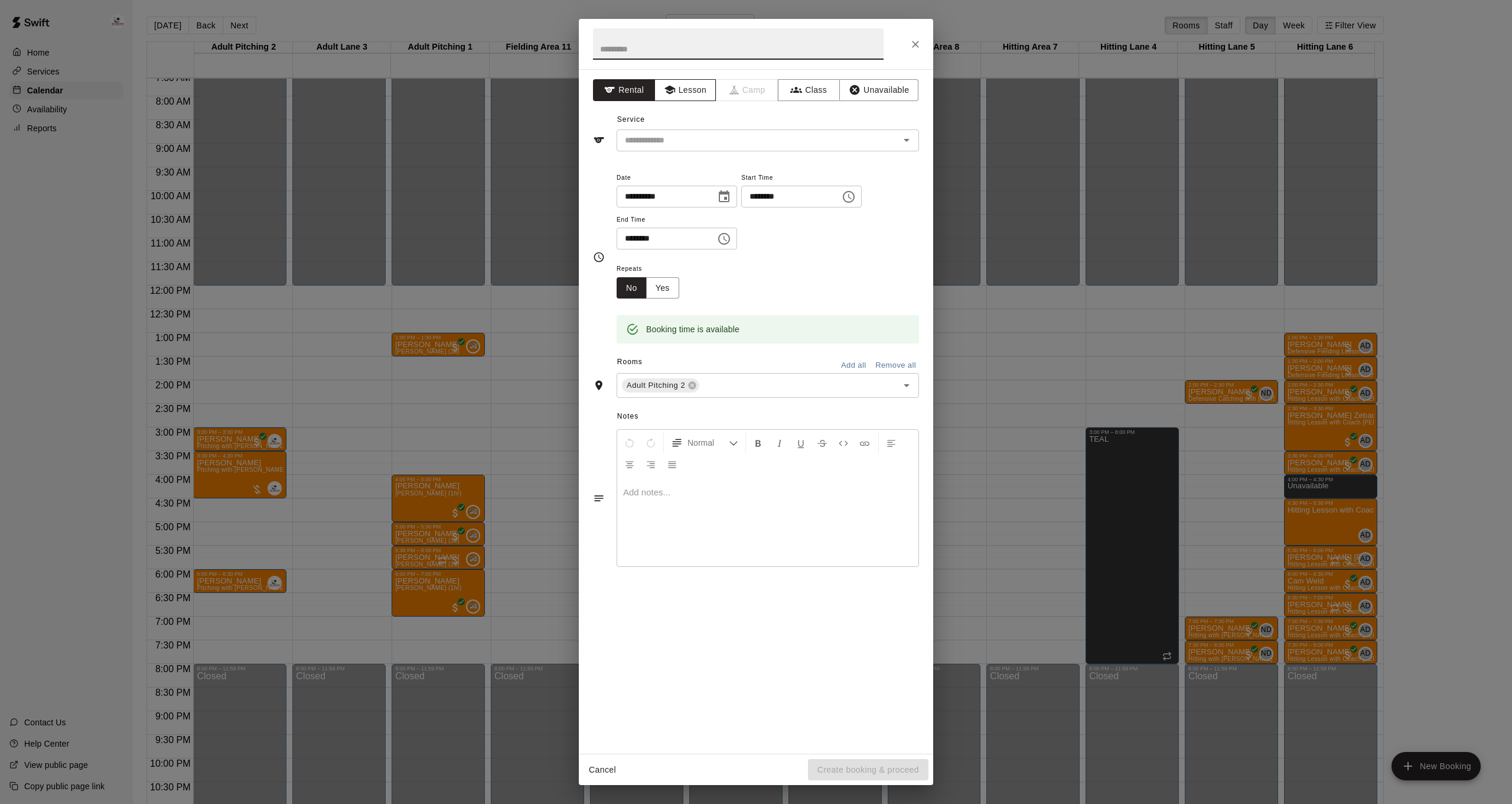
click at [677, 88] on button "Lesson" at bounding box center [685, 90] width 62 height 22
click at [672, 142] on input "text" at bounding box center [750, 140] width 261 height 14
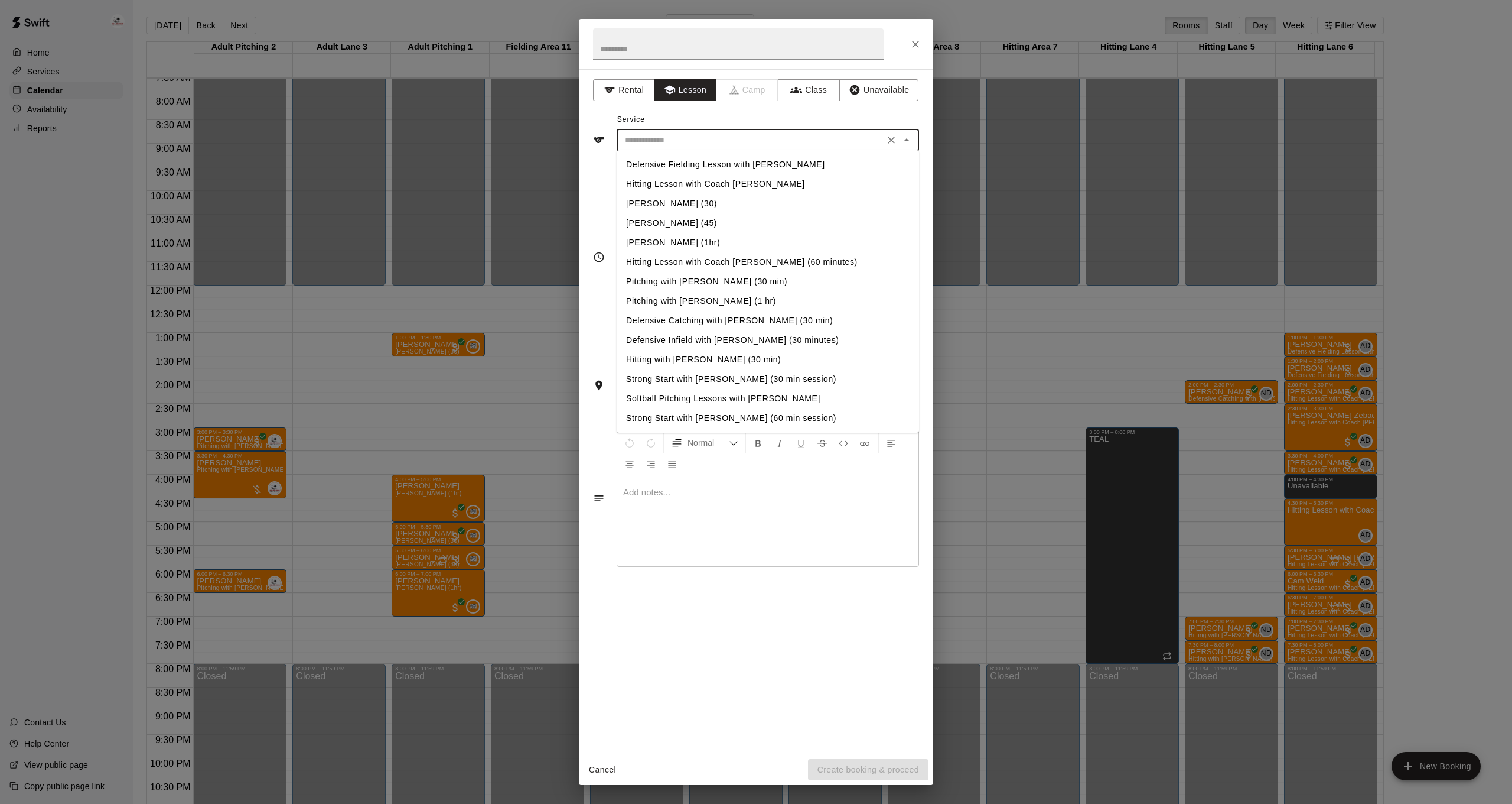
click at [713, 302] on li "Pitching with [PERSON_NAME] (1 hr)" at bounding box center [767, 301] width 302 height 20
type input "**********"
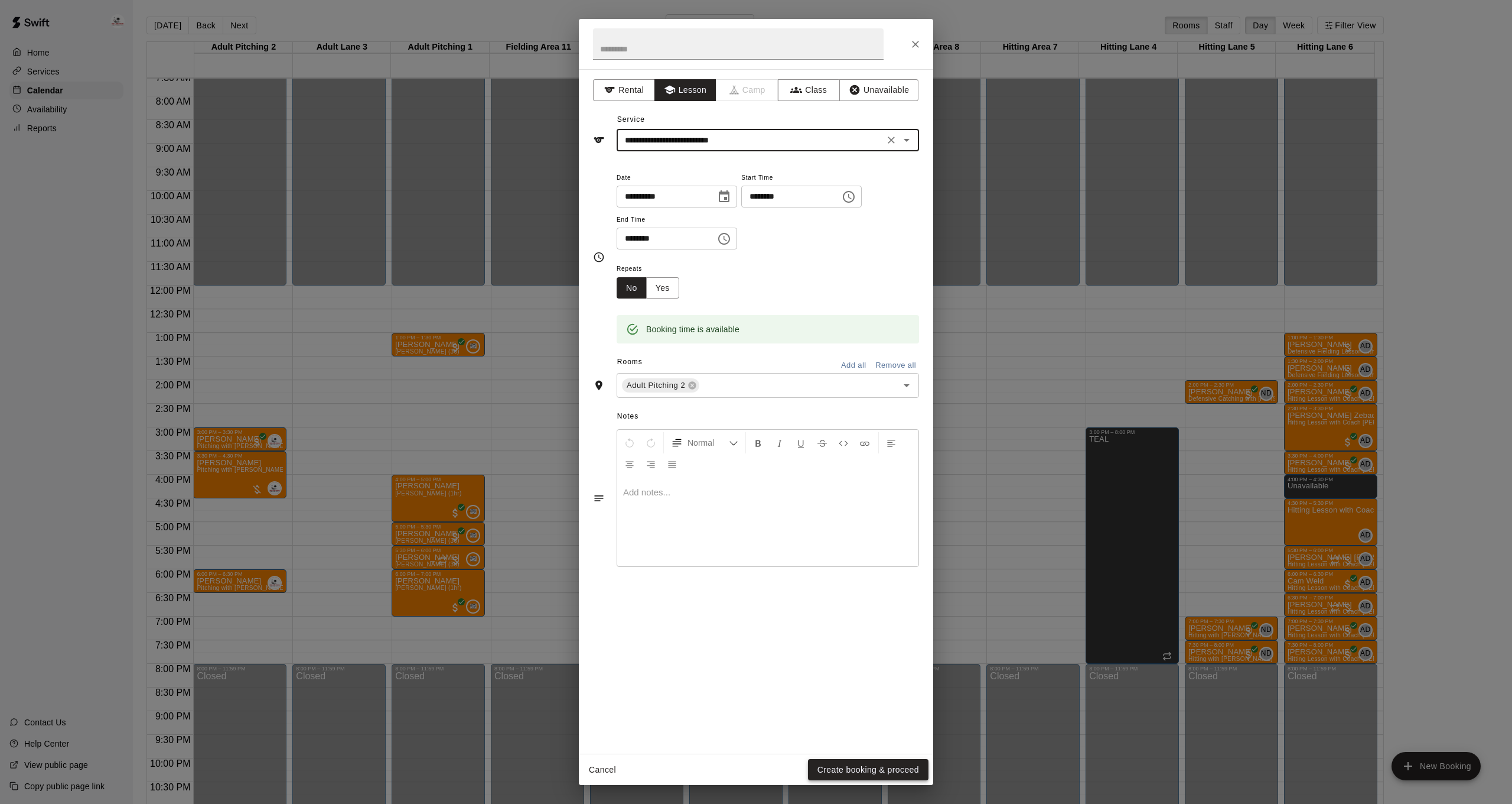
click at [860, 771] on button "Create booking & proceed" at bounding box center [868, 770] width 121 height 22
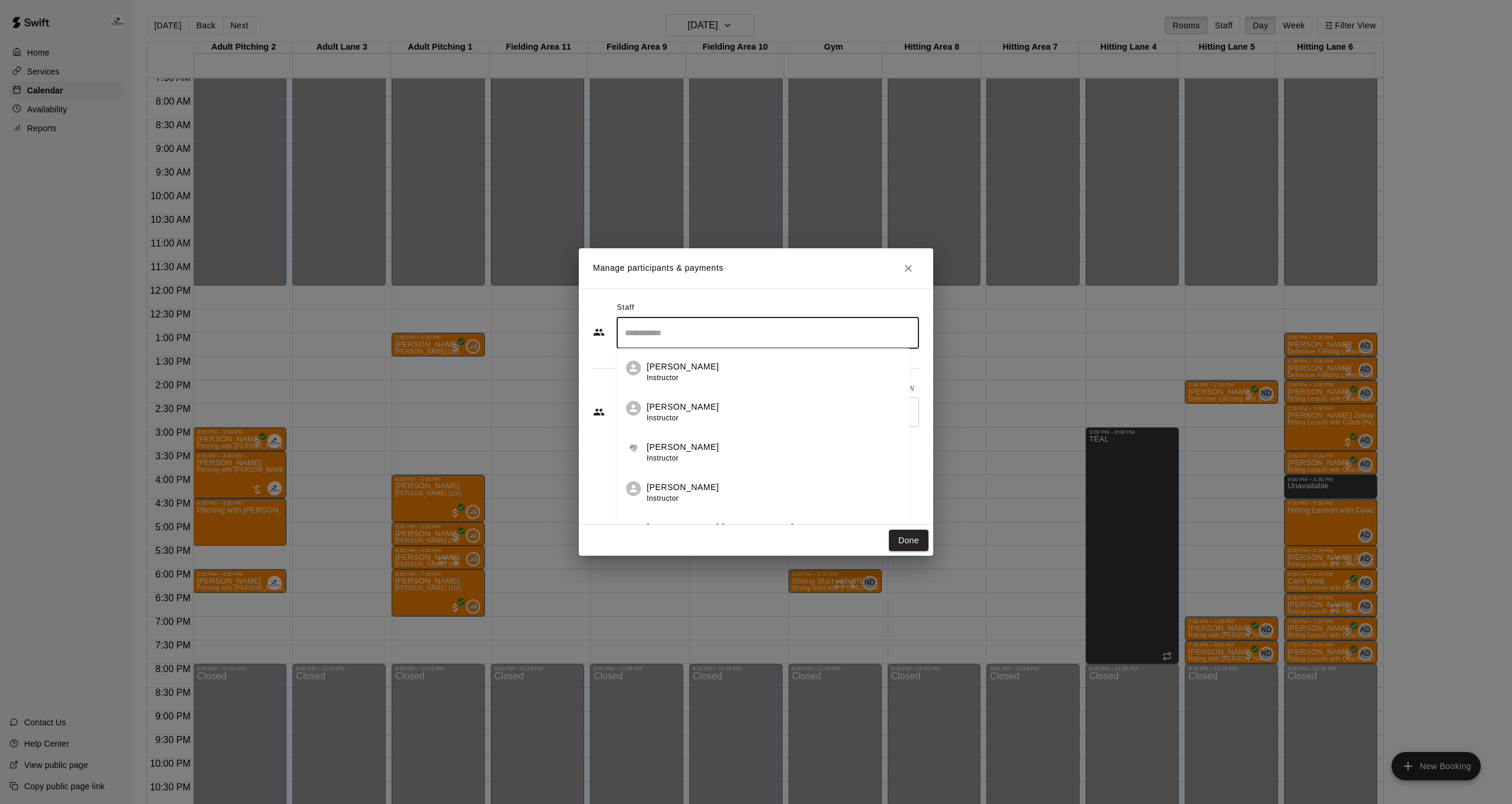
click at [678, 330] on input "Search staff" at bounding box center [768, 333] width 292 height 20
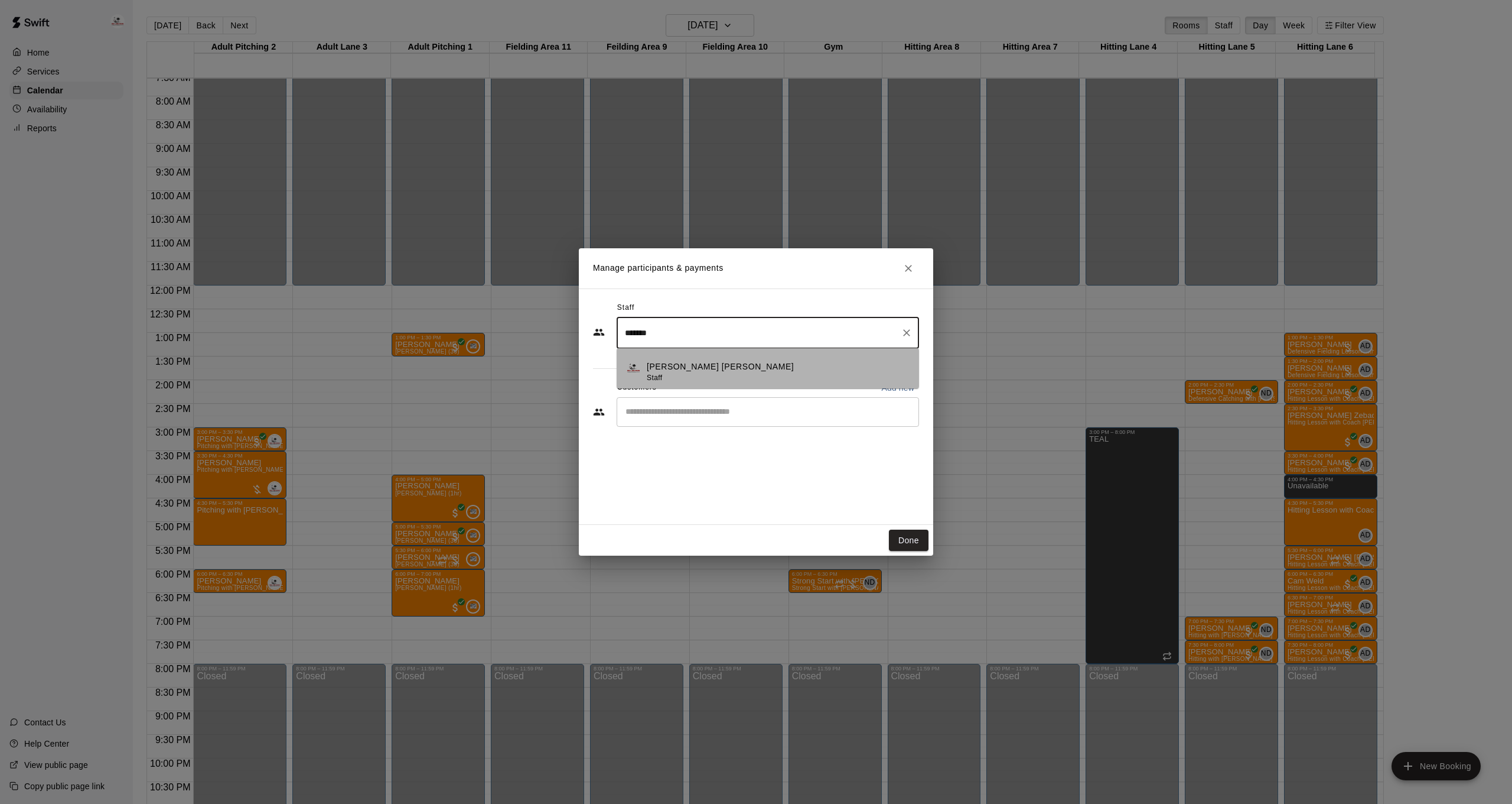
click at [751, 376] on div "[PERSON_NAME] [PERSON_NAME] Staff" at bounding box center [778, 371] width 263 height 23
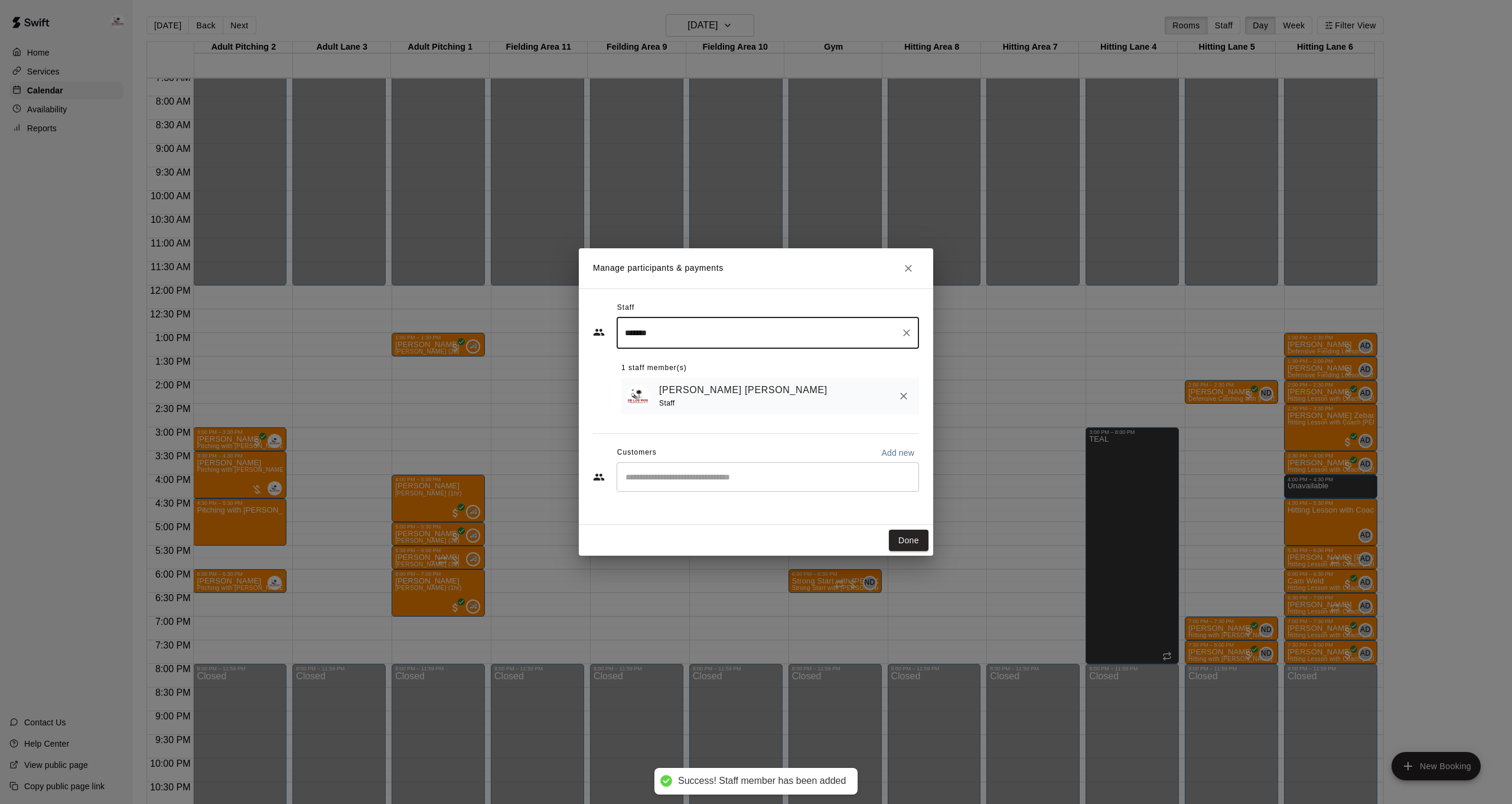
click at [742, 483] on div "​" at bounding box center [767, 477] width 302 height 30
type input "*******"
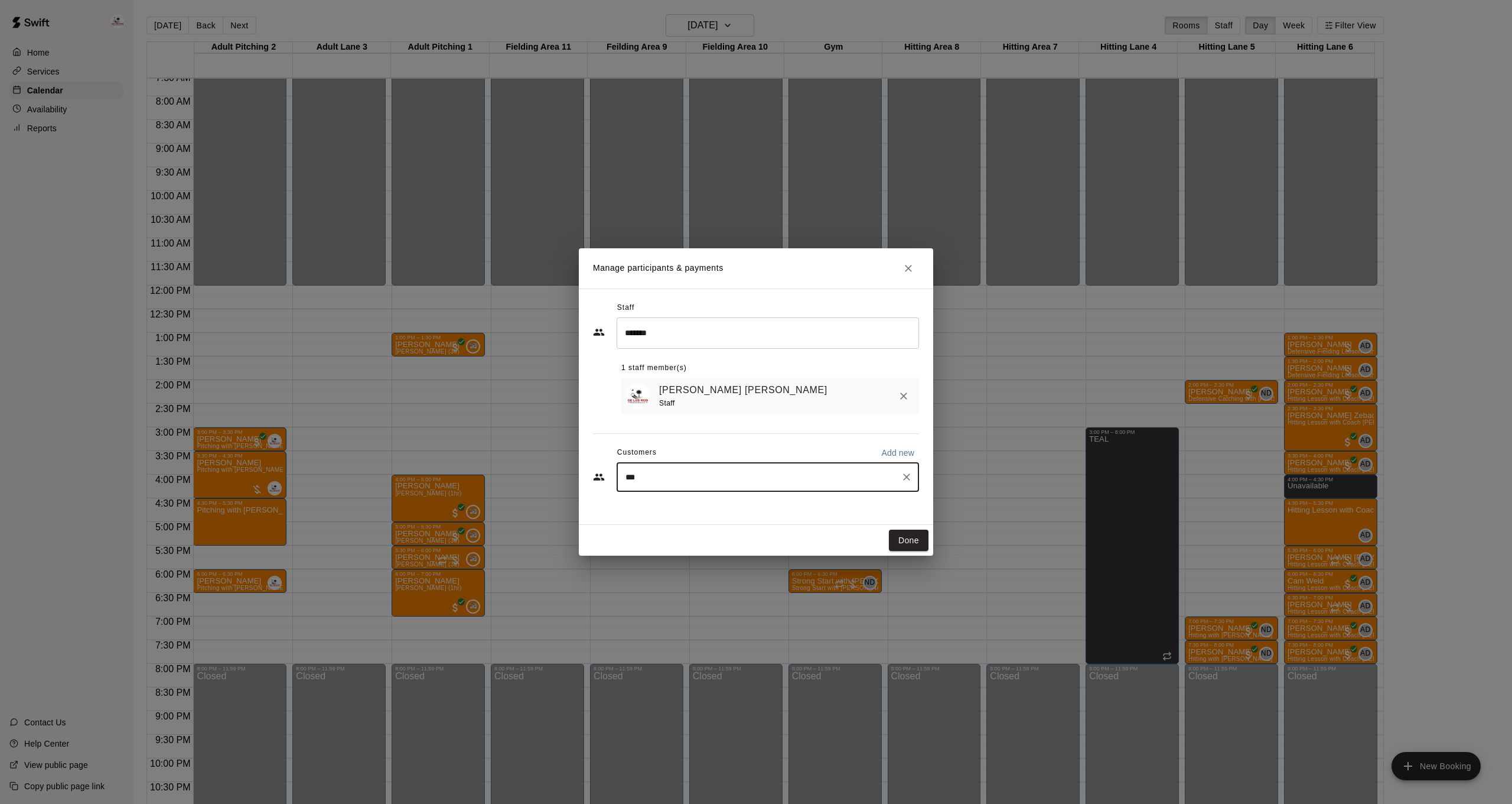
type input "****"
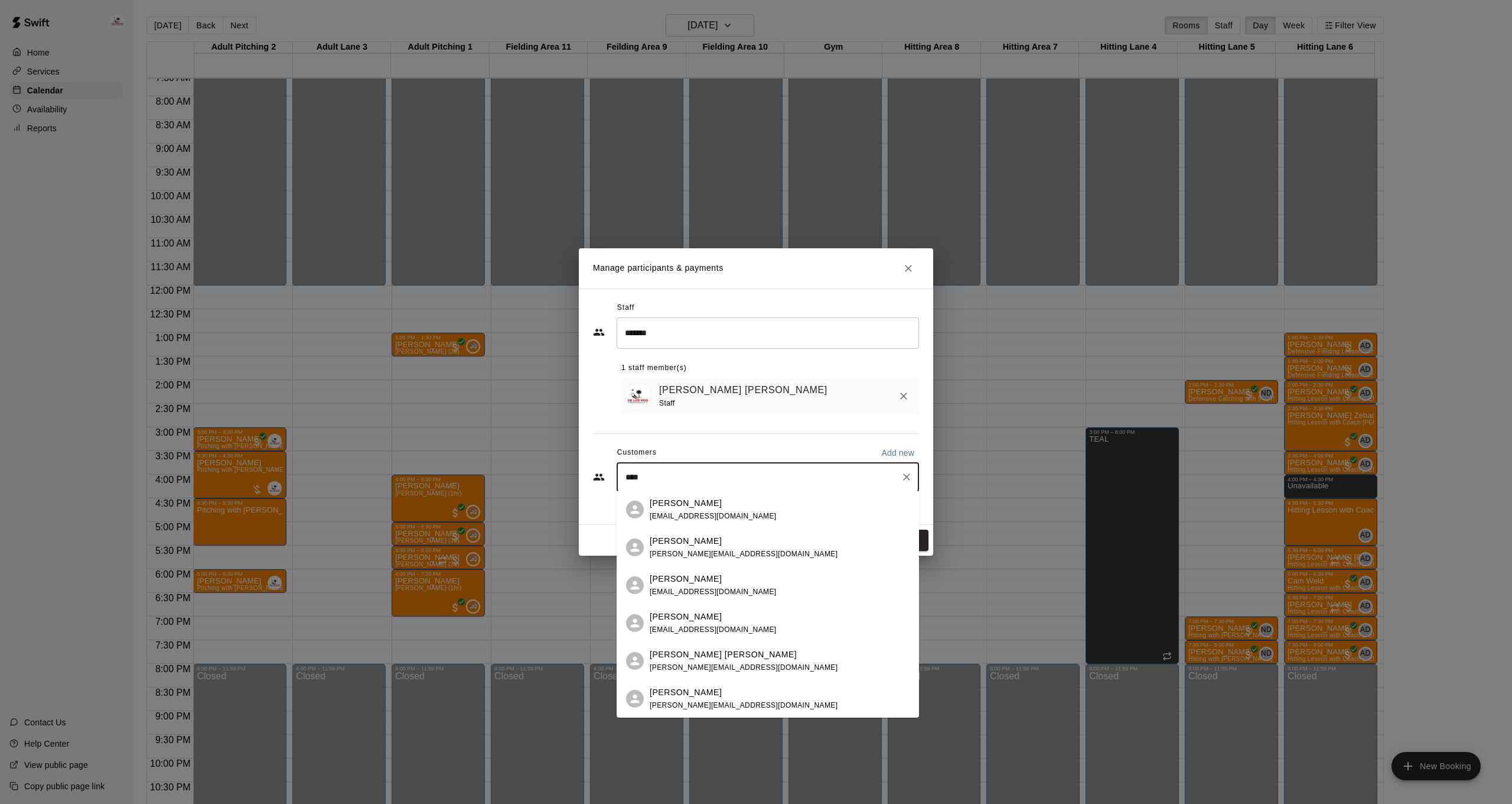
click at [718, 652] on div "Knox Capp" at bounding box center [743, 654] width 188 height 13
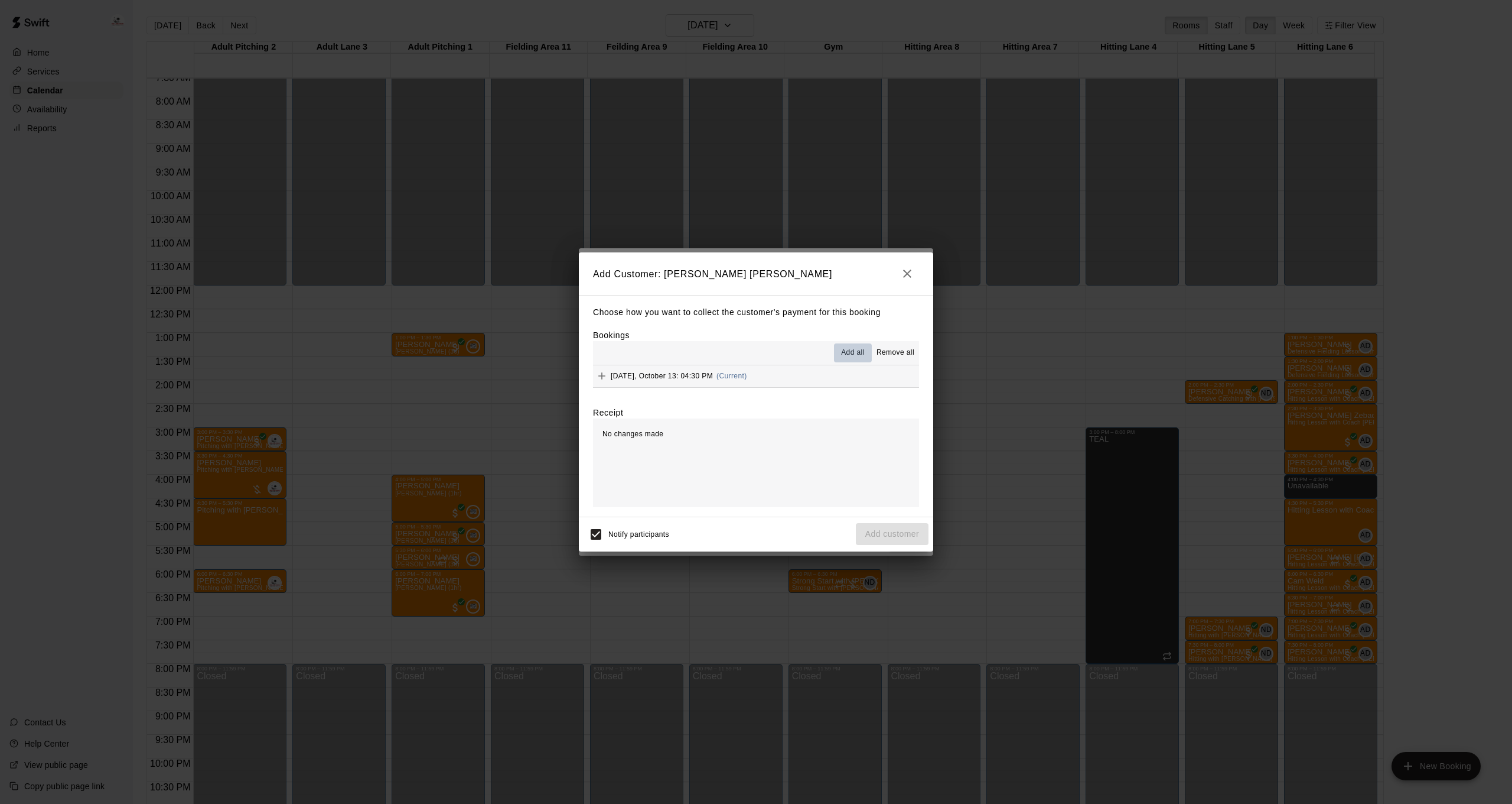
click at [846, 352] on span "Add all" at bounding box center [853, 353] width 24 height 12
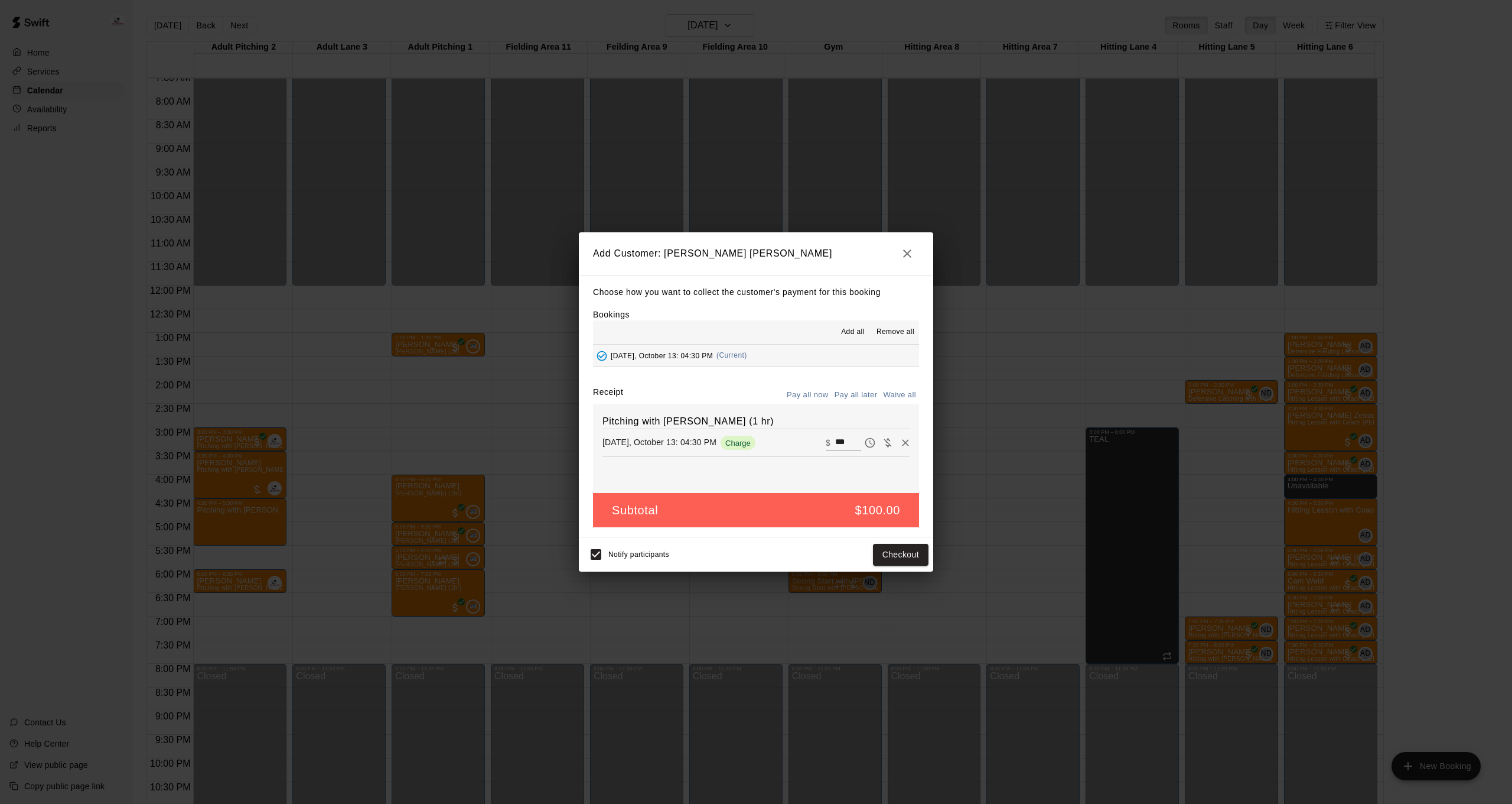
click at [853, 389] on button "Pay all later" at bounding box center [856, 395] width 49 height 19
click at [881, 555] on button "Add customer" at bounding box center [891, 554] width 72 height 22
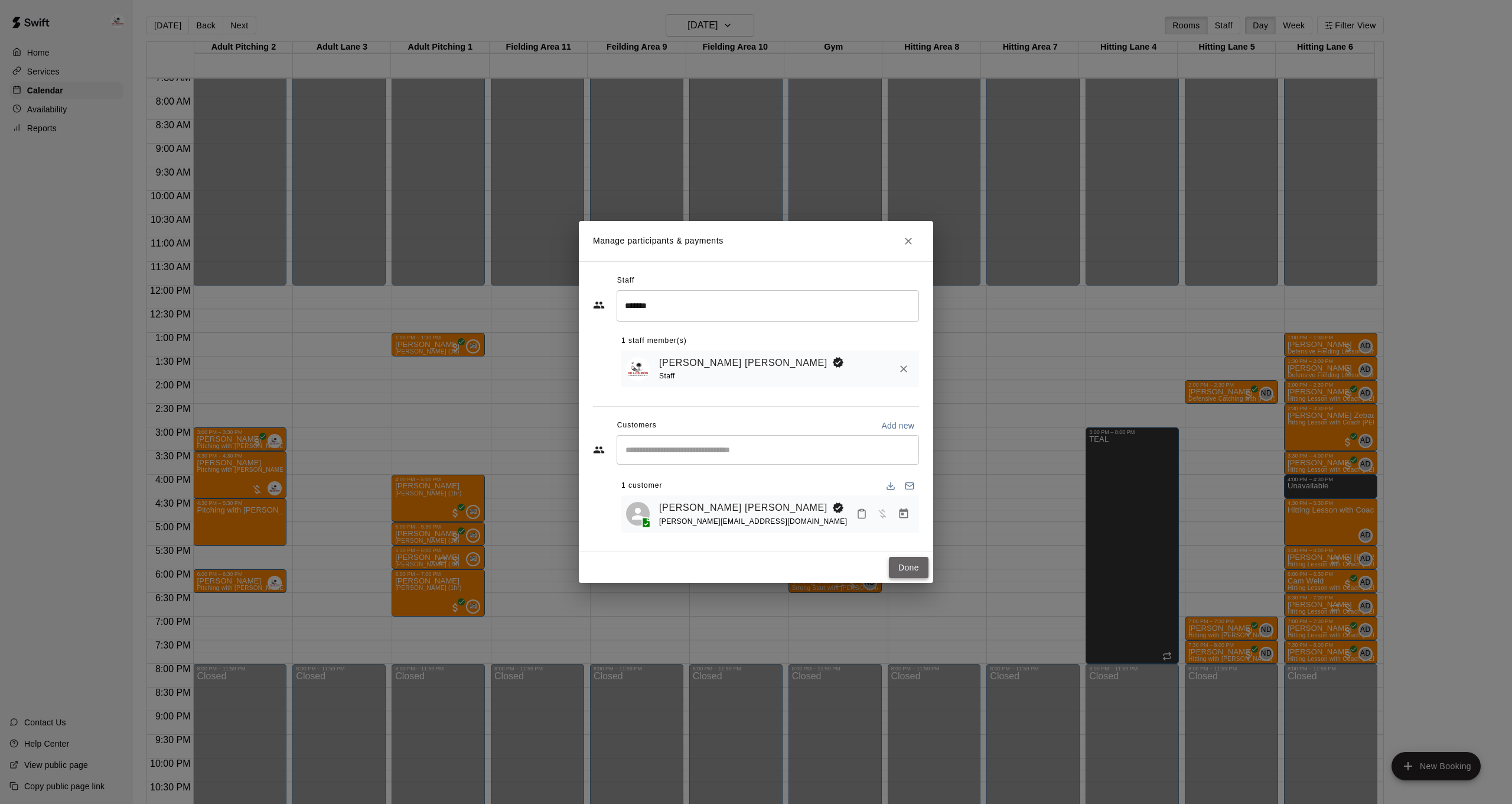
click at [912, 568] on button "Done" at bounding box center [908, 568] width 39 height 22
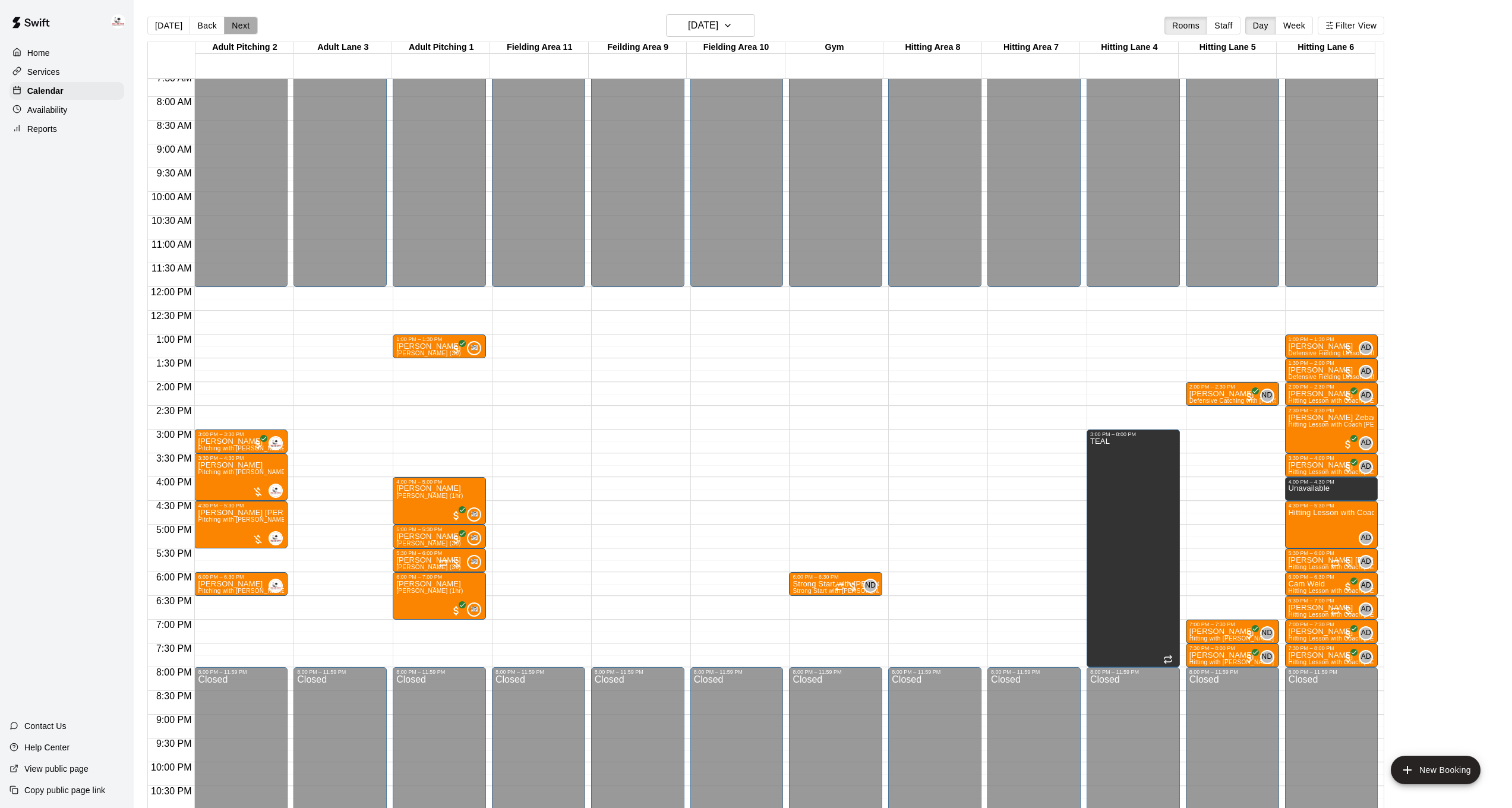
click at [249, 28] on button "Next" at bounding box center [241, 25] width 33 height 18
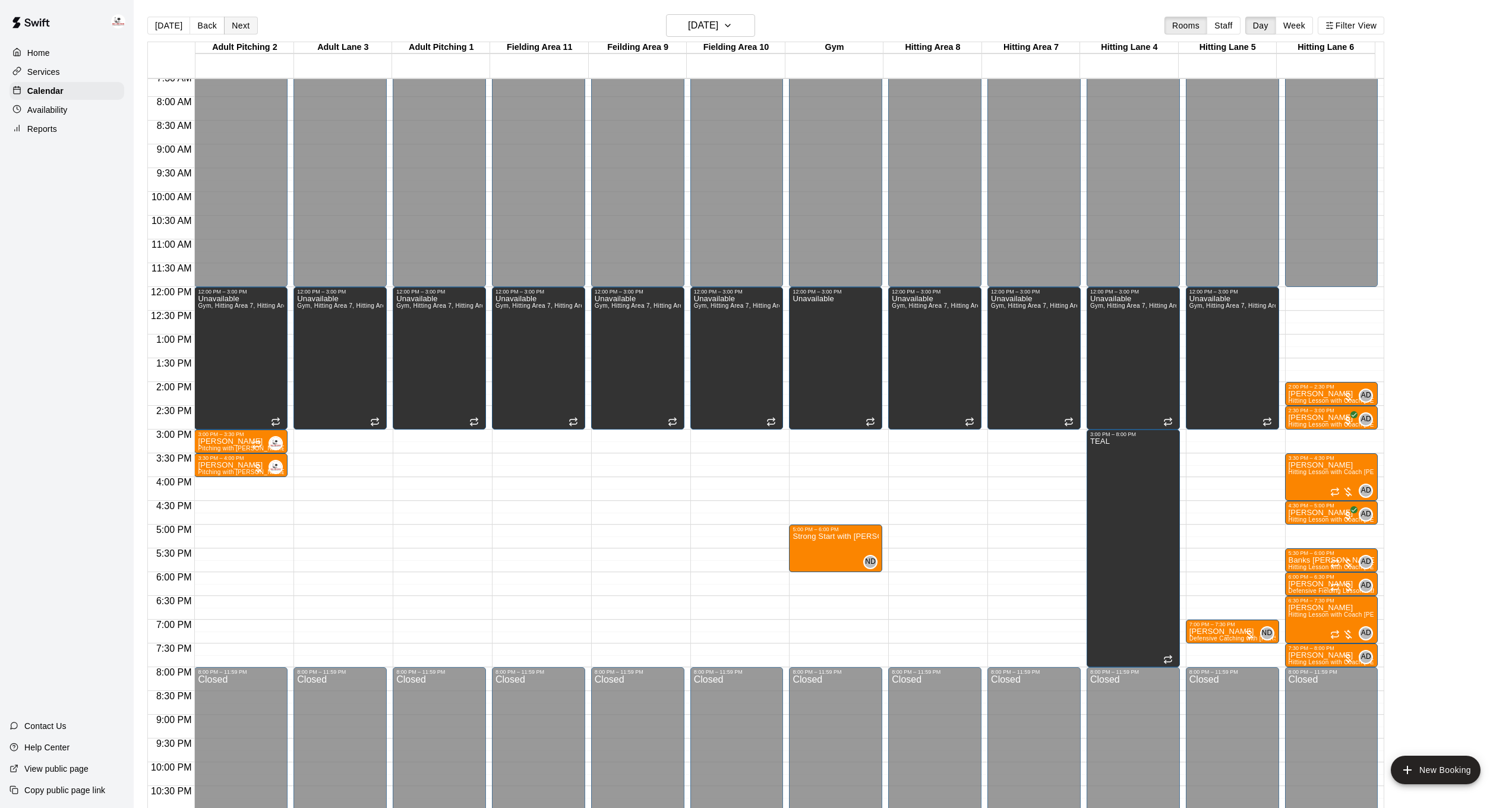
click at [240, 23] on button "Next" at bounding box center [241, 25] width 33 height 18
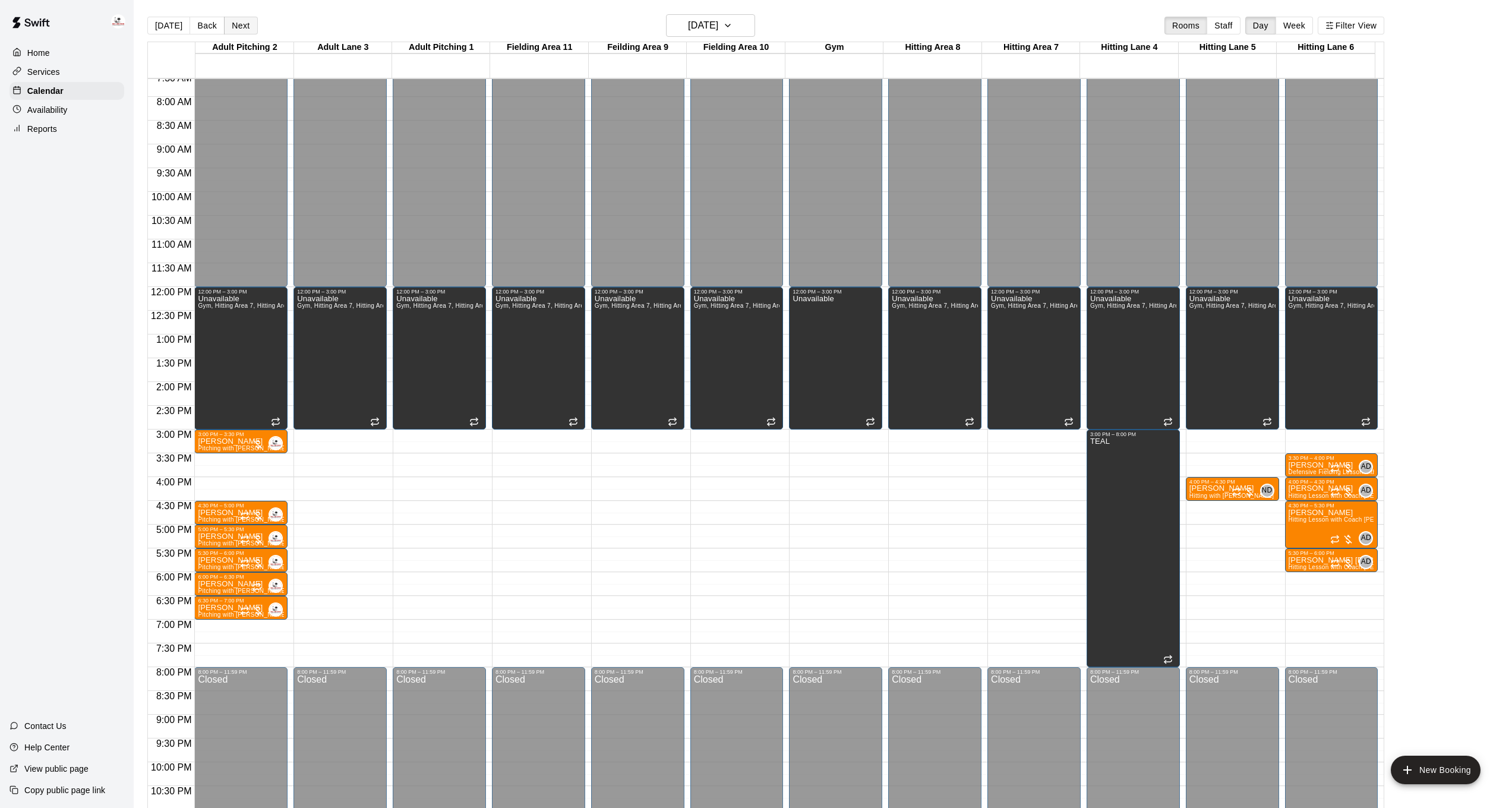
click at [238, 26] on button "Next" at bounding box center [241, 25] width 33 height 18
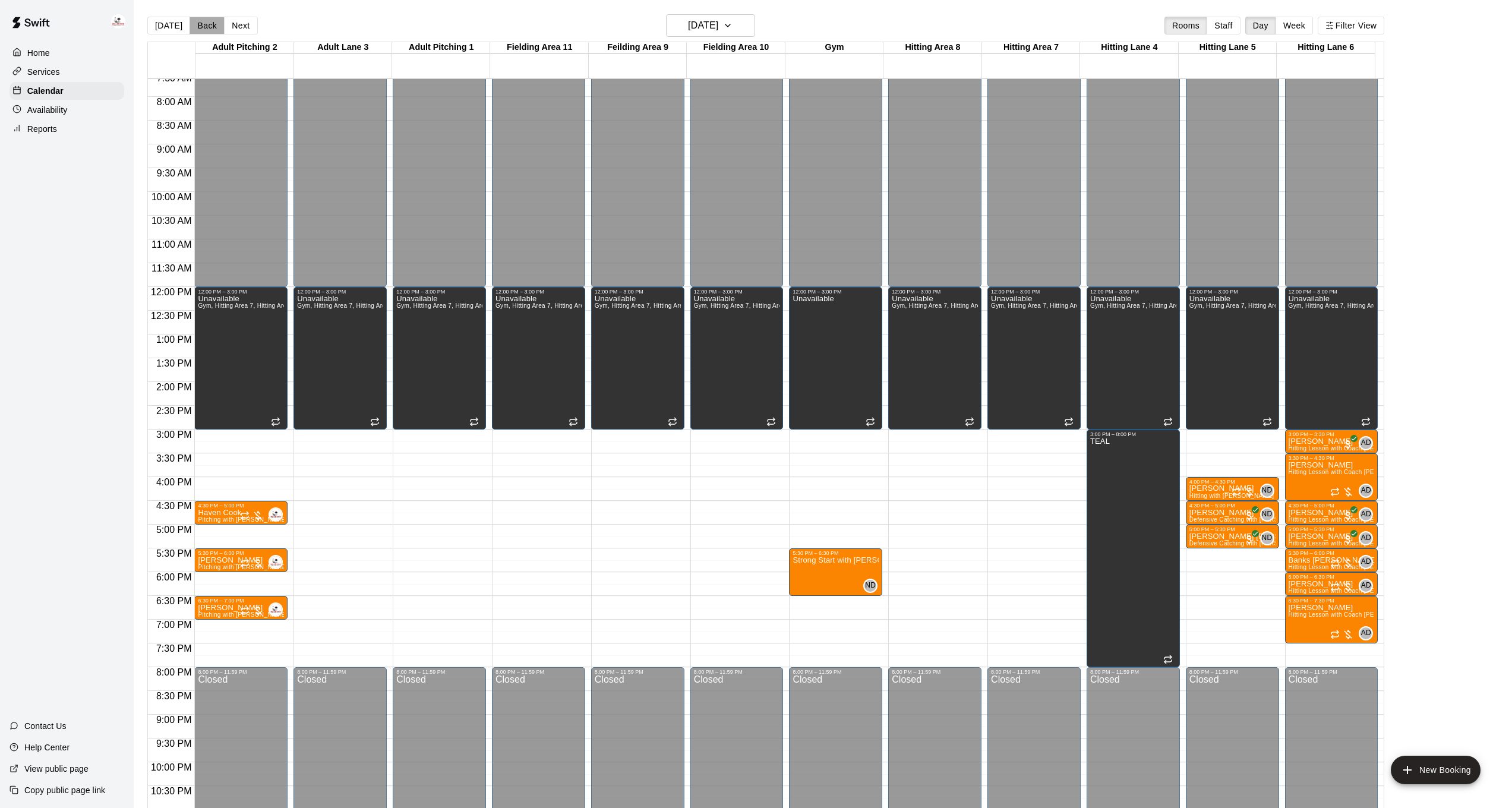
click at [209, 25] on button "Back" at bounding box center [206, 25] width 35 height 18
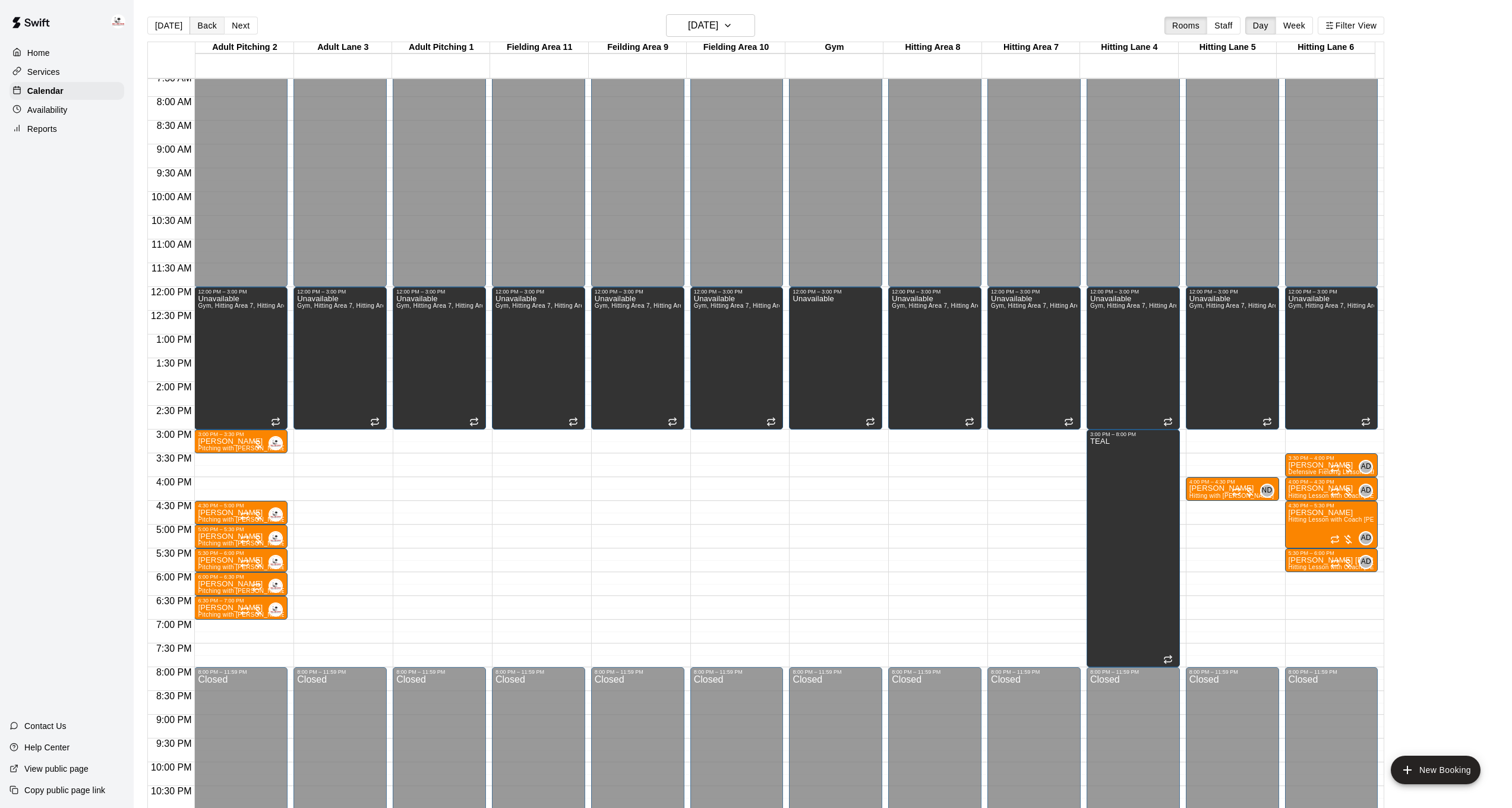
click at [209, 25] on button "Back" at bounding box center [206, 25] width 35 height 18
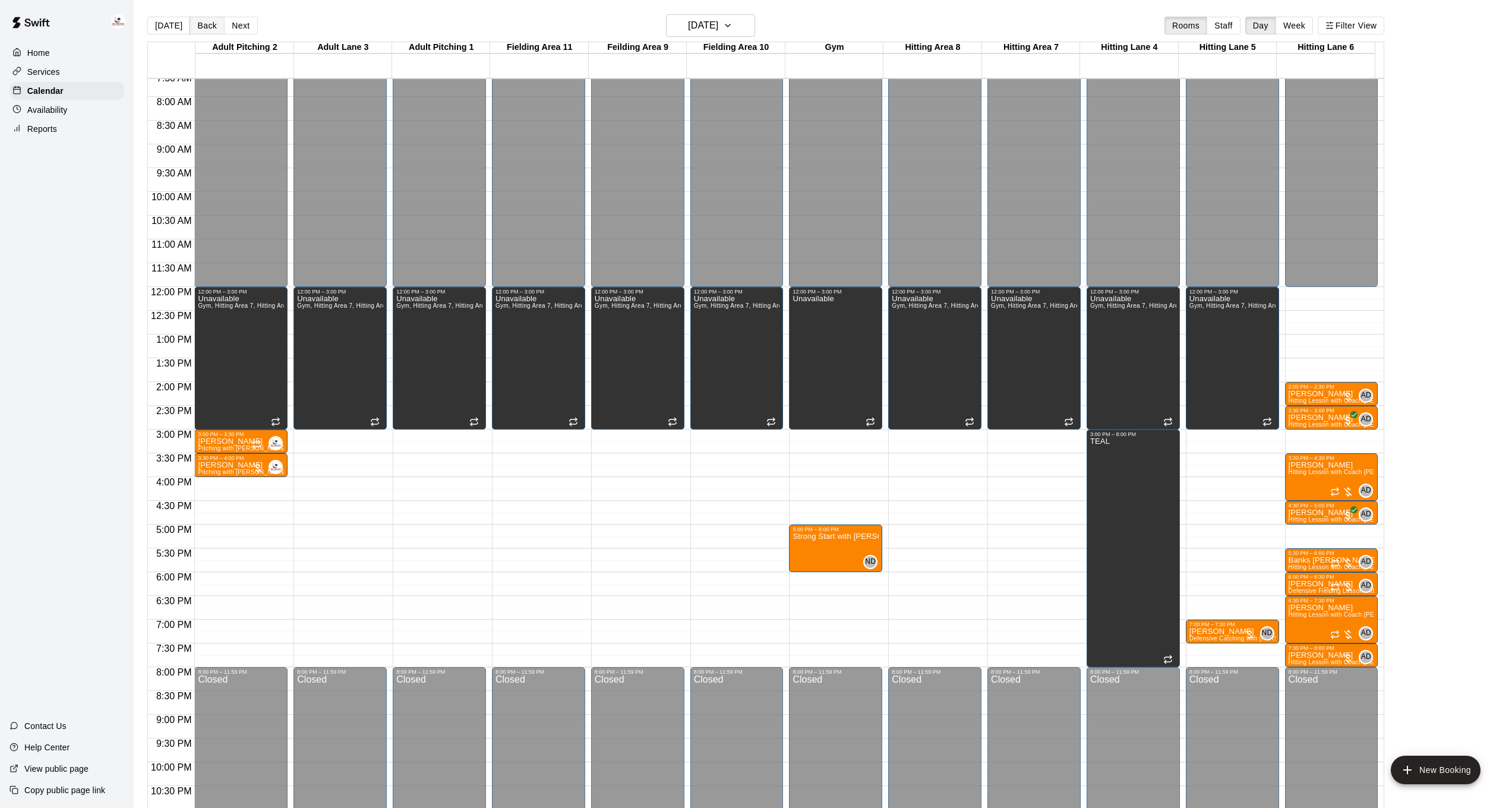
click at [209, 25] on button "Back" at bounding box center [206, 25] width 35 height 18
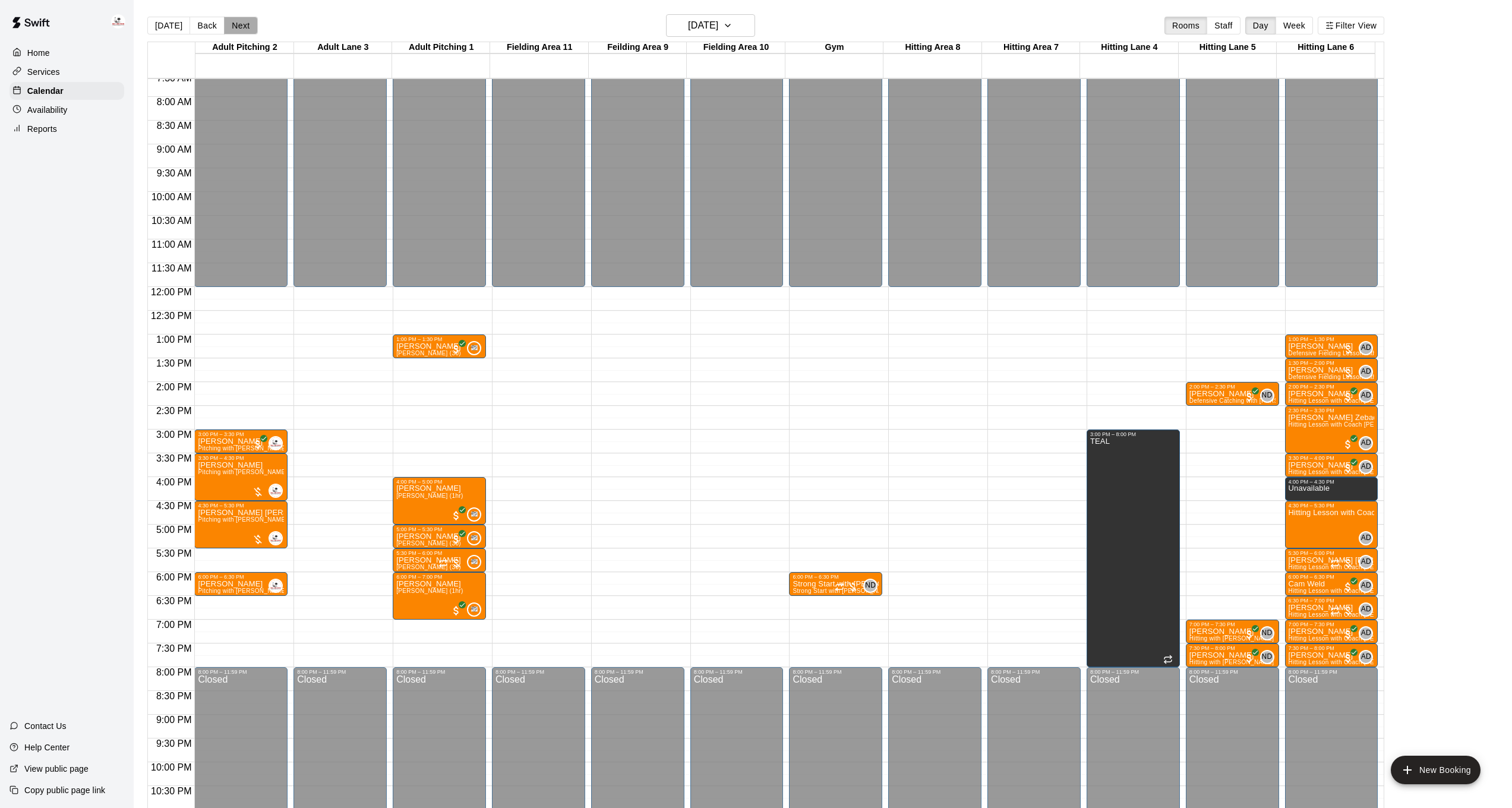
click at [229, 25] on button "Next" at bounding box center [241, 25] width 33 height 18
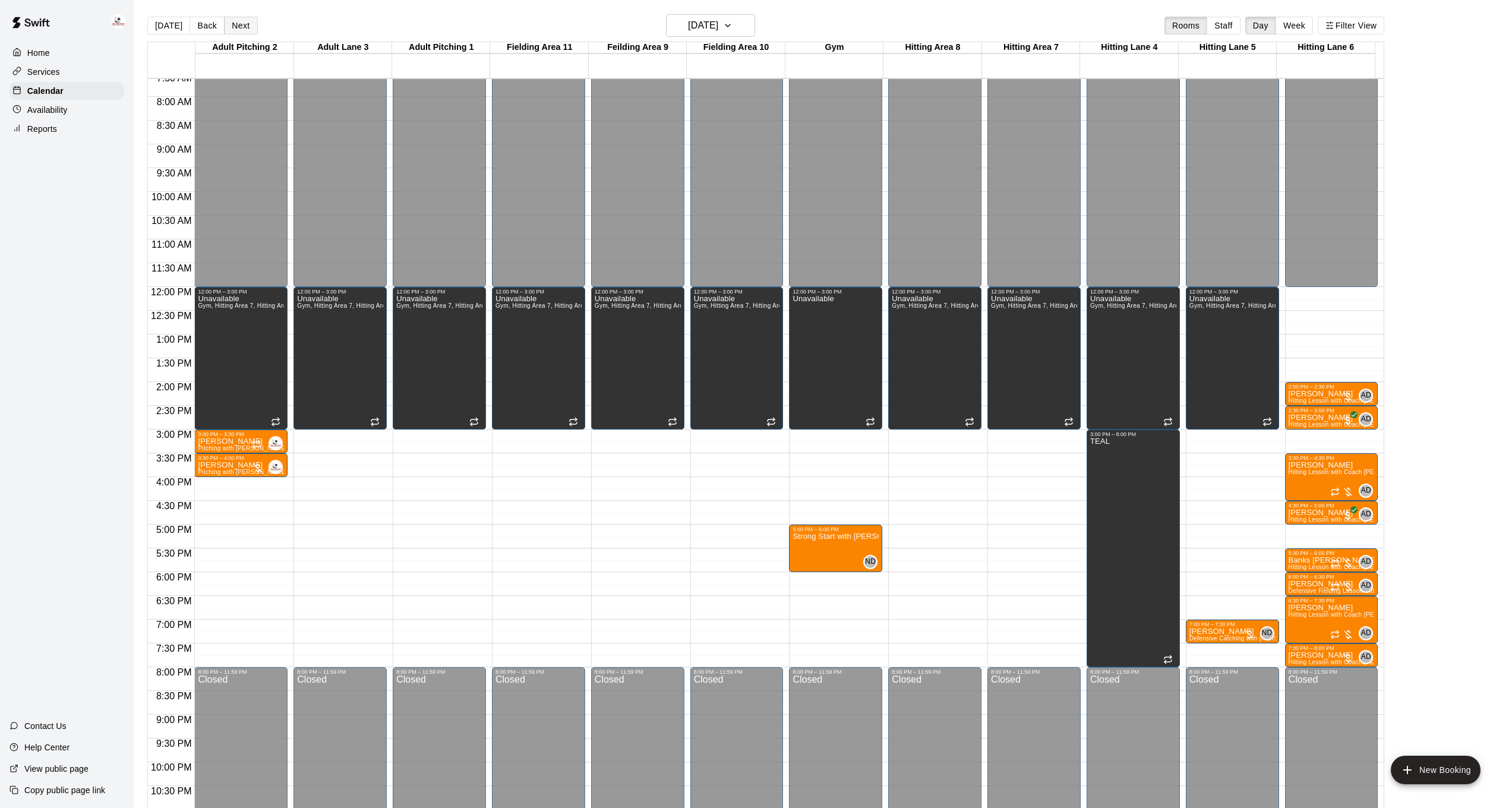
click at [229, 25] on button "Next" at bounding box center [241, 25] width 33 height 18
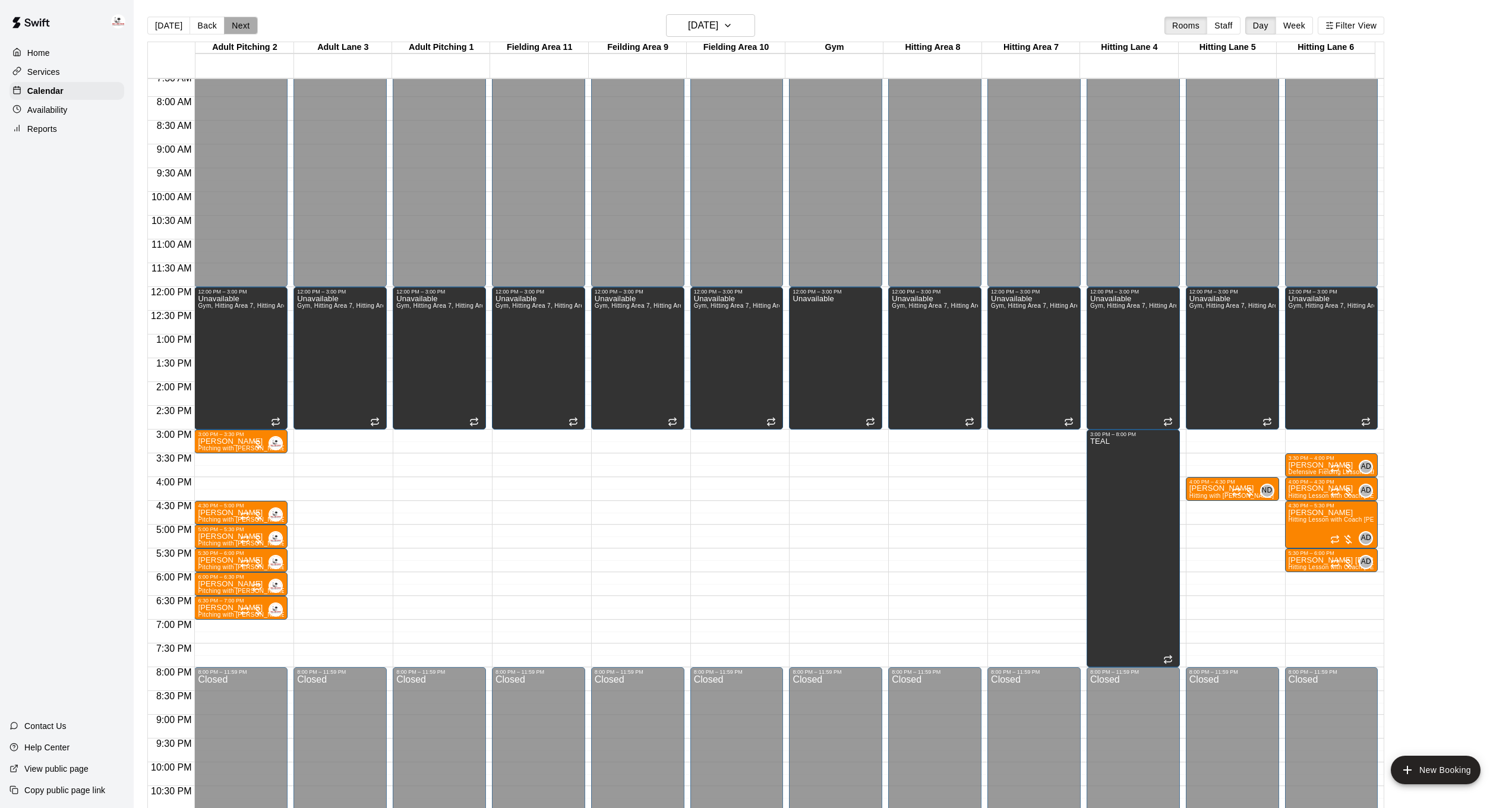
click at [229, 25] on button "Next" at bounding box center [241, 25] width 33 height 18
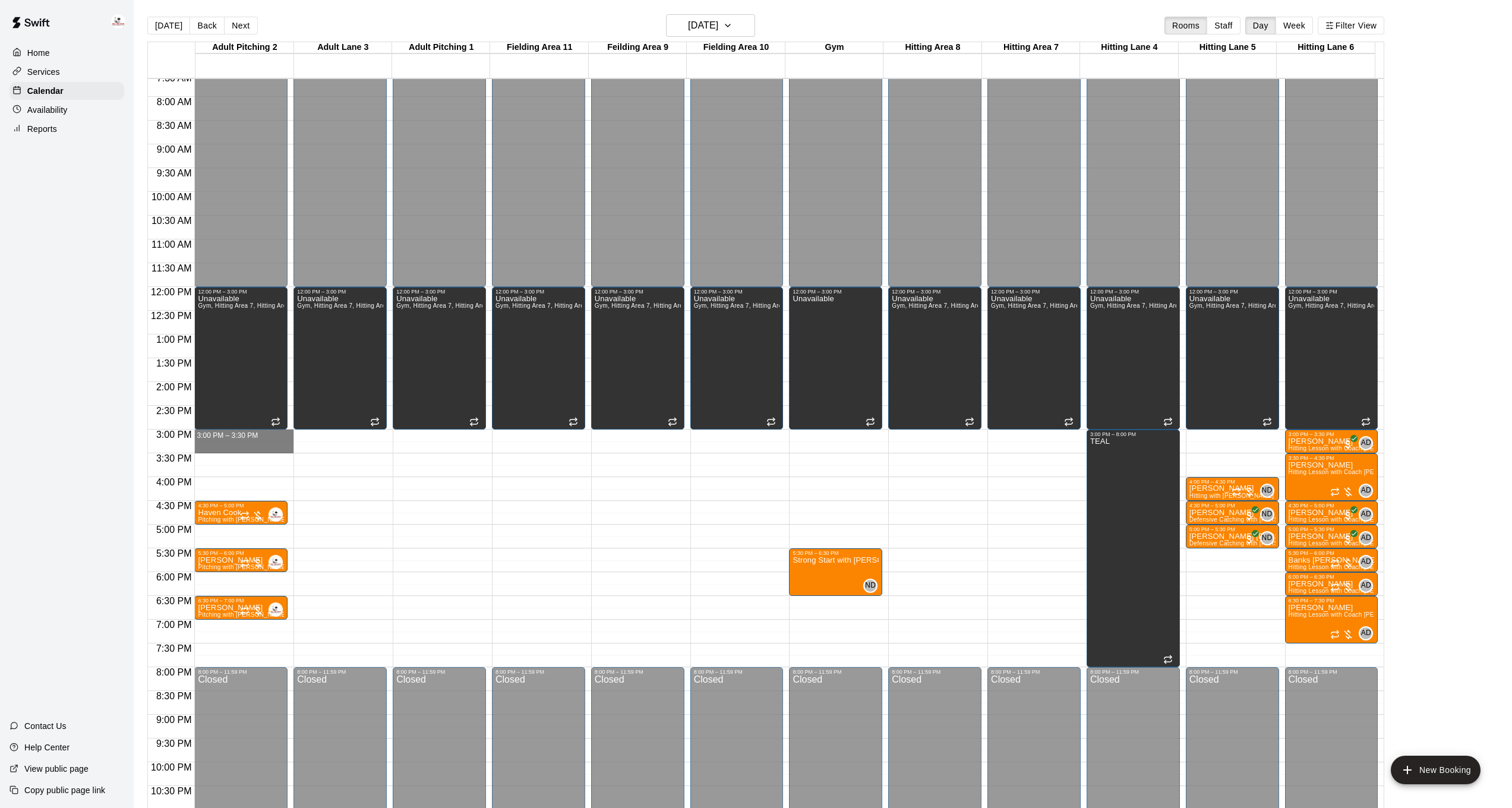
drag, startPoint x: 236, startPoint y: 433, endPoint x: 235, endPoint y: 443, distance: 10.0
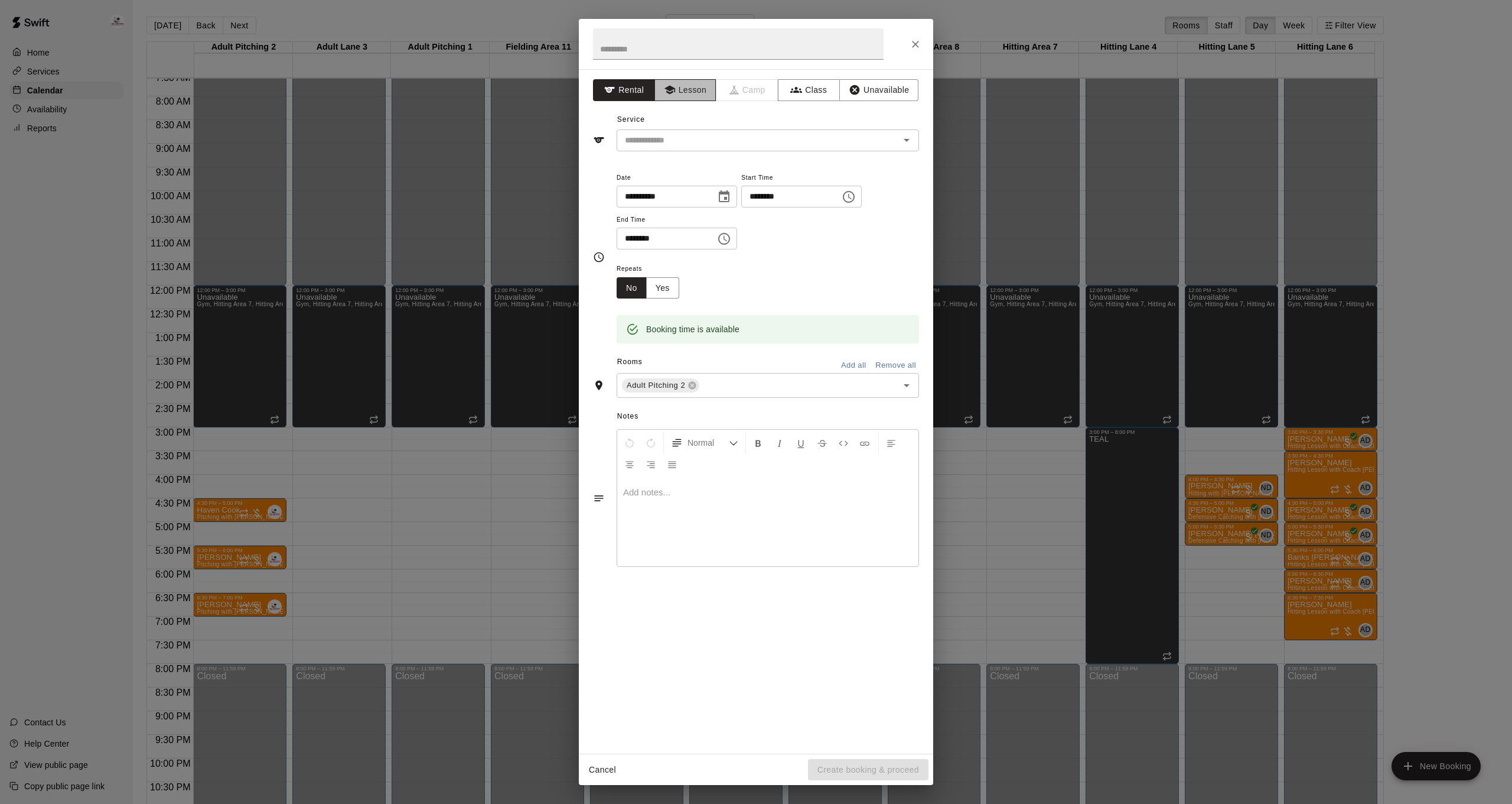
click at [693, 95] on button "Lesson" at bounding box center [685, 90] width 62 height 22
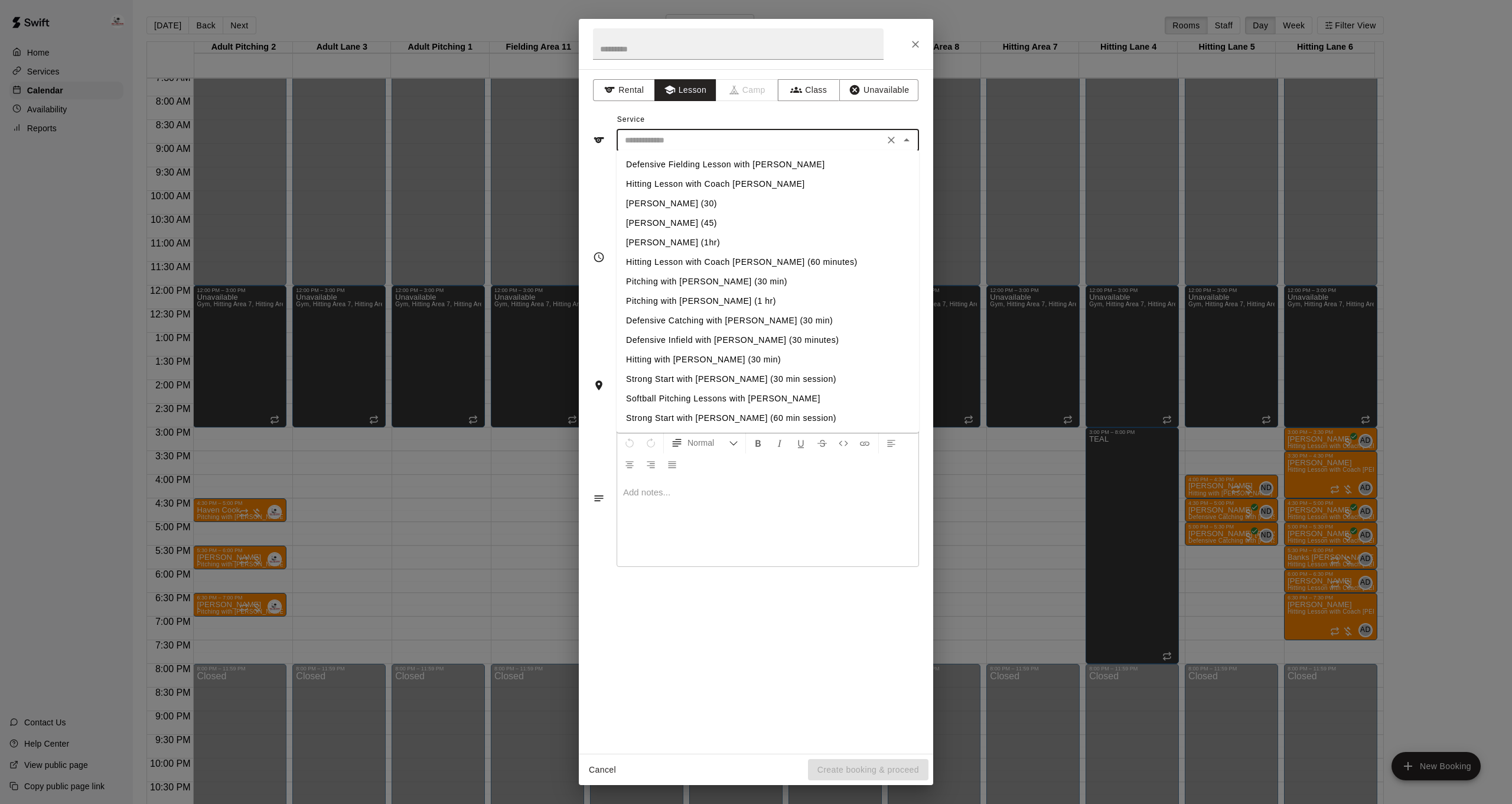
click at [696, 140] on input "text" at bounding box center [750, 140] width 261 height 14
click at [693, 279] on li "Pitching with [PERSON_NAME] (30 min)" at bounding box center [767, 281] width 302 height 20
type input "**********"
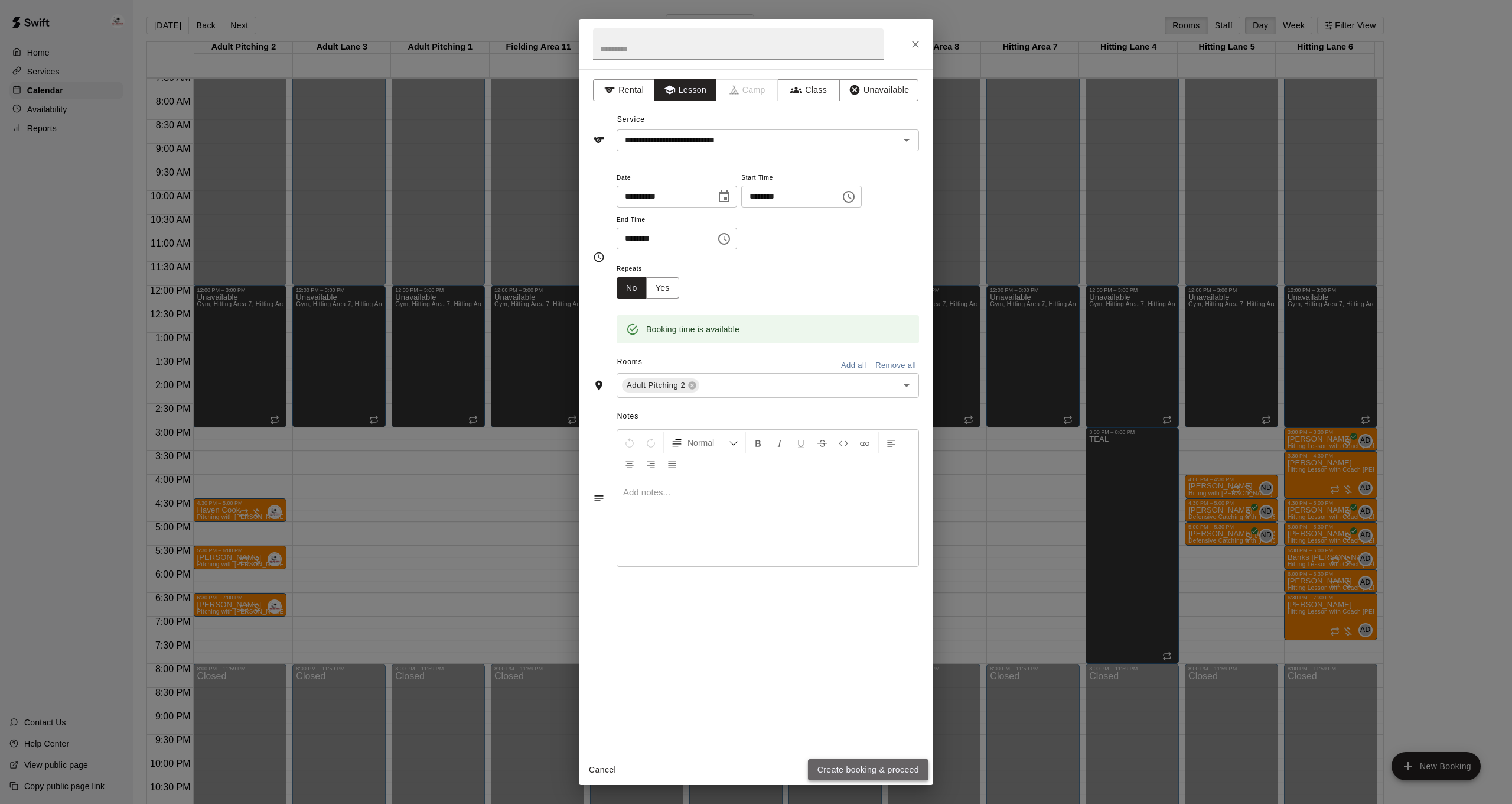
click at [864, 772] on button "Create booking & proceed" at bounding box center [868, 770] width 121 height 22
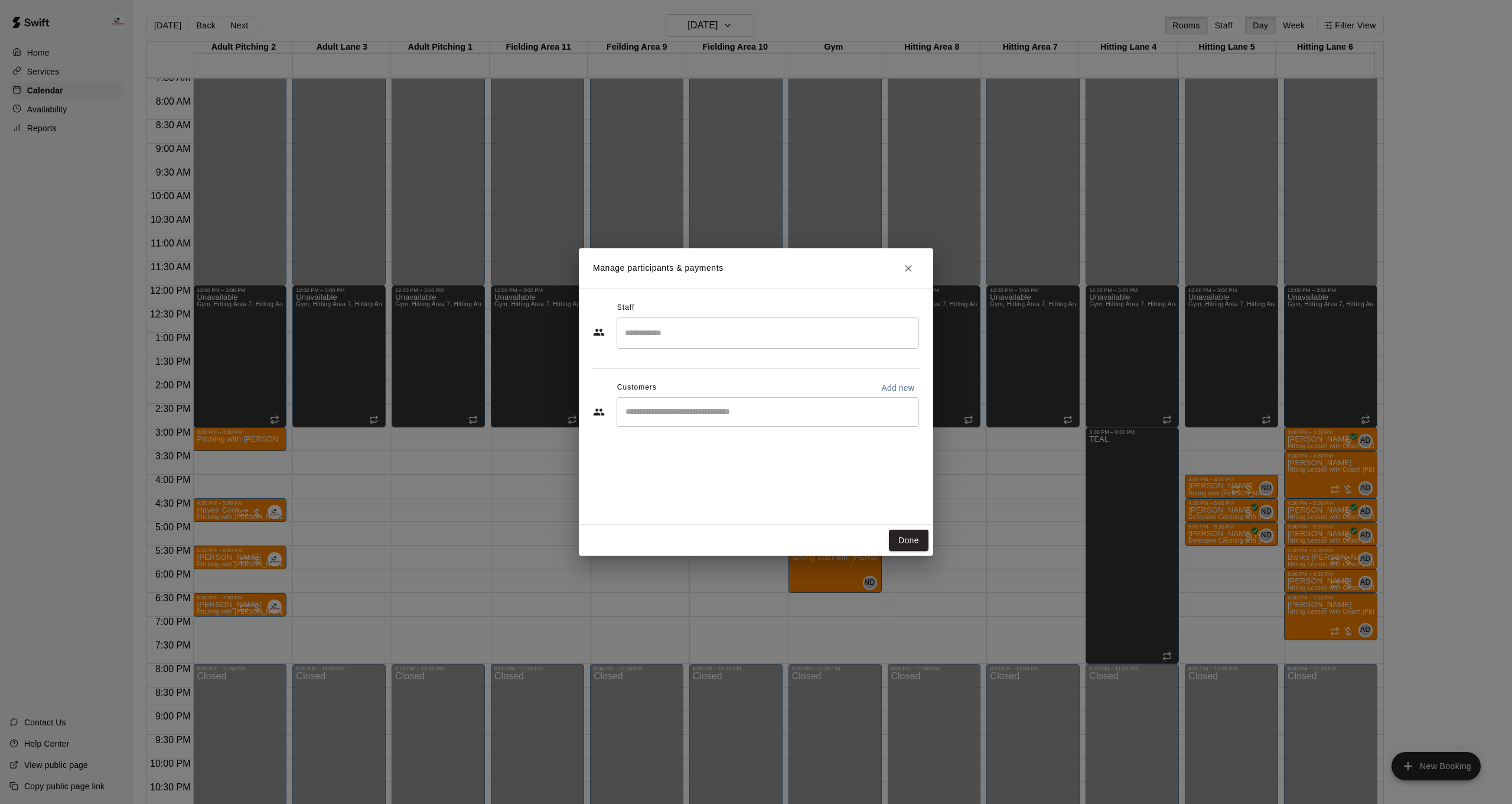
click at [693, 342] on input "Search staff" at bounding box center [768, 333] width 292 height 20
click at [754, 365] on div "[PERSON_NAME] [PERSON_NAME] Staff" at bounding box center [778, 371] width 263 height 23
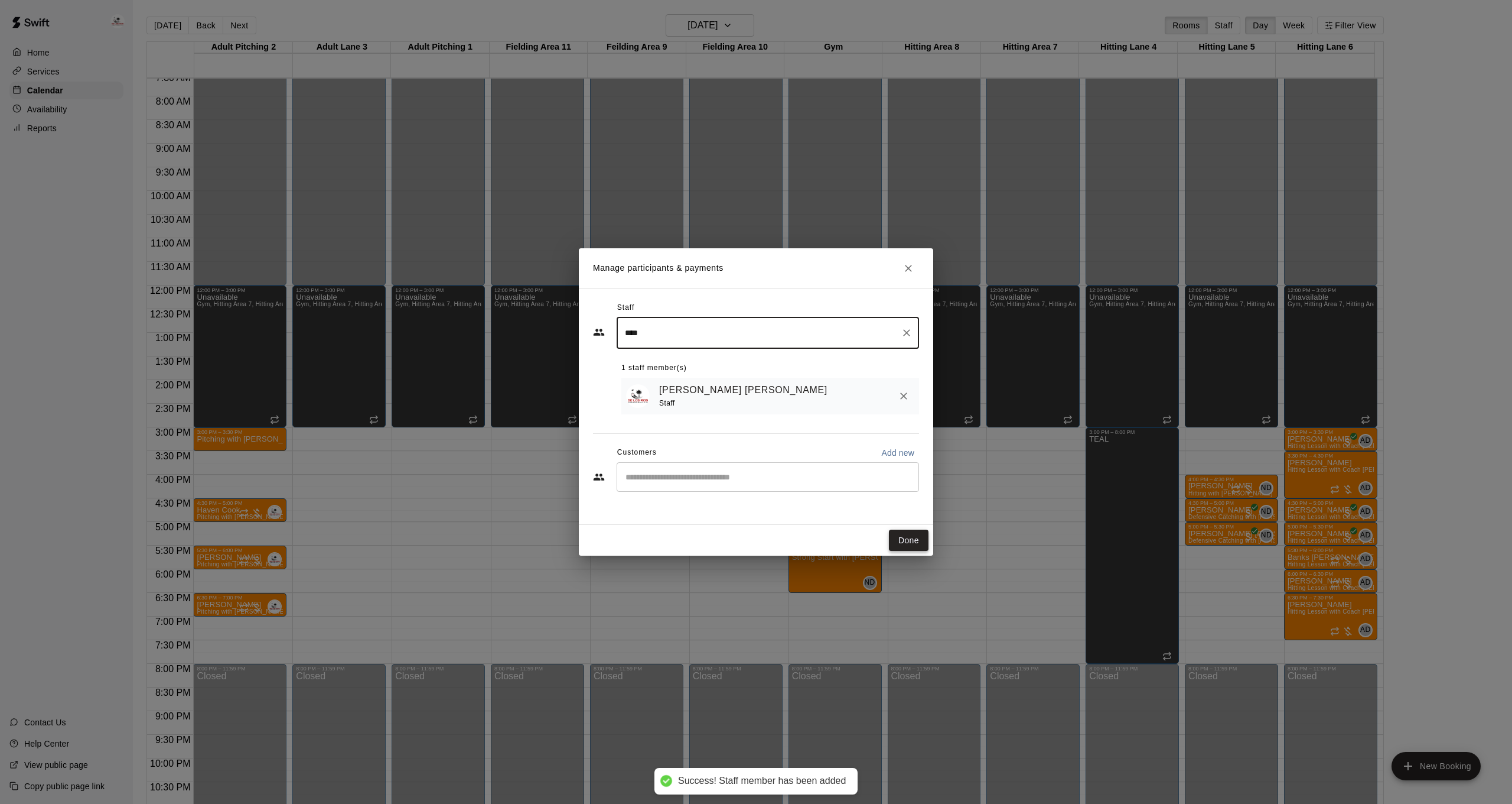
type input "****"
click at [917, 542] on button "Done" at bounding box center [908, 541] width 39 height 22
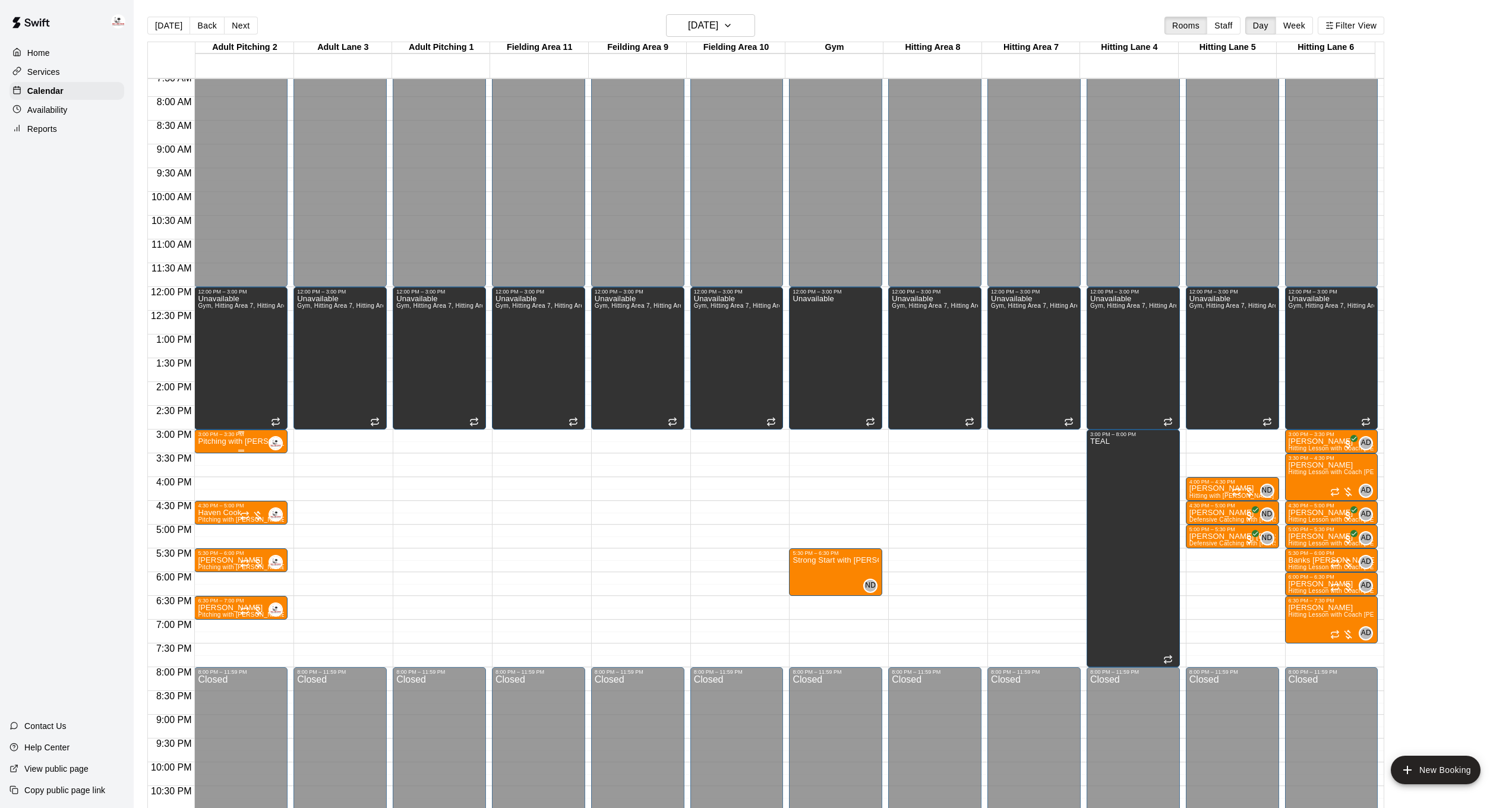
click at [254, 441] on p "Pitching with [PERSON_NAME] (30 min)" at bounding box center [241, 441] width 86 height 0
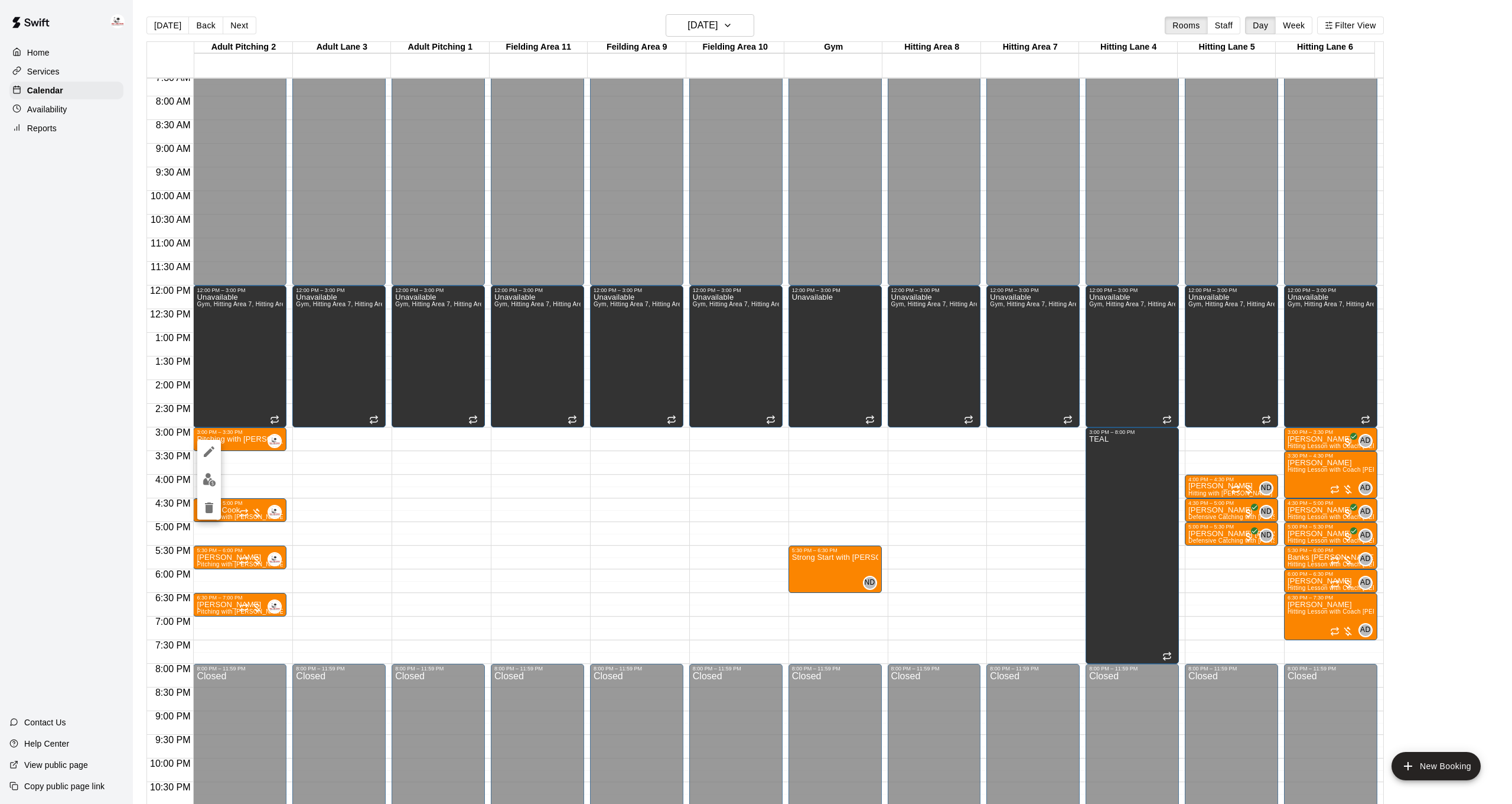
click at [208, 447] on icon "edit" at bounding box center [209, 451] width 14 height 14
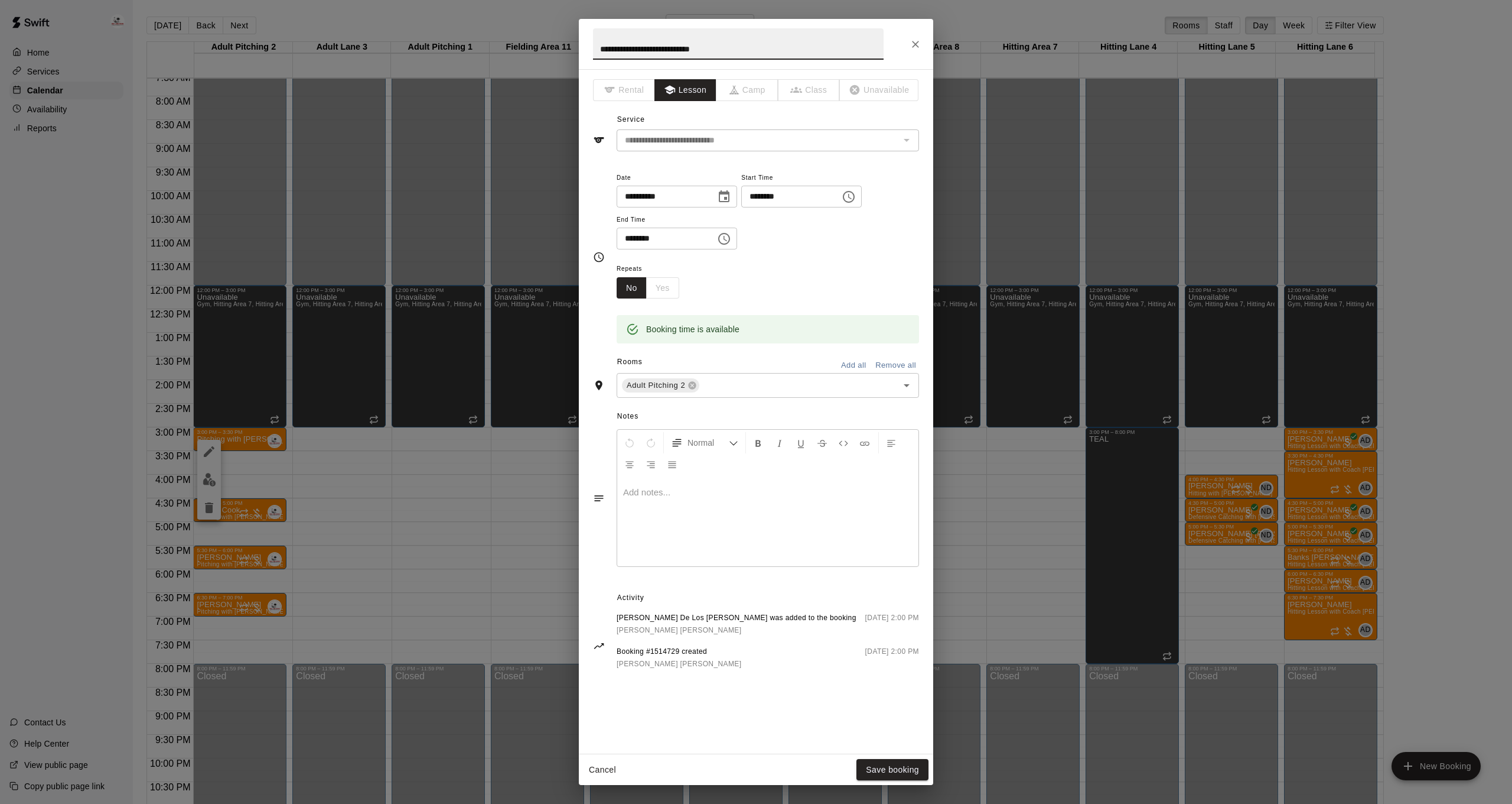
drag, startPoint x: 738, startPoint y: 44, endPoint x: 609, endPoint y: 57, distance: 129.7
click at [609, 57] on input "**********" at bounding box center [738, 43] width 290 height 32
type input "**********"
click at [889, 772] on button "Save booking" at bounding box center [892, 770] width 72 height 22
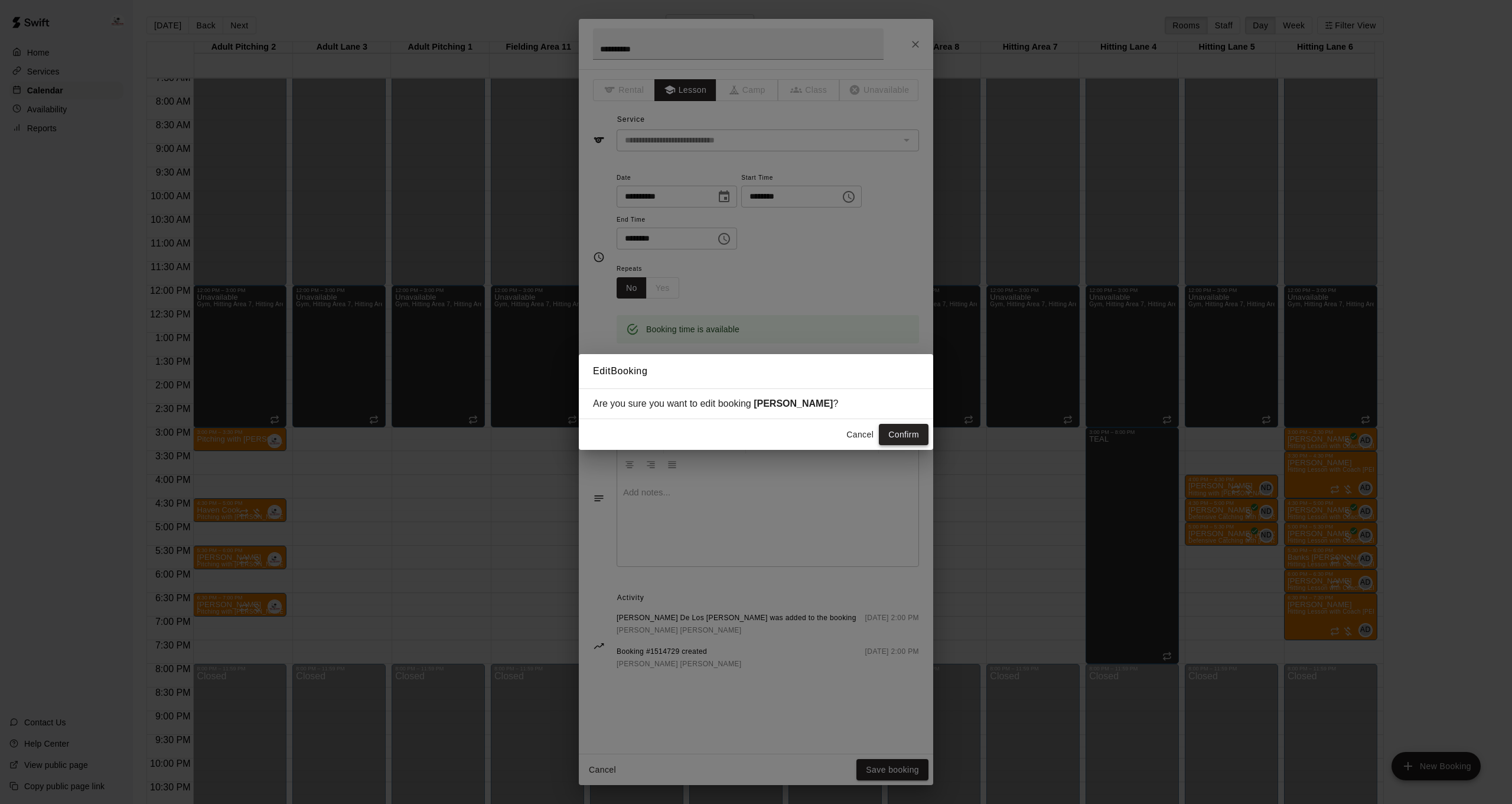
click at [918, 428] on button "Confirm" at bounding box center [903, 434] width 49 height 22
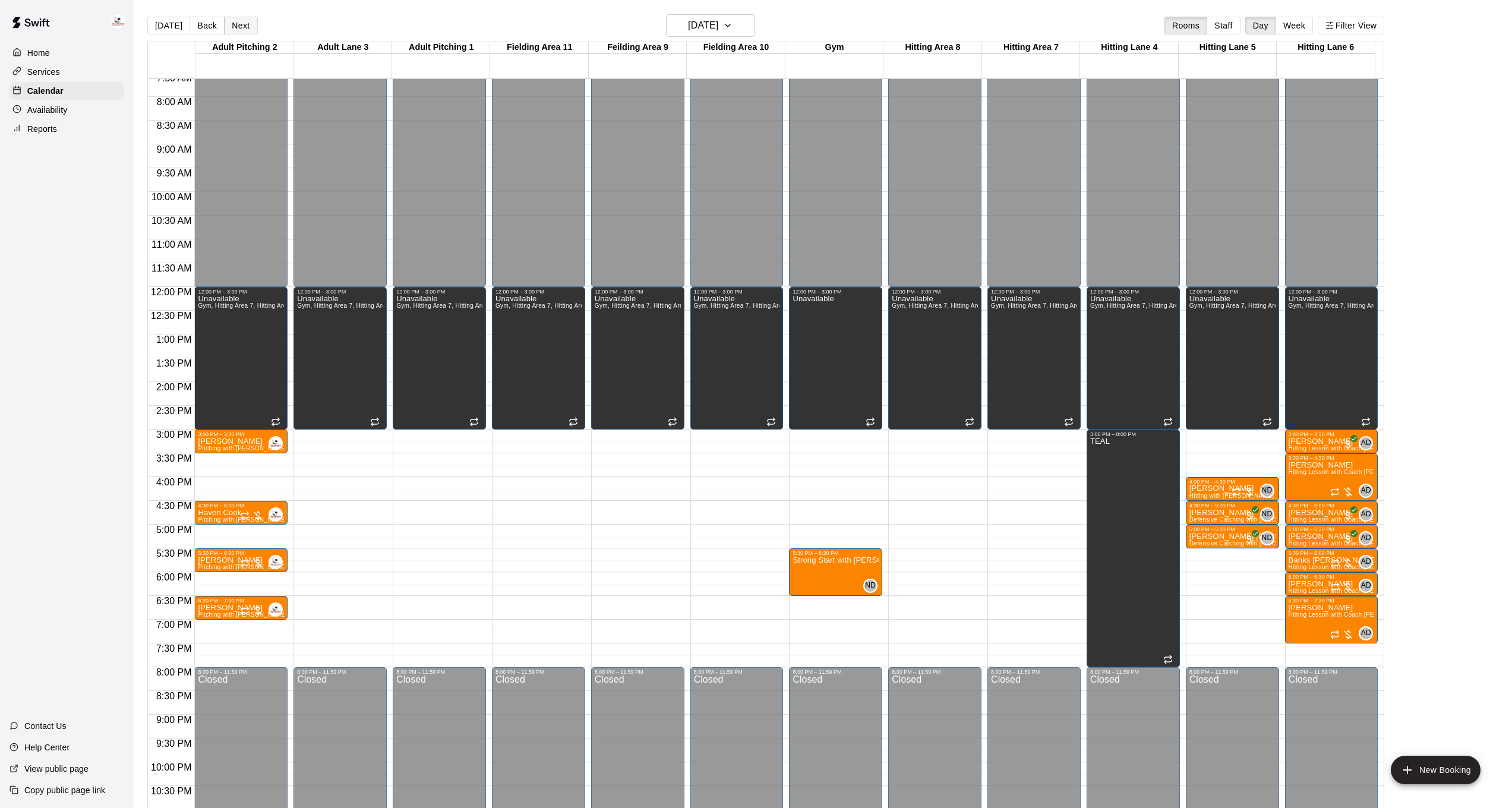
click at [243, 30] on button "Next" at bounding box center [241, 25] width 33 height 18
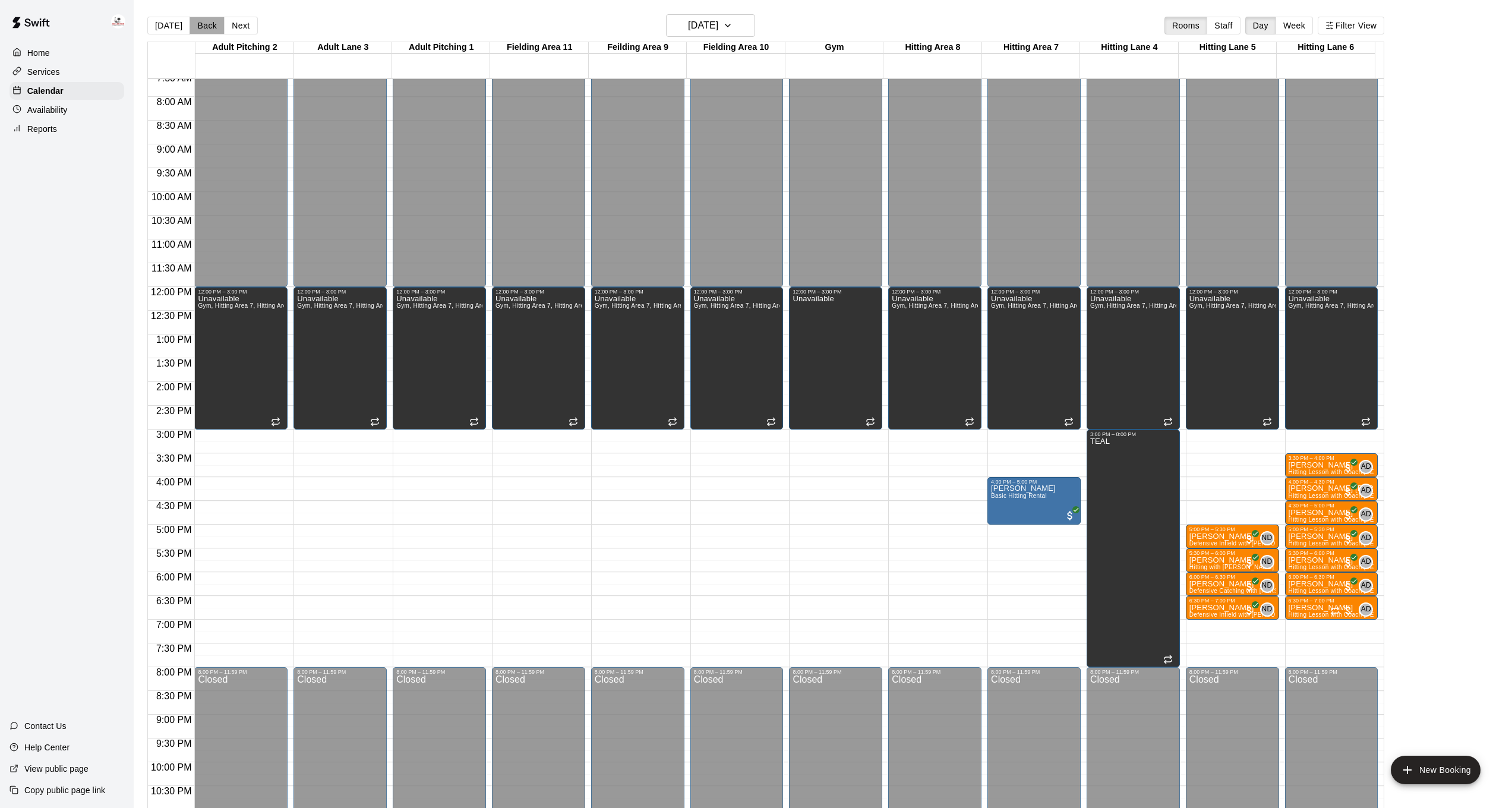
click at [198, 26] on button "Back" at bounding box center [206, 25] width 35 height 18
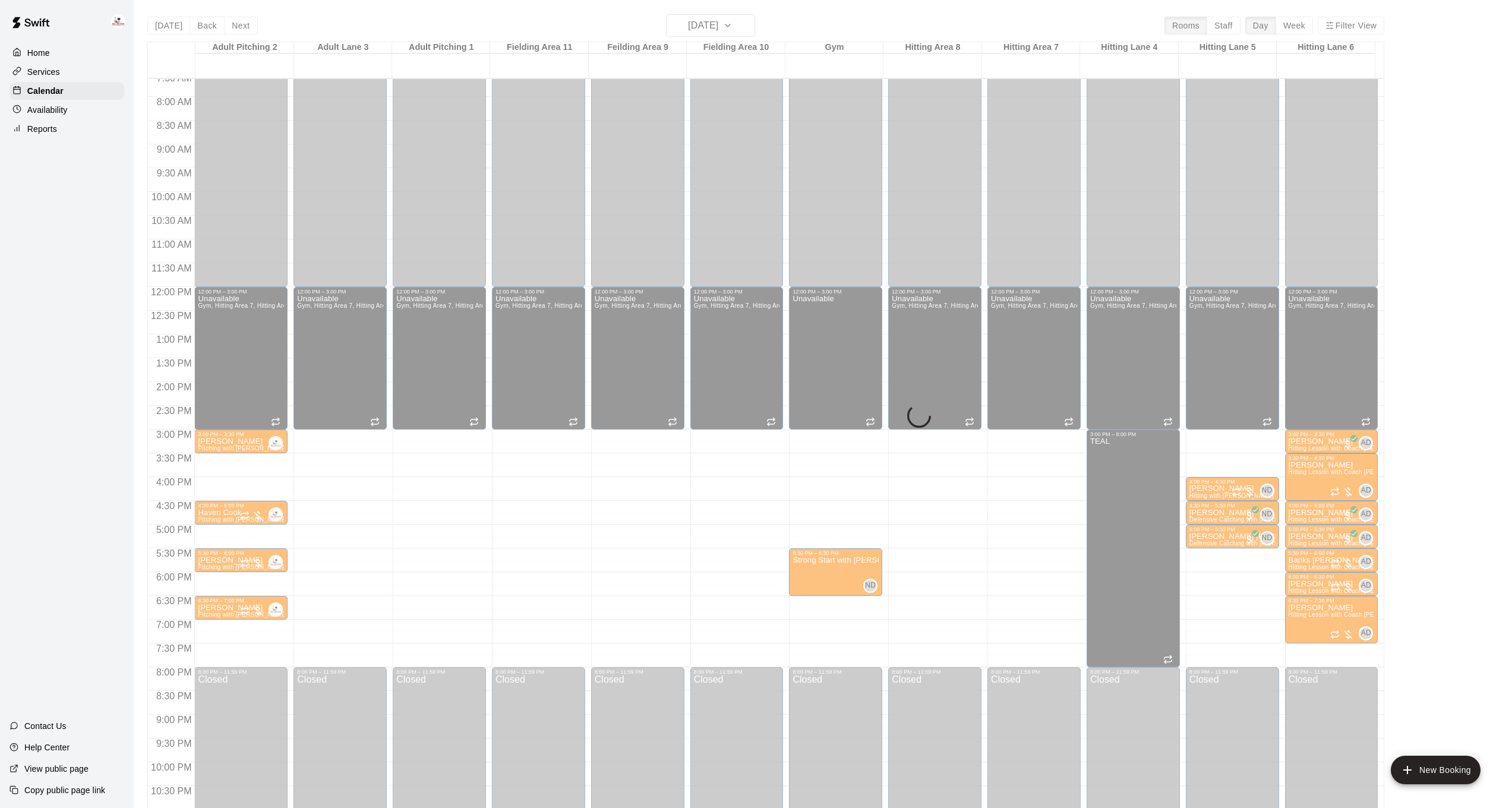
click at [200, 24] on div "Today Back Next Thursday Oct 16 Rooms Staff Day Week Filter View Adult Pitching…" at bounding box center [765, 419] width 1236 height 808
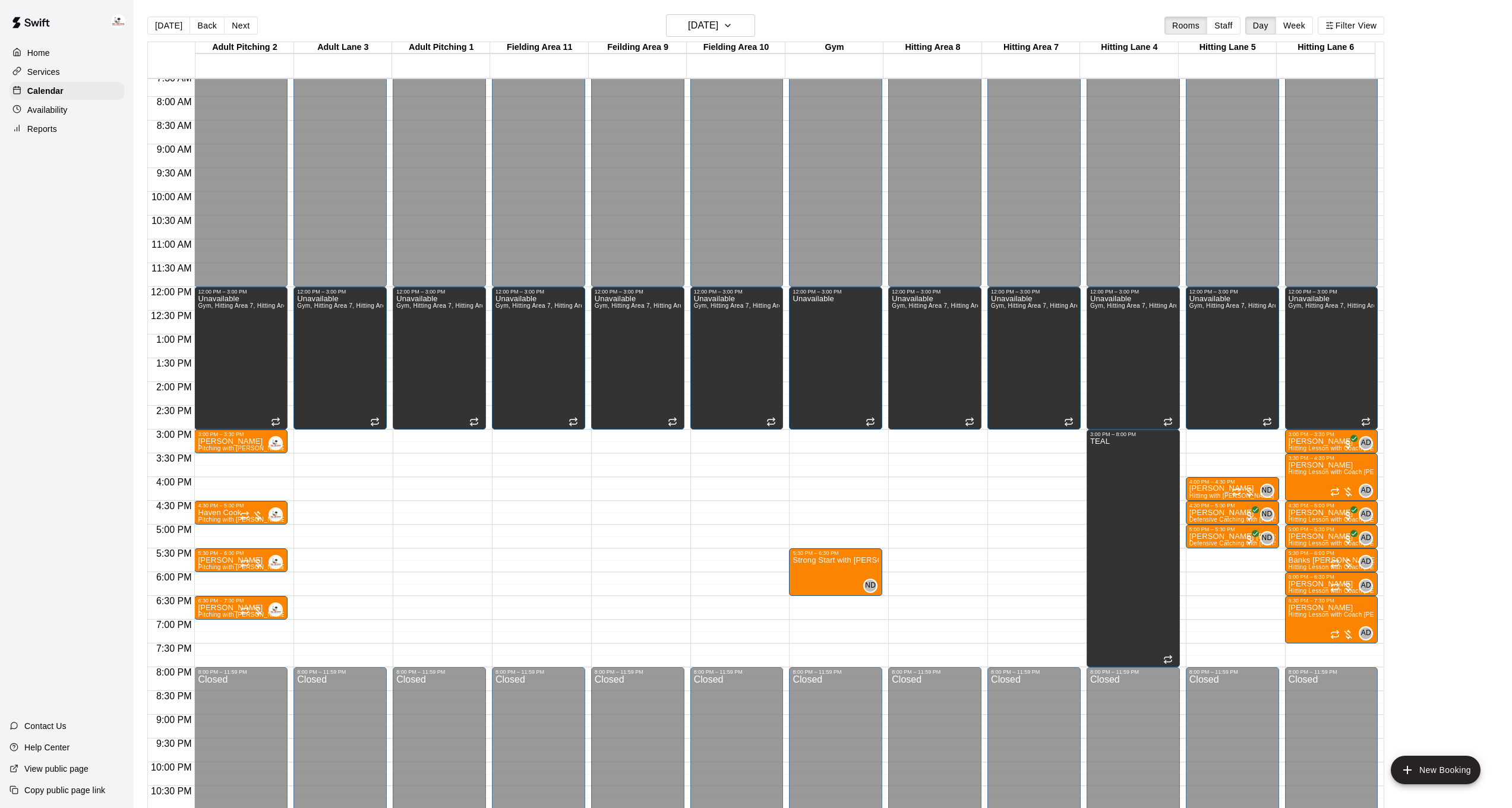
click at [200, 24] on button "Back" at bounding box center [206, 25] width 35 height 18
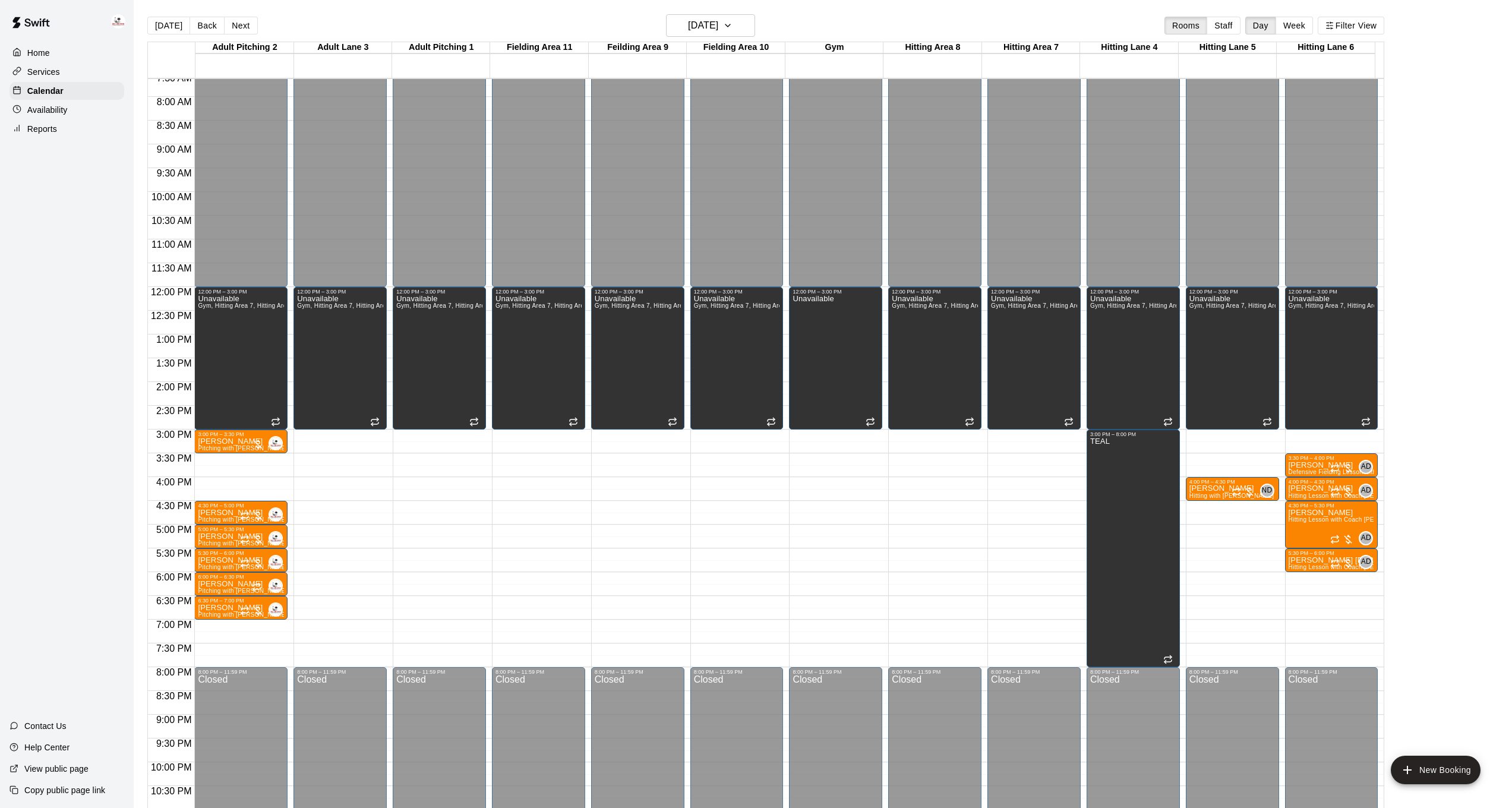
click at [200, 24] on button "Back" at bounding box center [206, 25] width 35 height 18
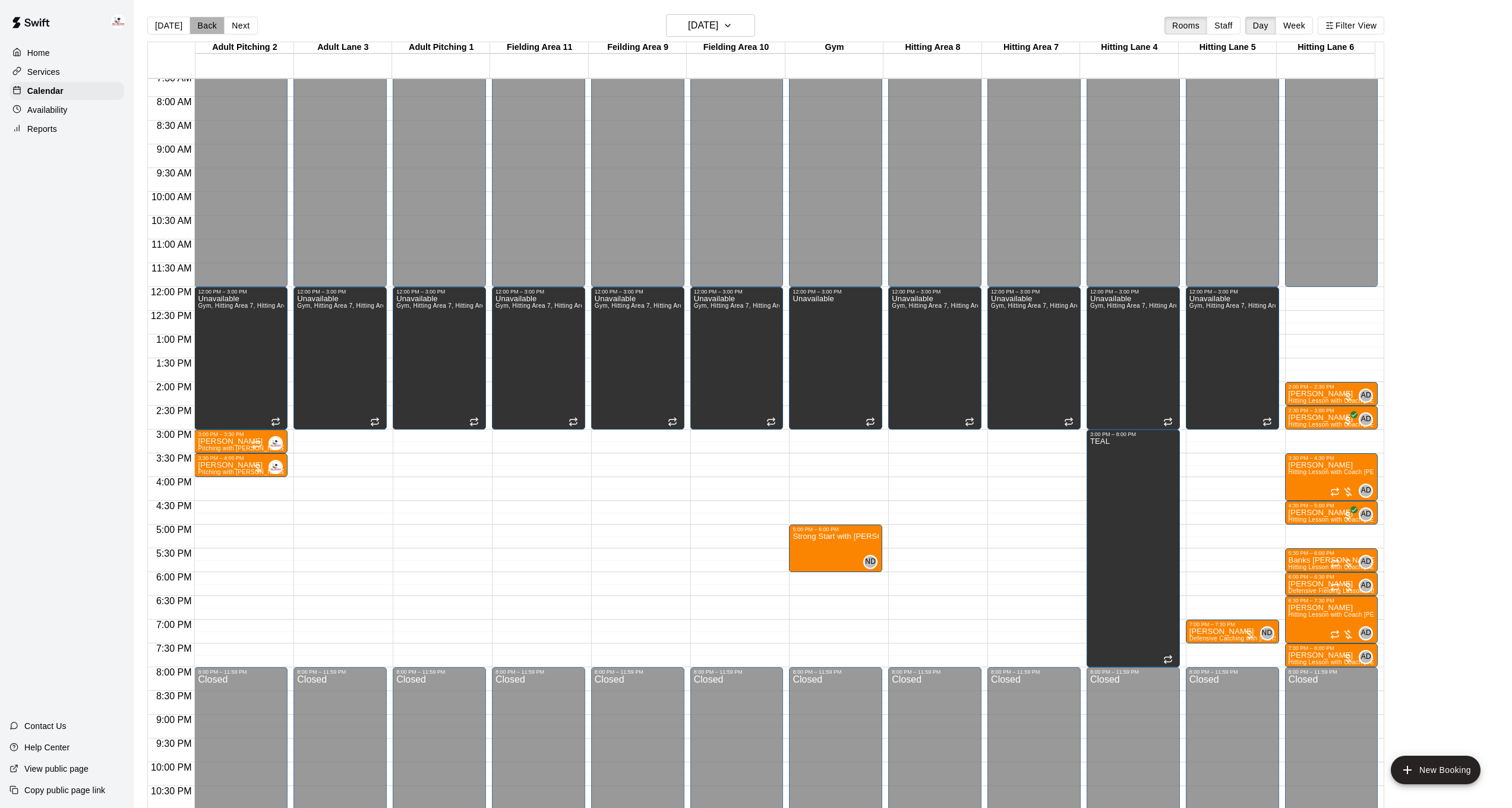
click at [200, 24] on button "Back" at bounding box center [206, 25] width 35 height 18
